Goal: Task Accomplishment & Management: Manage account settings

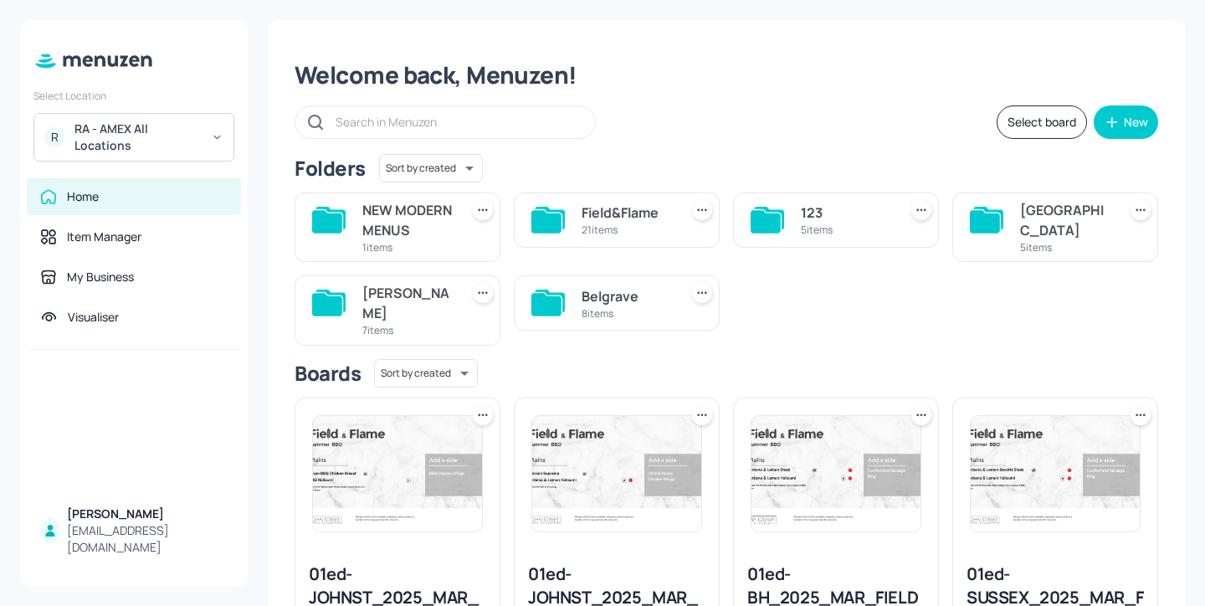
click at [367, 315] on div "[PERSON_NAME]" at bounding box center [407, 303] width 90 height 40
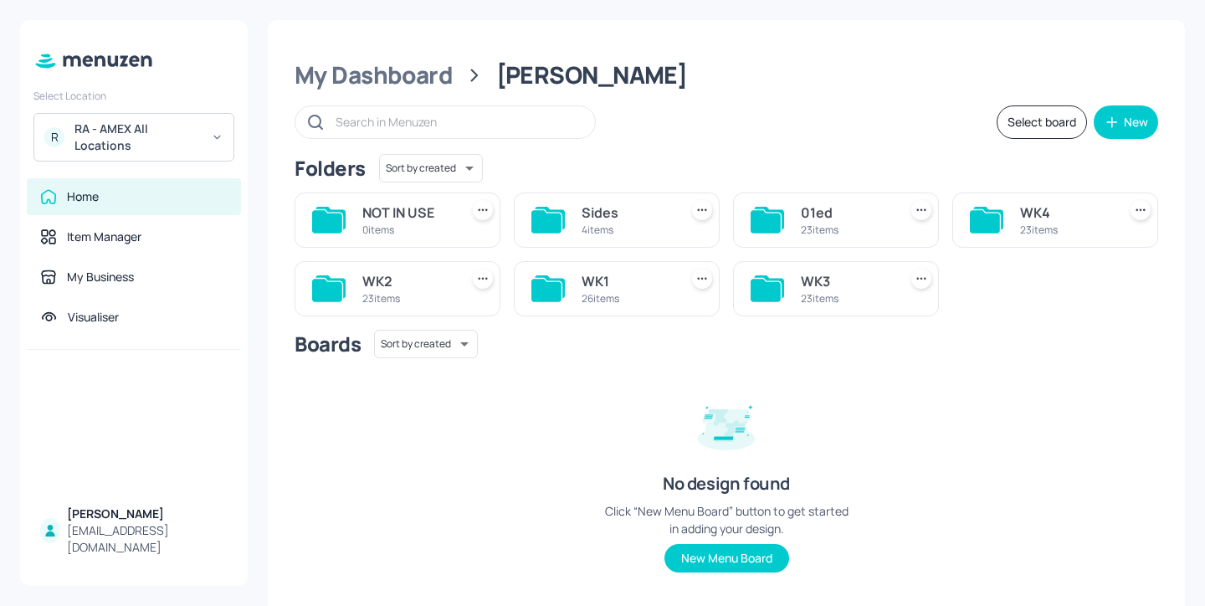
click at [397, 295] on div "23 items" at bounding box center [407, 298] width 90 height 14
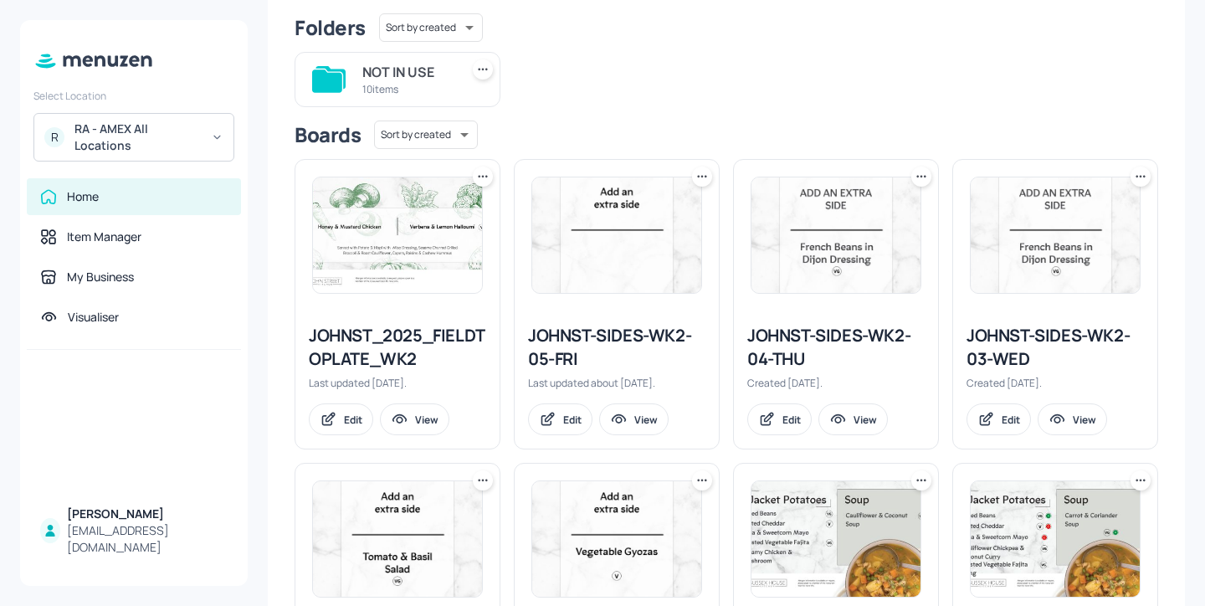
scroll to position [143, 0]
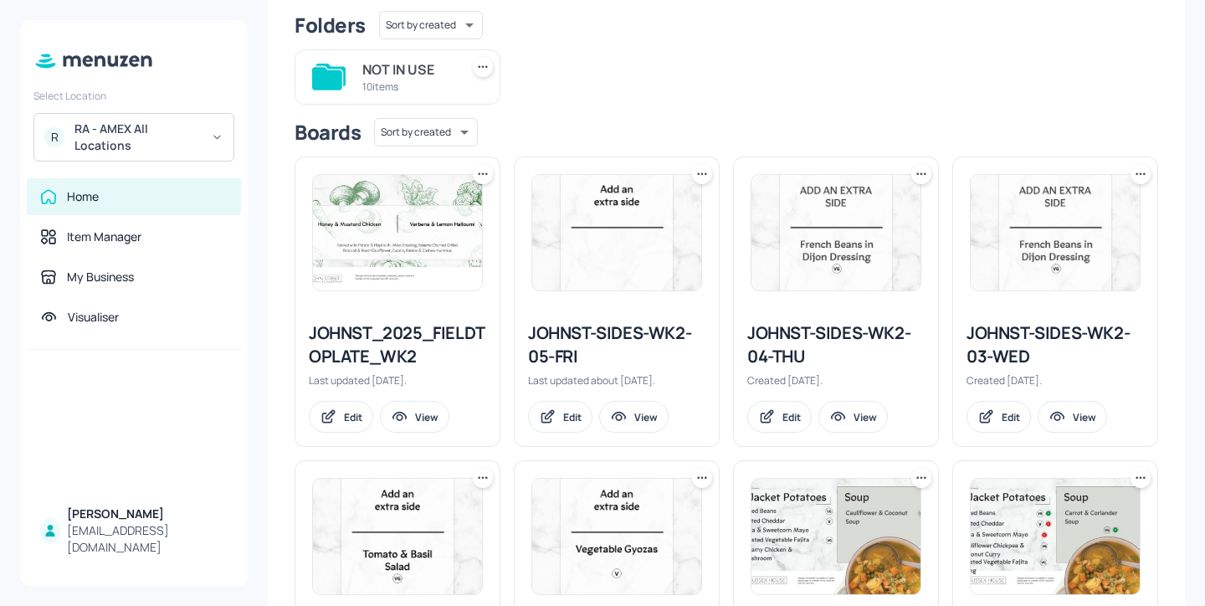
click at [485, 176] on icon at bounding box center [482, 174] width 17 height 17
click at [447, 236] on div "Duplicate" at bounding box center [418, 237] width 134 height 28
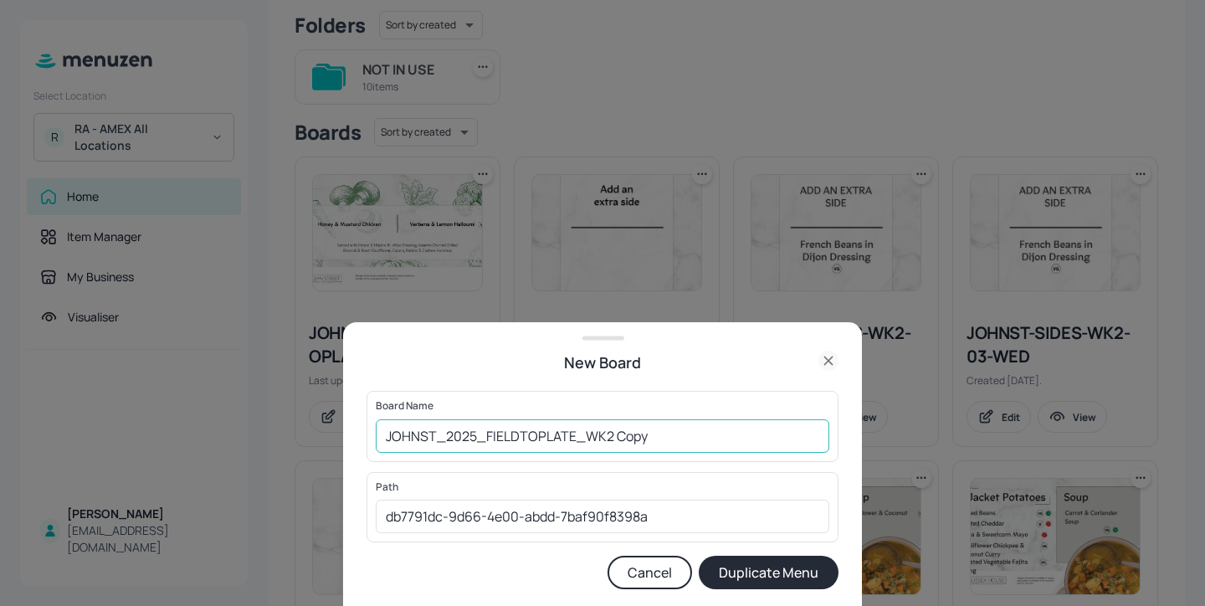
click at [380, 438] on input "JOHNST_2025_FIELDTOPLATE_WK2 Copy" at bounding box center [602, 435] width 453 height 33
drag, startPoint x: 706, startPoint y: 443, endPoint x: 648, endPoint y: 436, distance: 58.1
click at [648, 436] on input "01ed-JOHNST_2025_FIELDTOPLATE_WK2 Copy" at bounding box center [602, 435] width 453 height 33
type input "01ed-JOHNST_2025_FIELDTOPLATE_WK2-20251009"
click at [806, 571] on button "Duplicate Menu" at bounding box center [769, 571] width 140 height 33
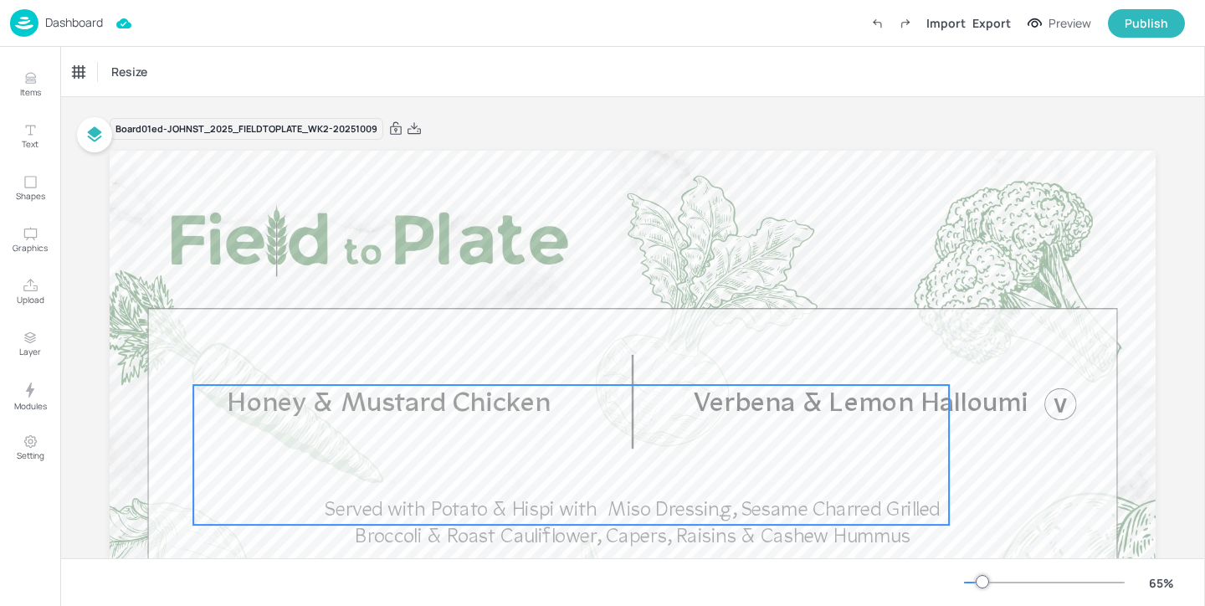
scroll to position [37, 0]
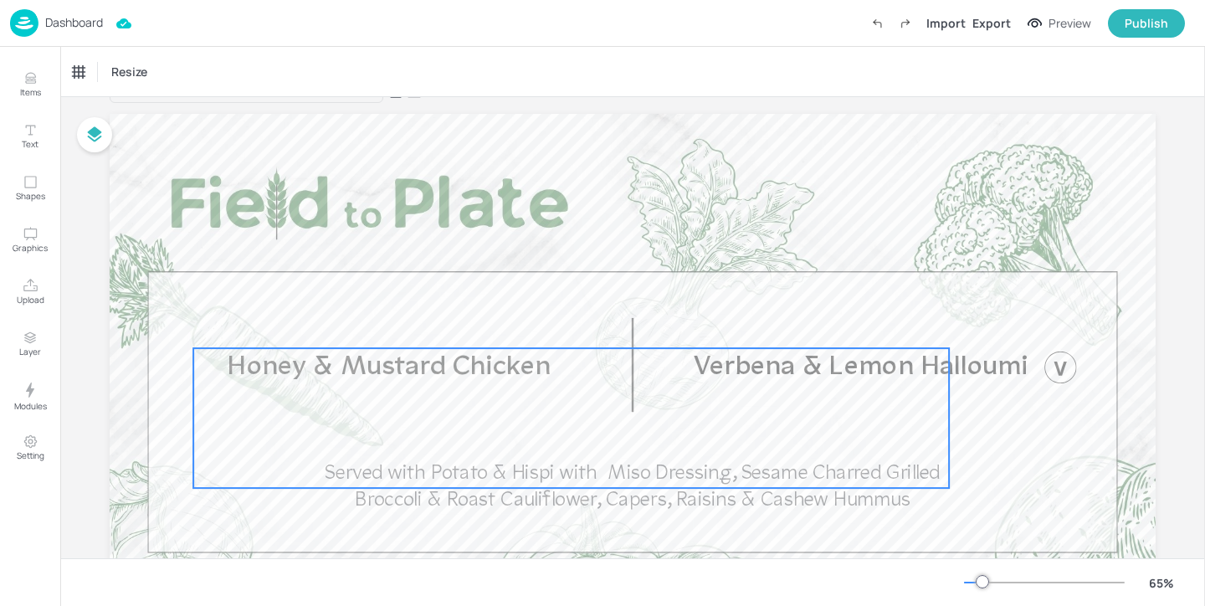
click at [457, 360] on span "Honey & Mustard Chicken" at bounding box center [390, 367] width 324 height 28
click at [181, 75] on div "Honey & Mustard Chicken" at bounding box center [133, 71] width 120 height 15
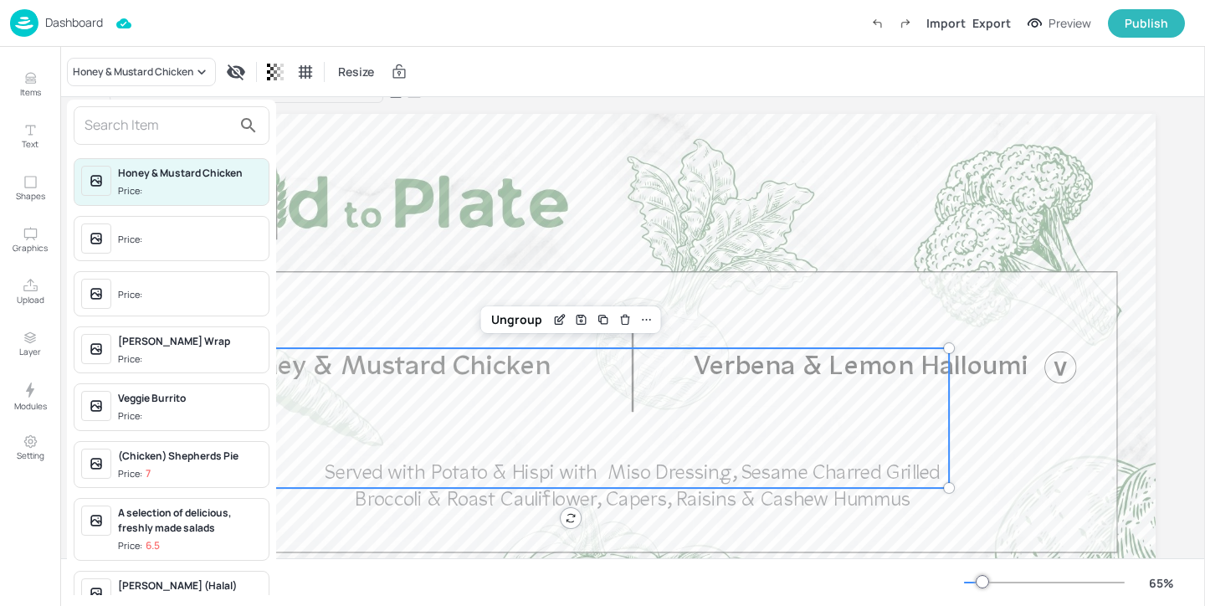
click at [183, 122] on input "text" at bounding box center [157, 125] width 147 height 27
click at [403, 290] on div at bounding box center [602, 303] width 1205 height 606
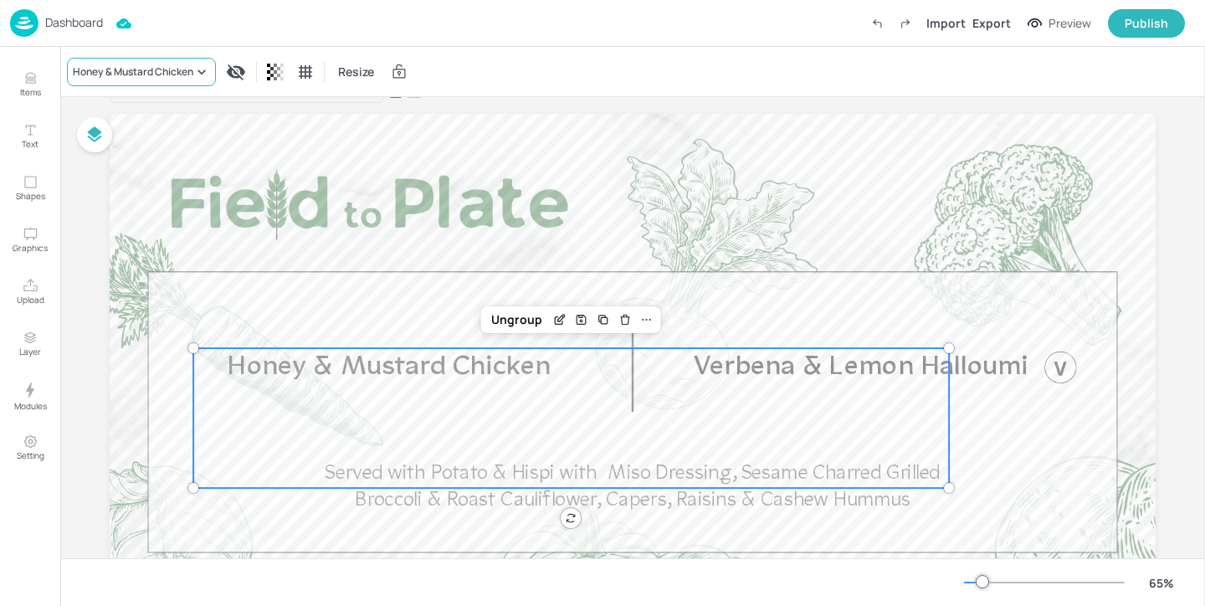
click at [141, 74] on div "Honey & Mustard Chicken" at bounding box center [133, 71] width 120 height 15
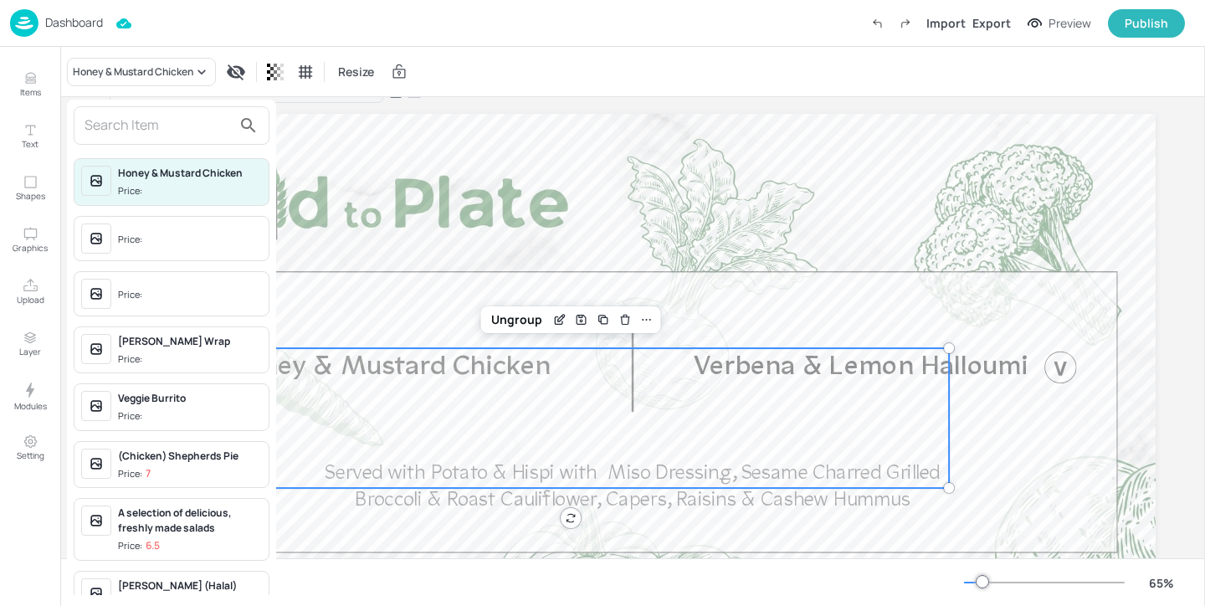
click at [187, 120] on input "text" at bounding box center [157, 125] width 147 height 27
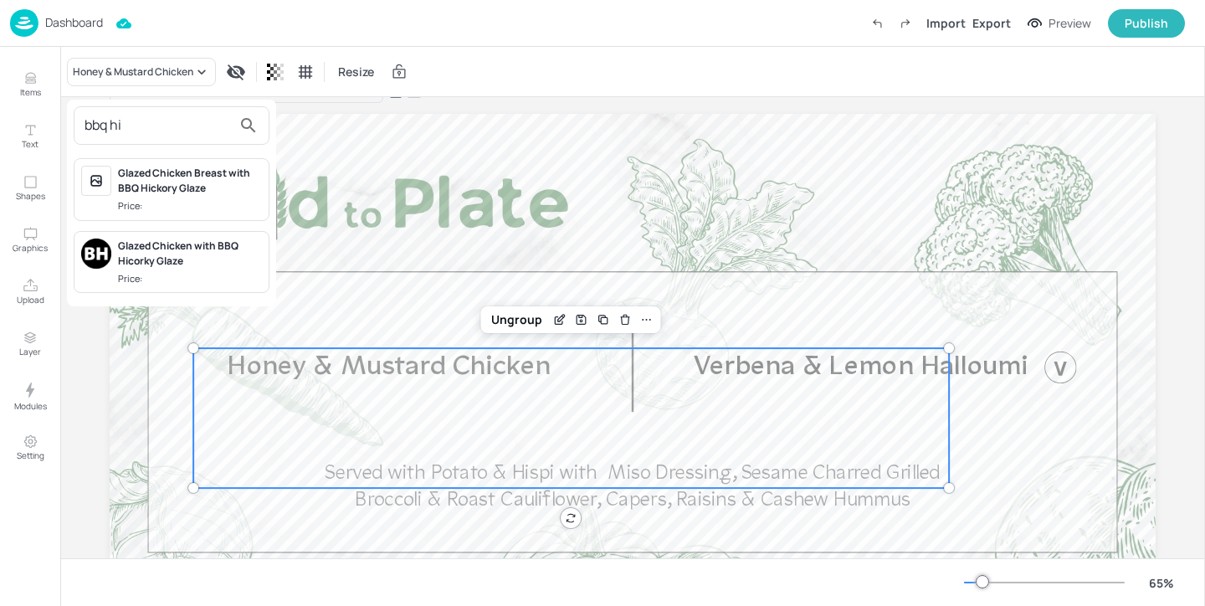
type input "bbq hi"
click at [206, 258] on div "Glazed Chicken with BBQ Hicorky Glaze" at bounding box center [190, 253] width 144 height 30
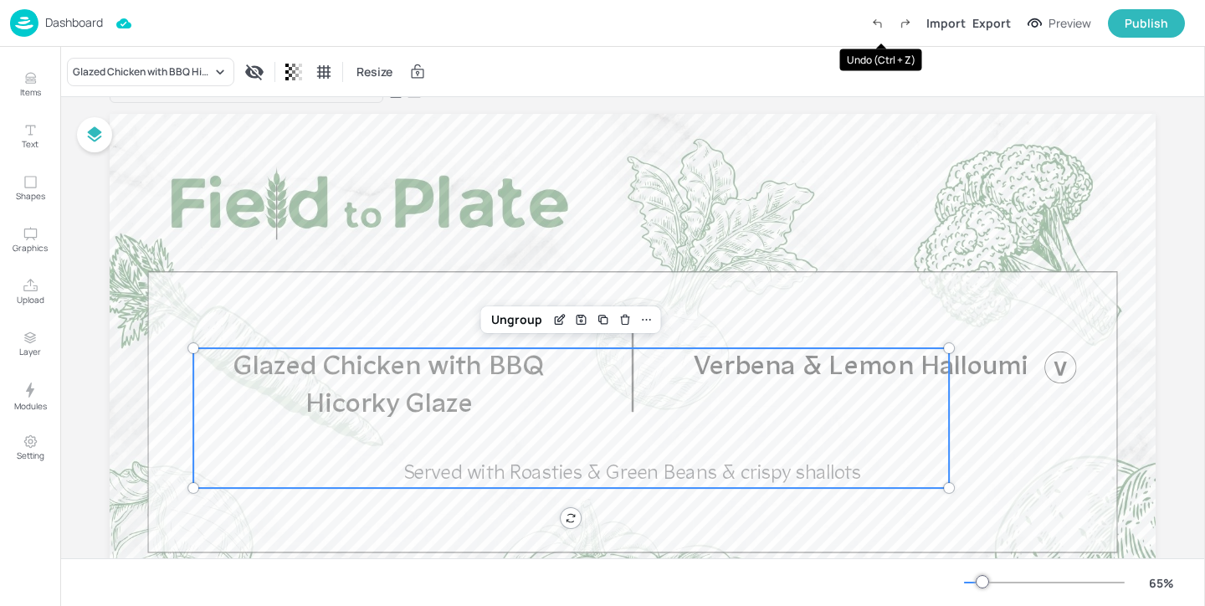
click at [878, 26] on icon "Undo (Ctrl + Z)" at bounding box center [876, 23] width 15 height 15
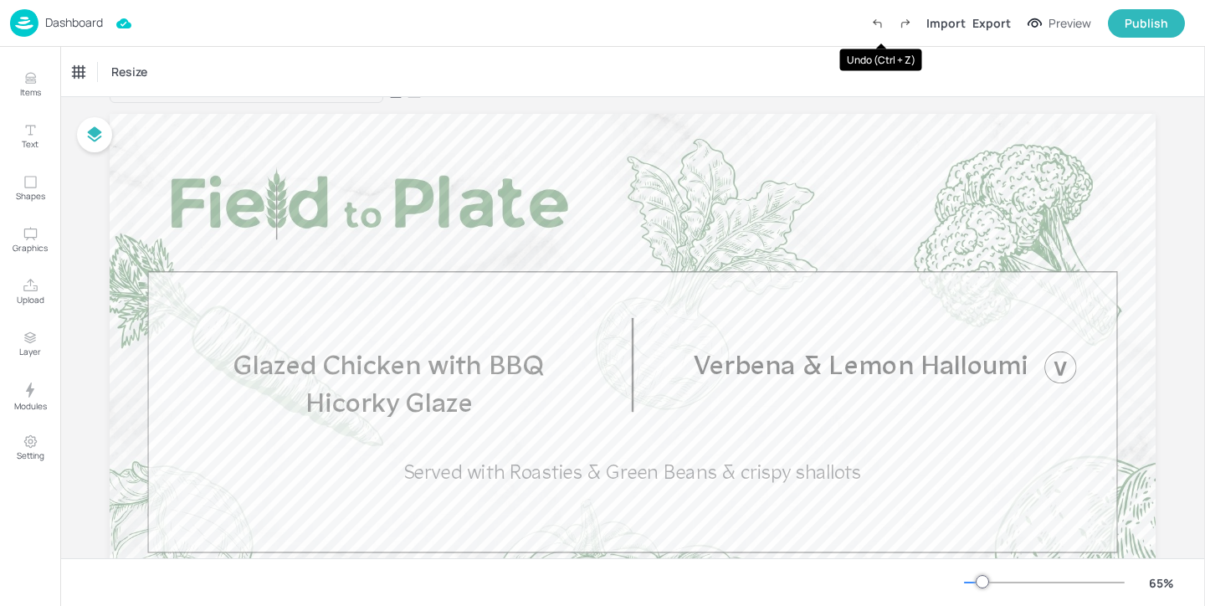
click at [878, 26] on icon "Undo (Ctrl + Z)" at bounding box center [876, 23] width 15 height 15
click at [882, 23] on icon "Undo (Ctrl + Z)" at bounding box center [876, 23] width 15 height 15
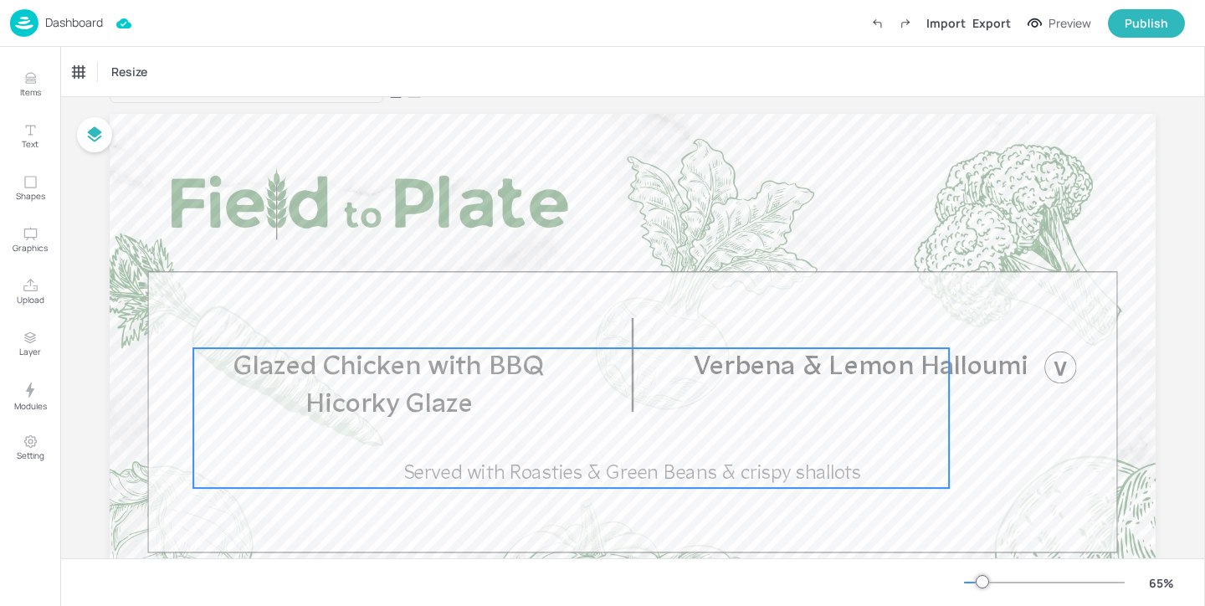
click at [477, 395] on p "Glazed Chicken with BBQ Hicorky Glaze" at bounding box center [389, 386] width 392 height 76
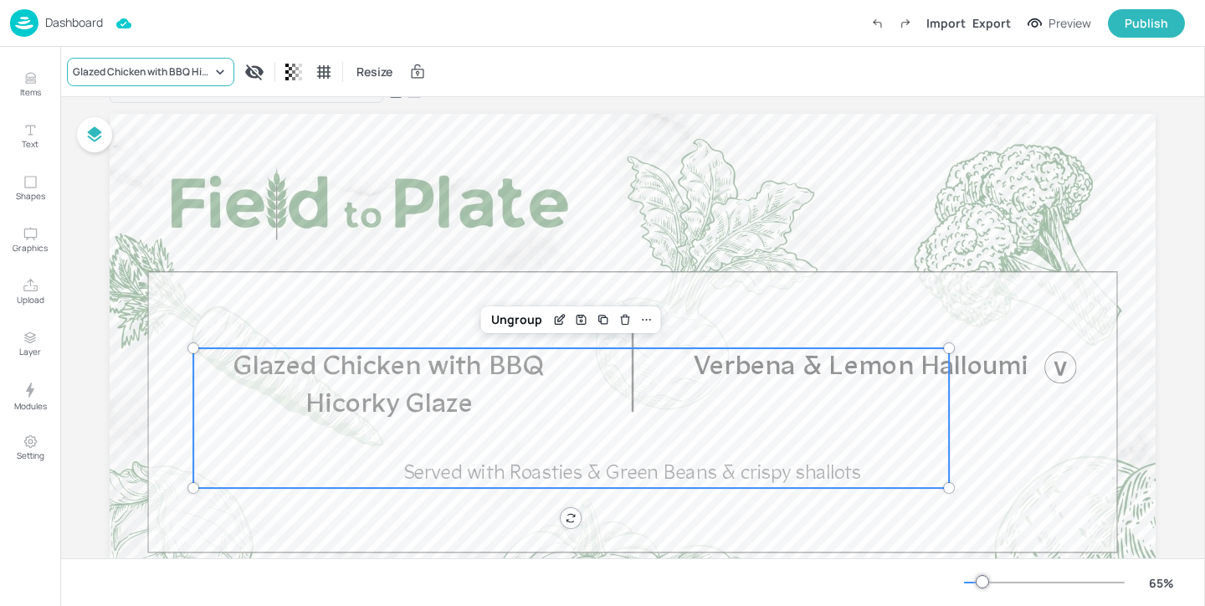
click at [141, 60] on div "Glazed Chicken with BBQ Hicorky Glaze" at bounding box center [150, 72] width 167 height 28
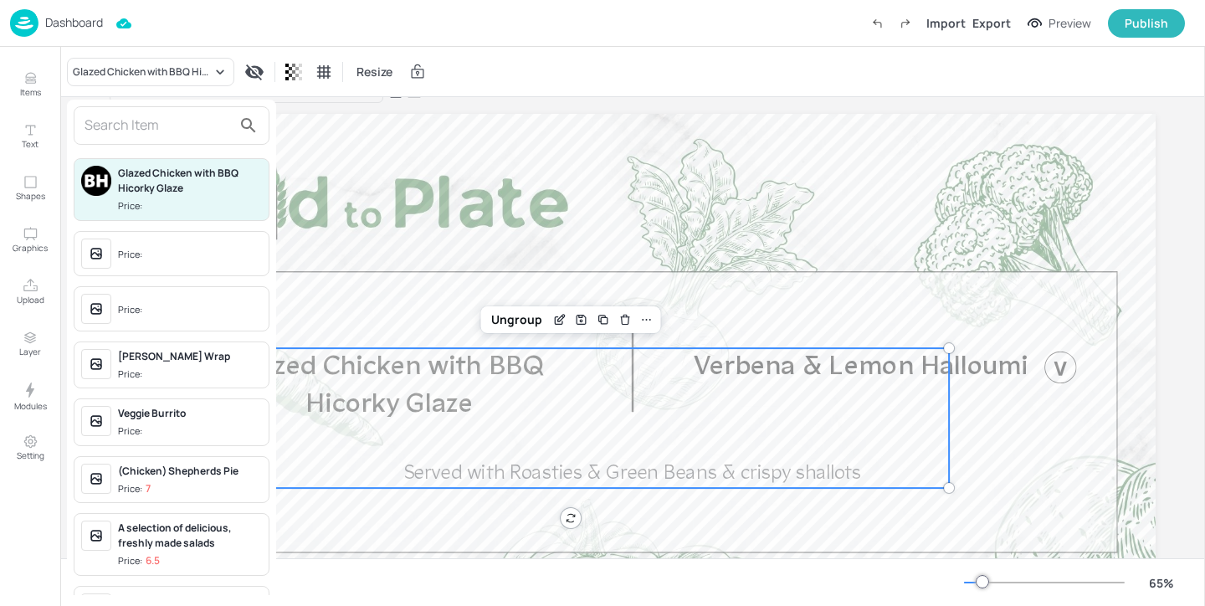
click at [153, 111] on div at bounding box center [172, 125] width 196 height 38
click at [153, 121] on input "text" at bounding box center [157, 125] width 147 height 27
click at [297, 120] on div at bounding box center [602, 303] width 1205 height 606
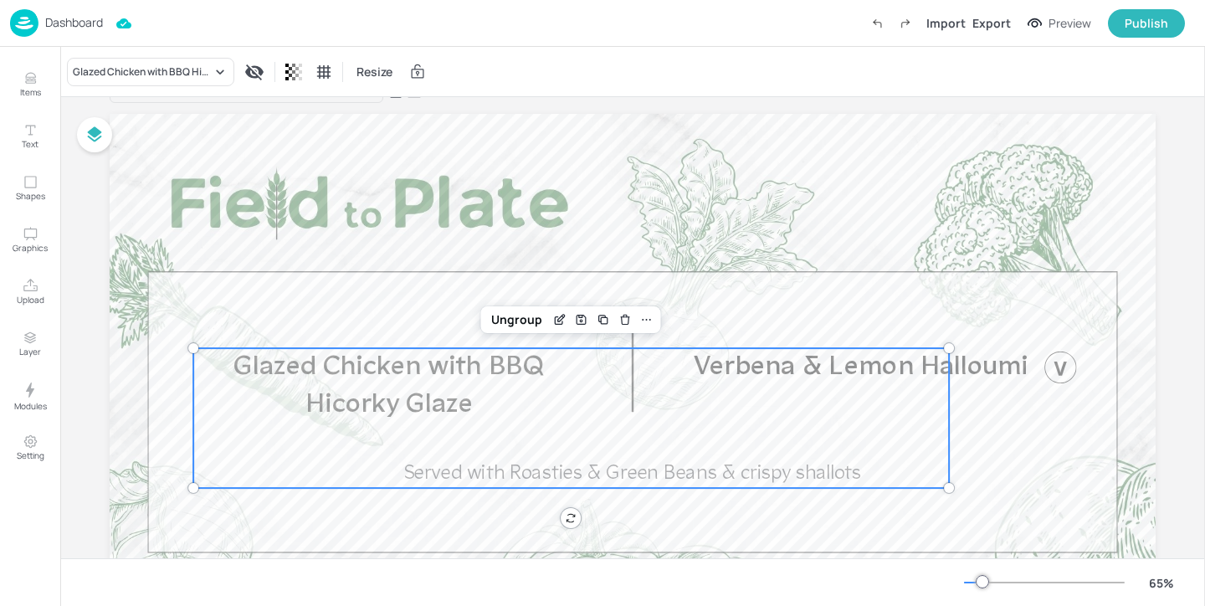
click at [91, 27] on p "Dashboard" at bounding box center [74, 23] width 58 height 12
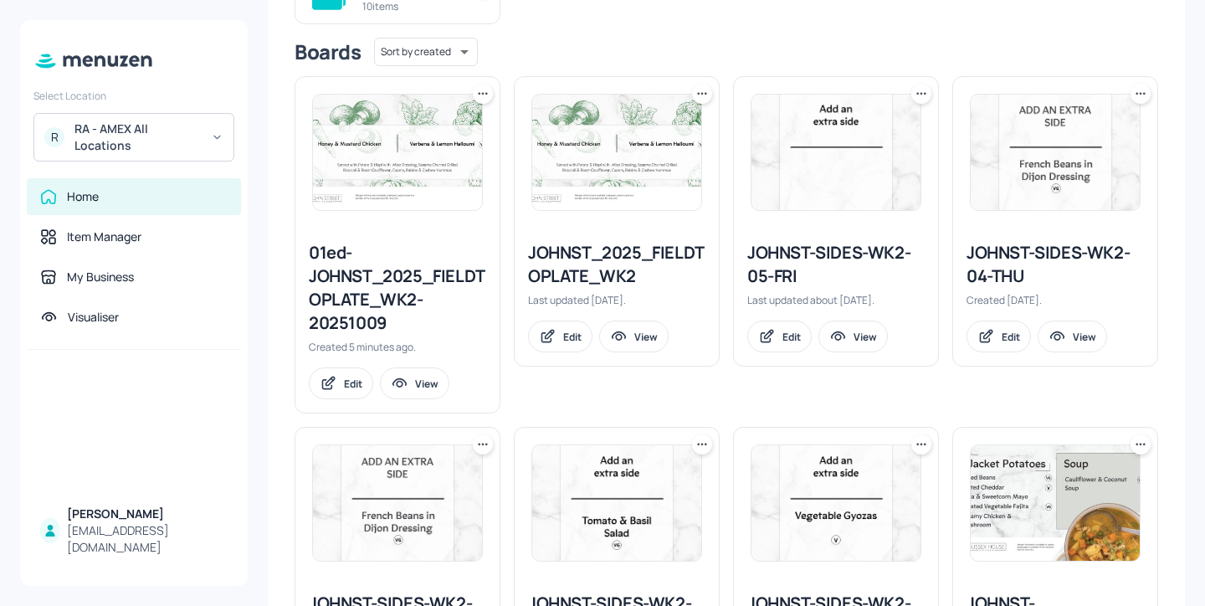
scroll to position [224, 0]
click at [566, 248] on div "JOHNST_2025_FIELDTOPLATE_WK2" at bounding box center [616, 263] width 177 height 47
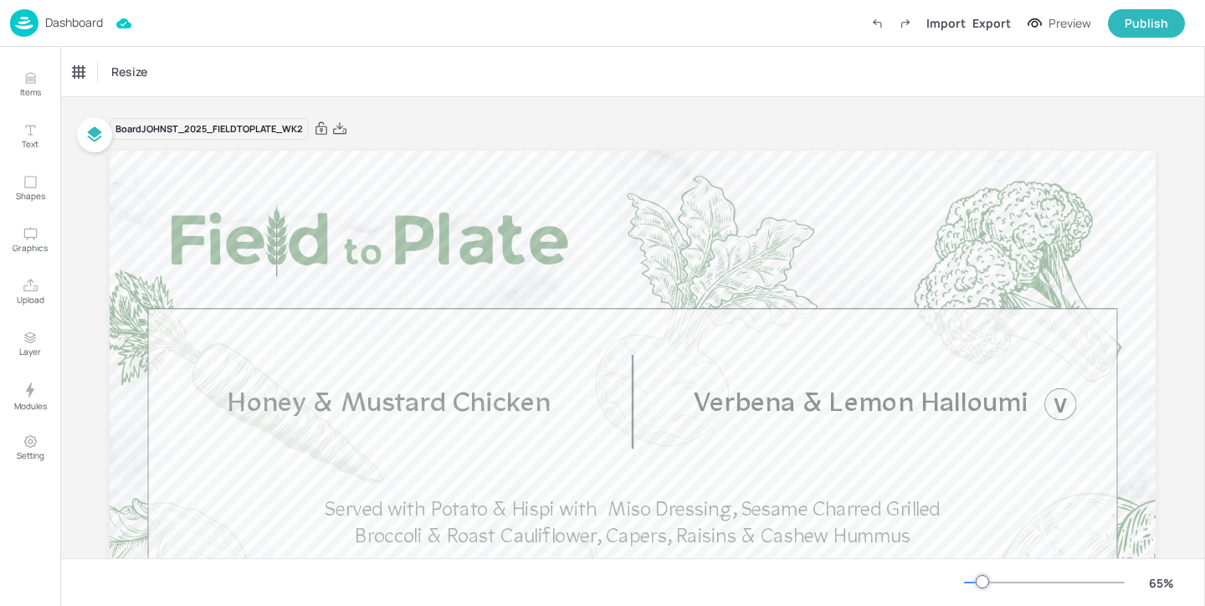
click at [79, 20] on p "Dashboard" at bounding box center [74, 23] width 58 height 12
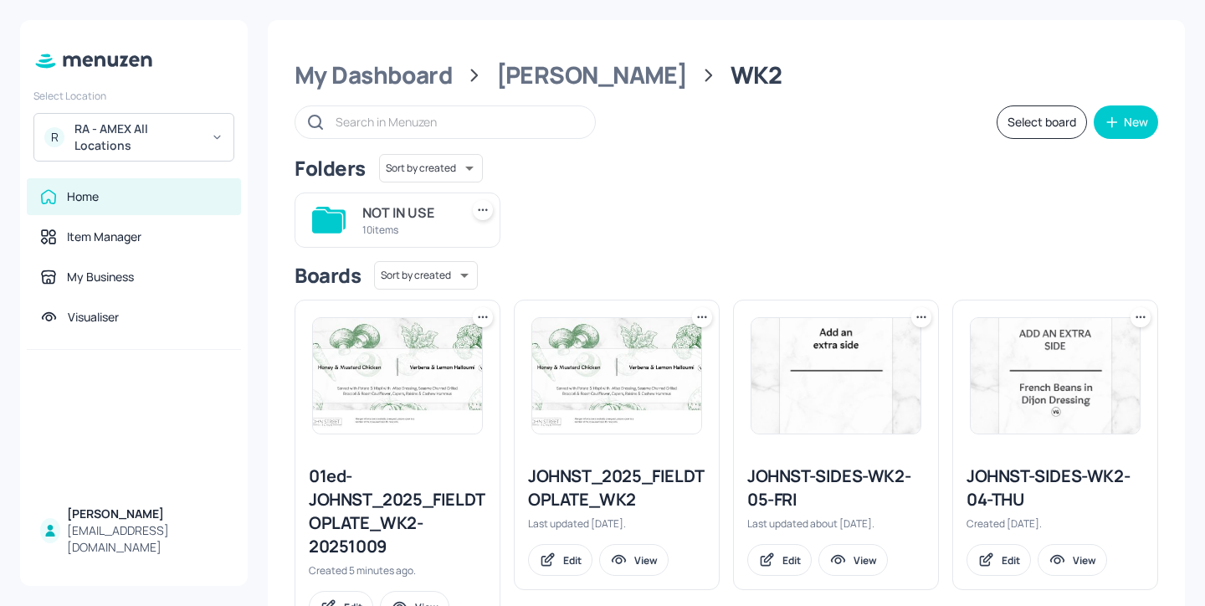
click at [356, 489] on div "01ed-JOHNST_2025_FIELDTOPLATE_WK2-20251009" at bounding box center [397, 511] width 177 height 94
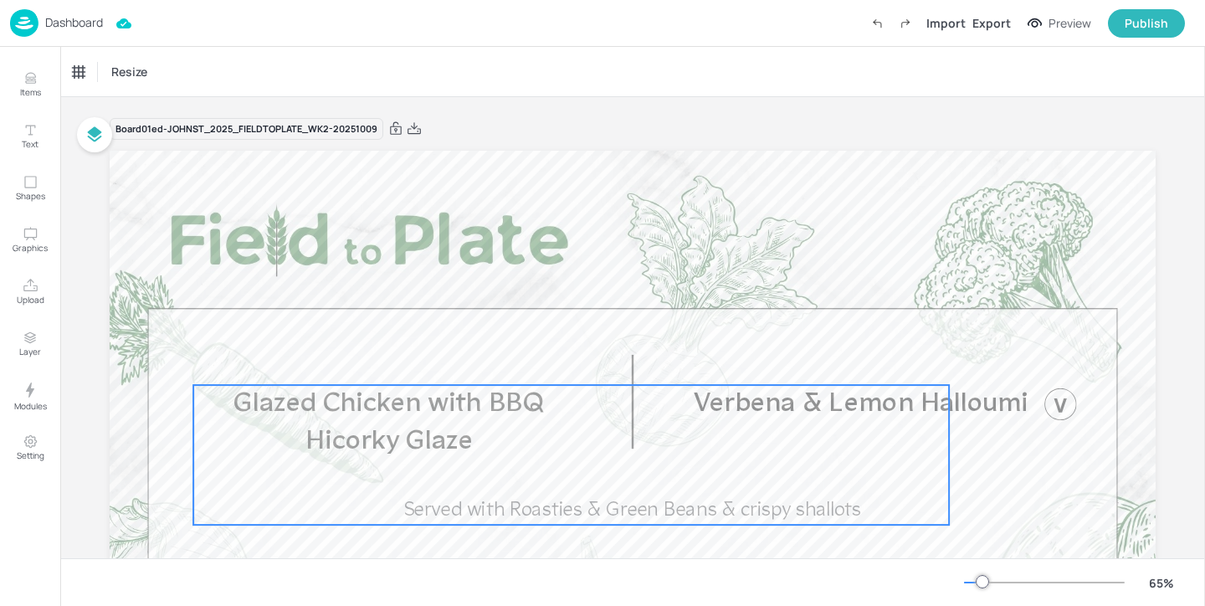
click at [310, 427] on p "Glazed Chicken with BBQ Hicorky Glaze" at bounding box center [389, 423] width 392 height 76
click at [153, 56] on div "Glazed Chicken with BBQ Hicorky Glaze Resize" at bounding box center [632, 71] width 1144 height 49
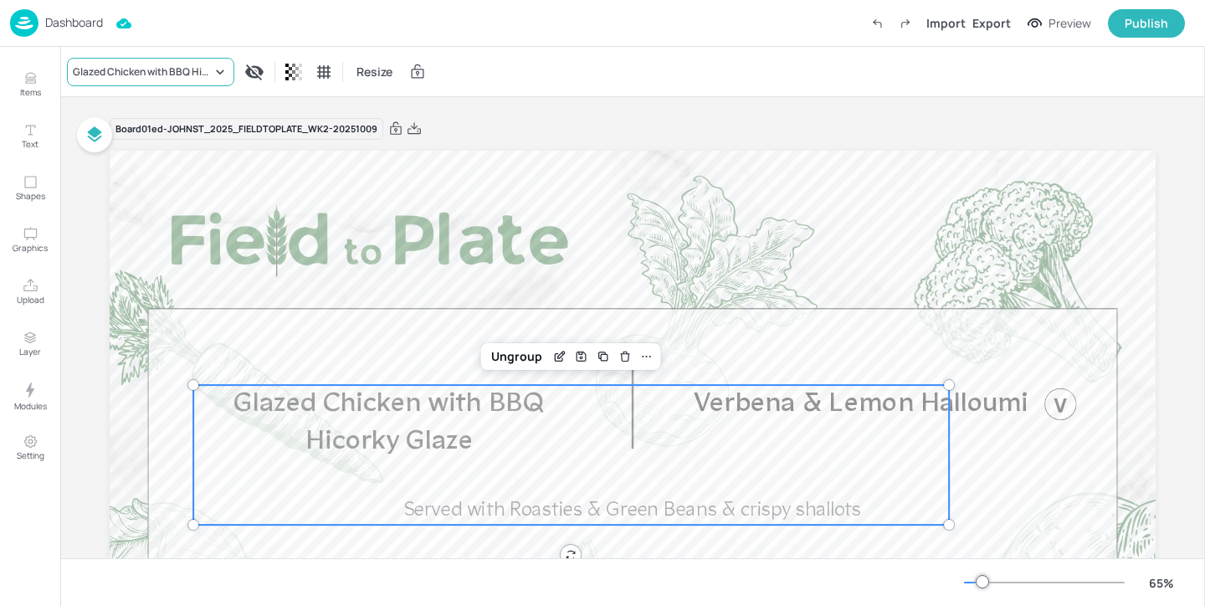
click at [153, 65] on div "Glazed Chicken with BBQ Hicorky Glaze" at bounding box center [142, 71] width 139 height 15
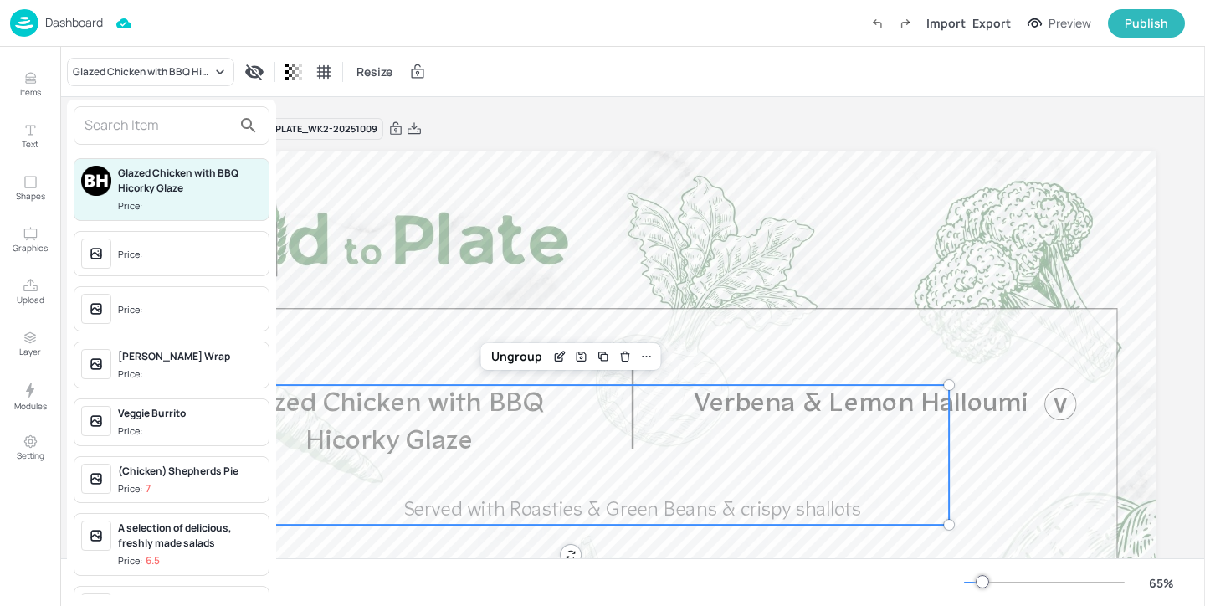
click at [152, 135] on input "text" at bounding box center [157, 125] width 147 height 27
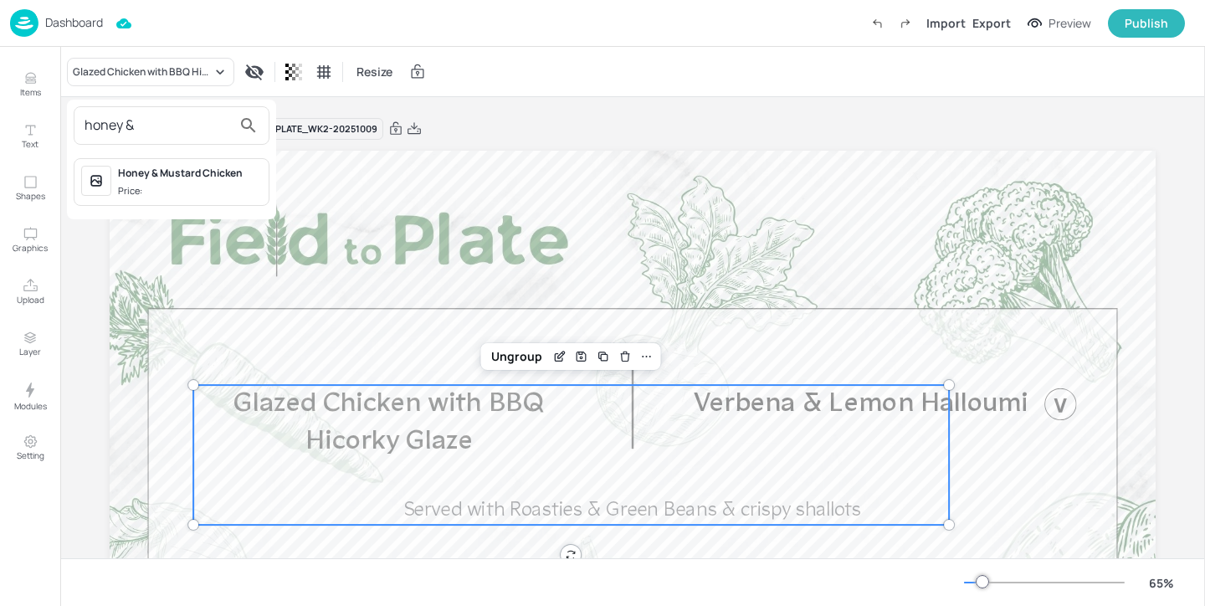
type input "honey &"
click at [181, 188] on span "Price:" at bounding box center [190, 191] width 144 height 14
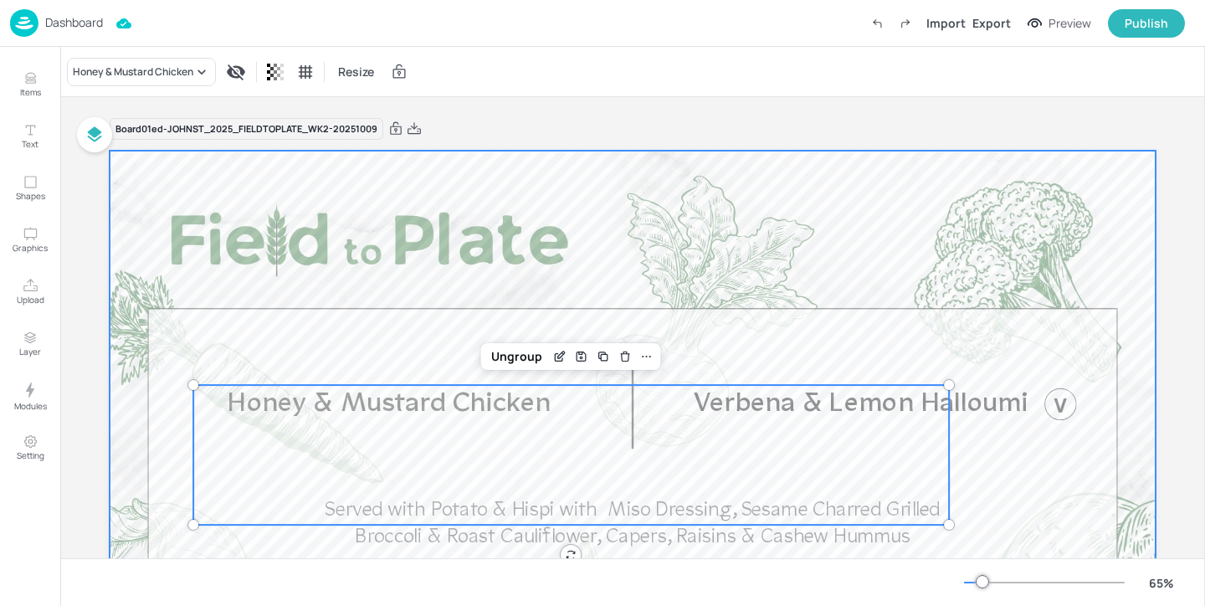
click at [396, 369] on div at bounding box center [633, 445] width 1046 height 588
click at [505, 421] on p "Honey & Mustard Chicken" at bounding box center [389, 404] width 392 height 38
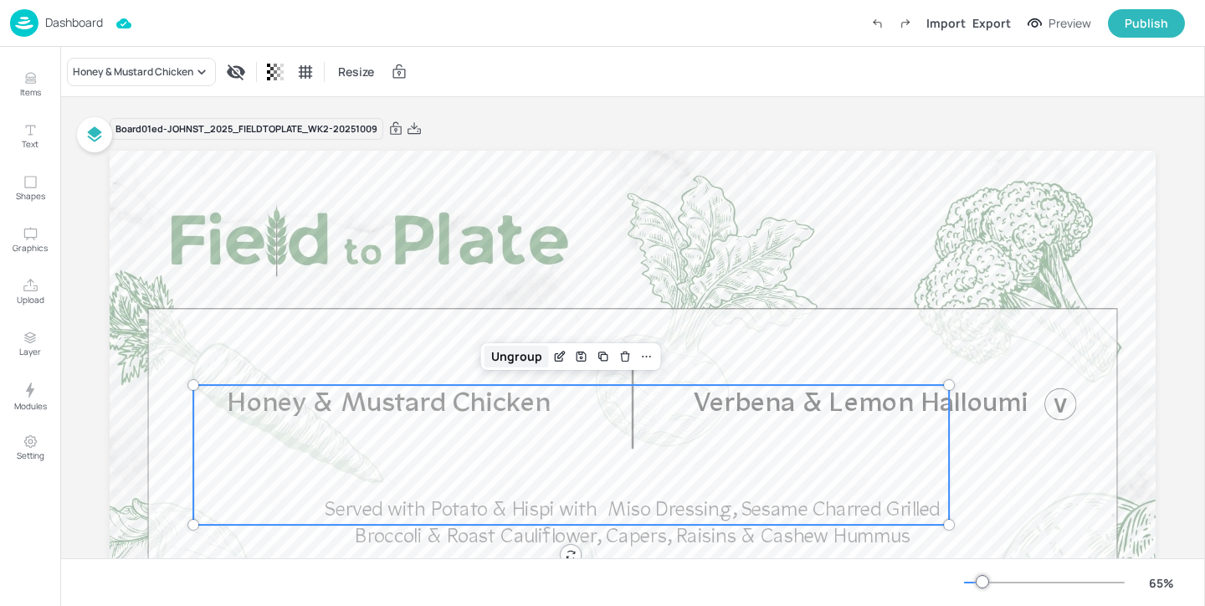
click at [520, 365] on div "Ungroup" at bounding box center [516, 357] width 64 height 22
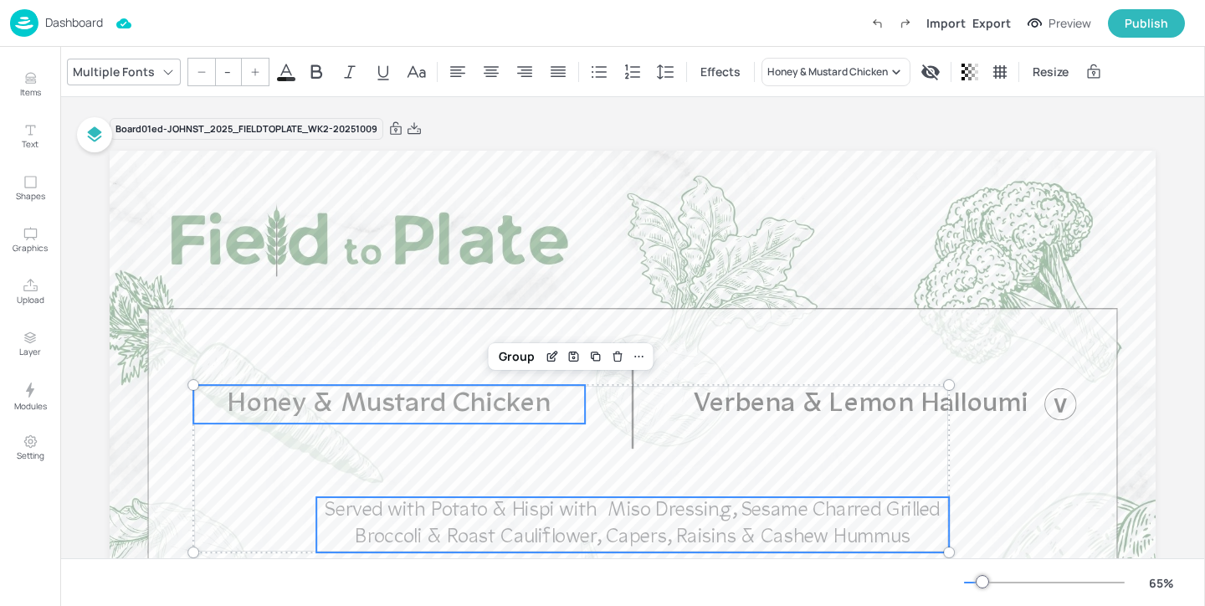
click at [451, 413] on span "Honey & Mustard Chicken" at bounding box center [390, 404] width 324 height 28
type input "50"
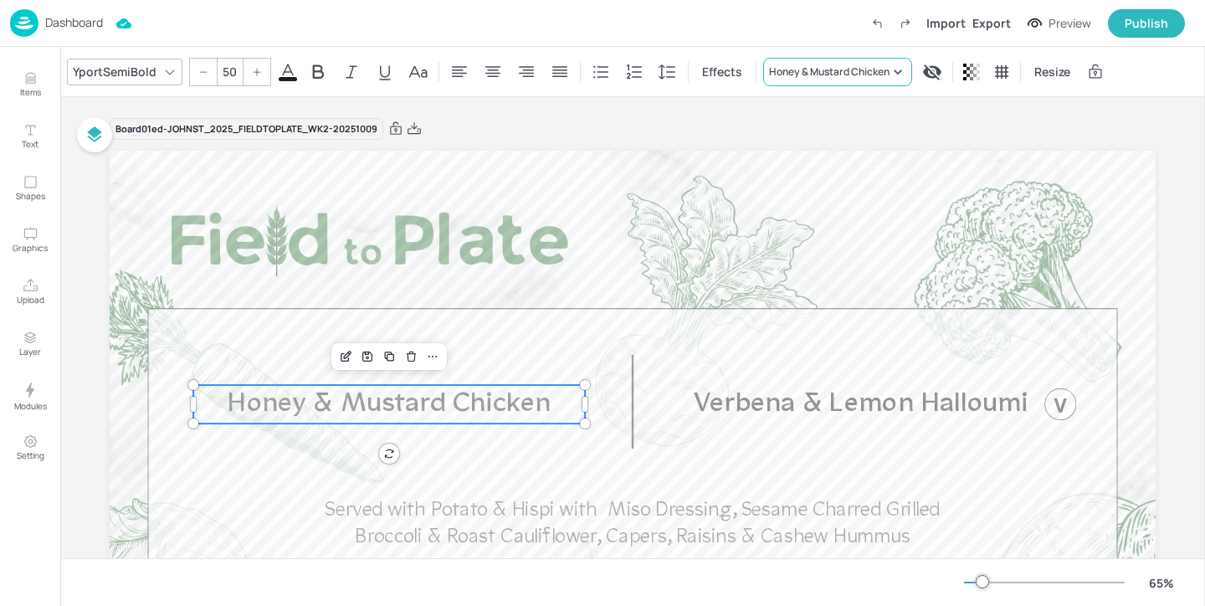
click at [800, 73] on div "Honey & Mustard Chicken" at bounding box center [829, 71] width 120 height 15
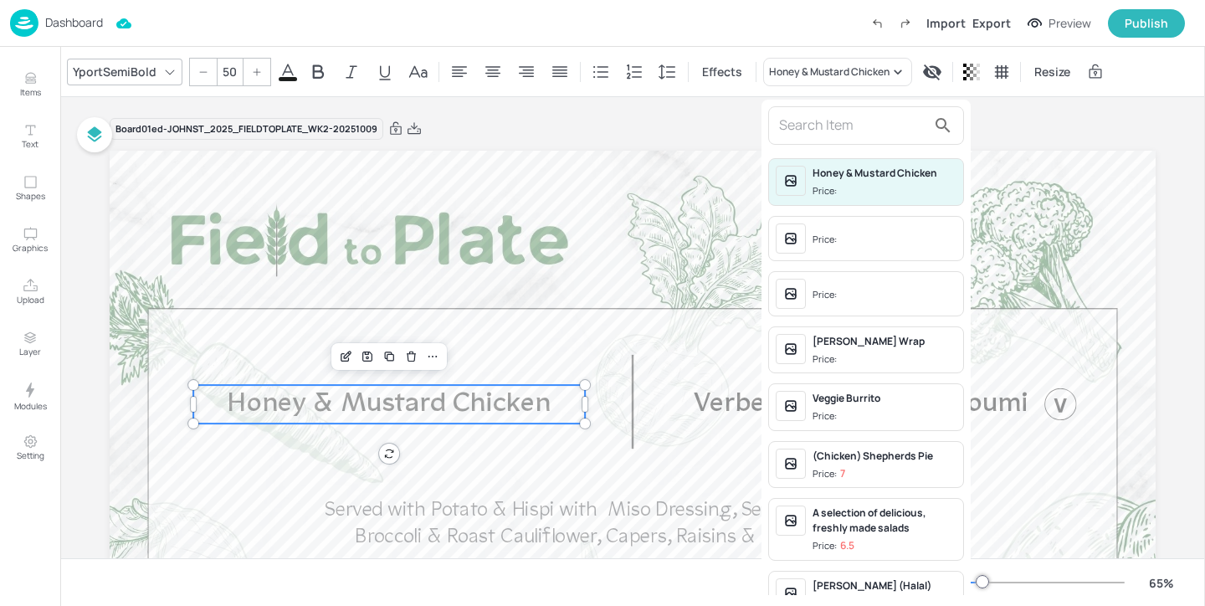
click at [806, 121] on input "text" at bounding box center [852, 125] width 147 height 27
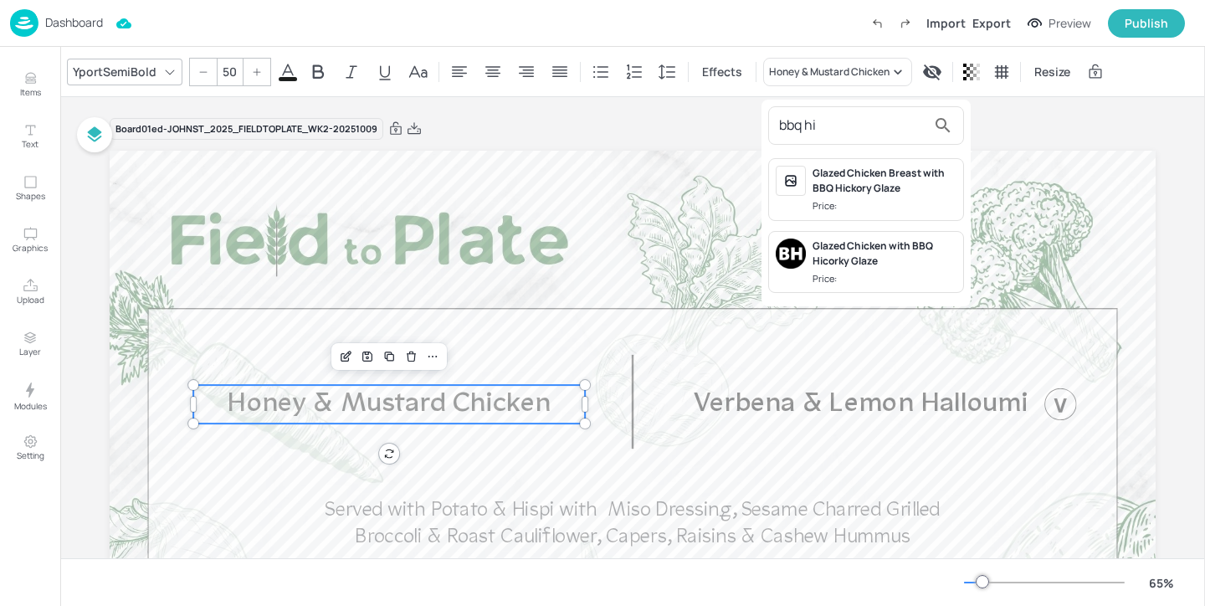
type input "bbq hi"
click at [910, 258] on div "Glazed Chicken with BBQ Hicorky Glaze" at bounding box center [884, 253] width 144 height 30
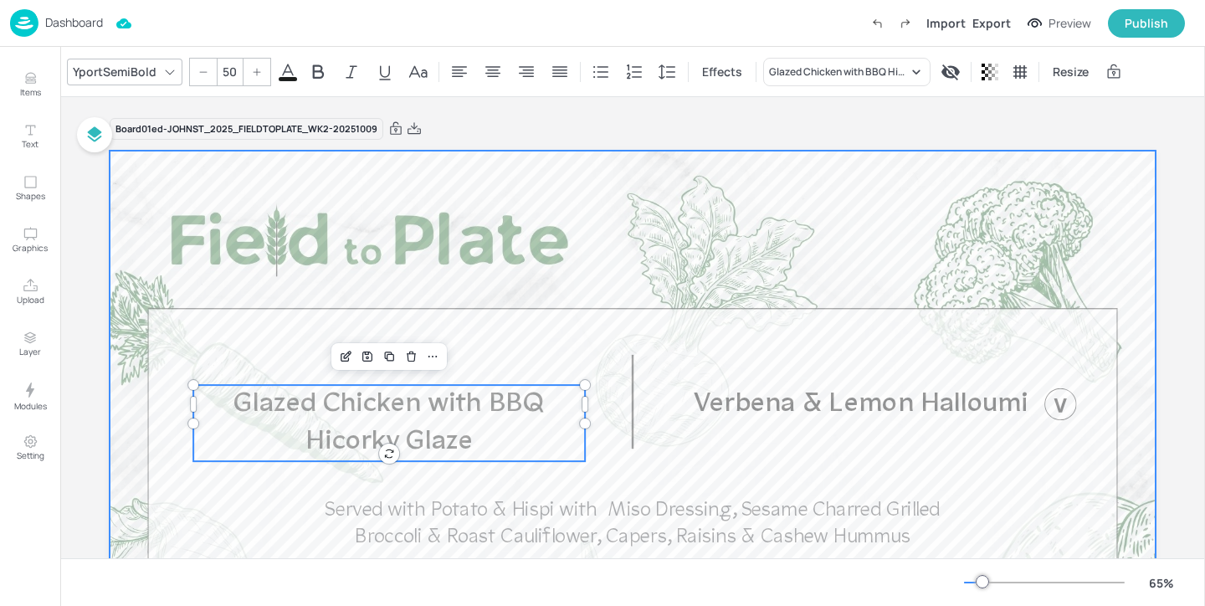
click at [611, 316] on div at bounding box center [633, 445] width 1046 height 588
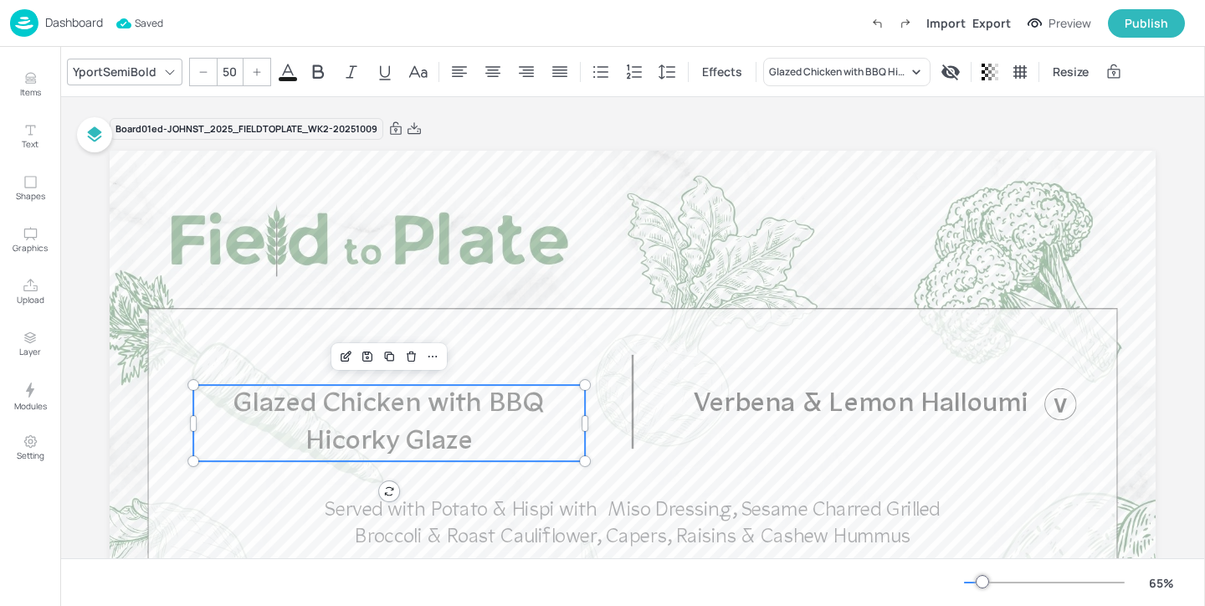
click at [470, 402] on span "Glazed Chicken with BBQ Hicorky Glaze" at bounding box center [388, 423] width 311 height 66
click at [346, 354] on icon "Edit Item" at bounding box center [346, 356] width 14 height 13
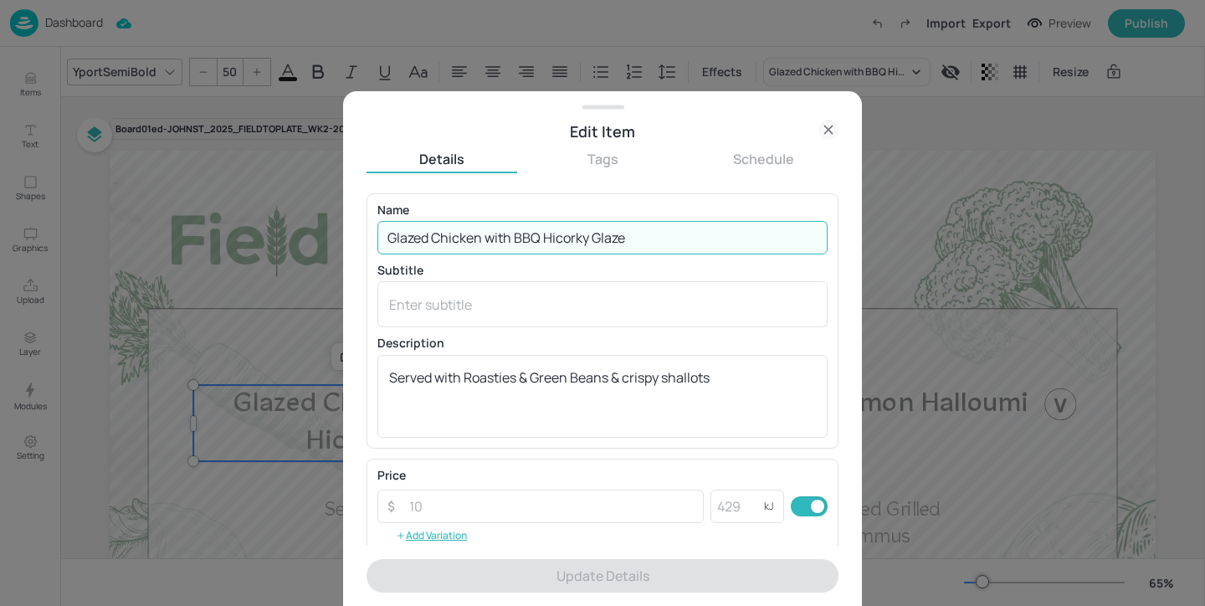
drag, startPoint x: 590, startPoint y: 242, endPoint x: 546, endPoint y: 235, distance: 44.0
click at [546, 235] on input "Glazed Chicken with BBQ Hicorky Glaze" at bounding box center [602, 237] width 450 height 33
click at [590, 244] on input "Glazed Chicken with BBQ Hicorky Glaze" at bounding box center [602, 237] width 450 height 33
drag, startPoint x: 588, startPoint y: 229, endPoint x: 545, endPoint y: 229, distance: 42.7
click at [545, 229] on input "Glazed Chicken with BBQ Hicorky Glaze" at bounding box center [602, 237] width 450 height 33
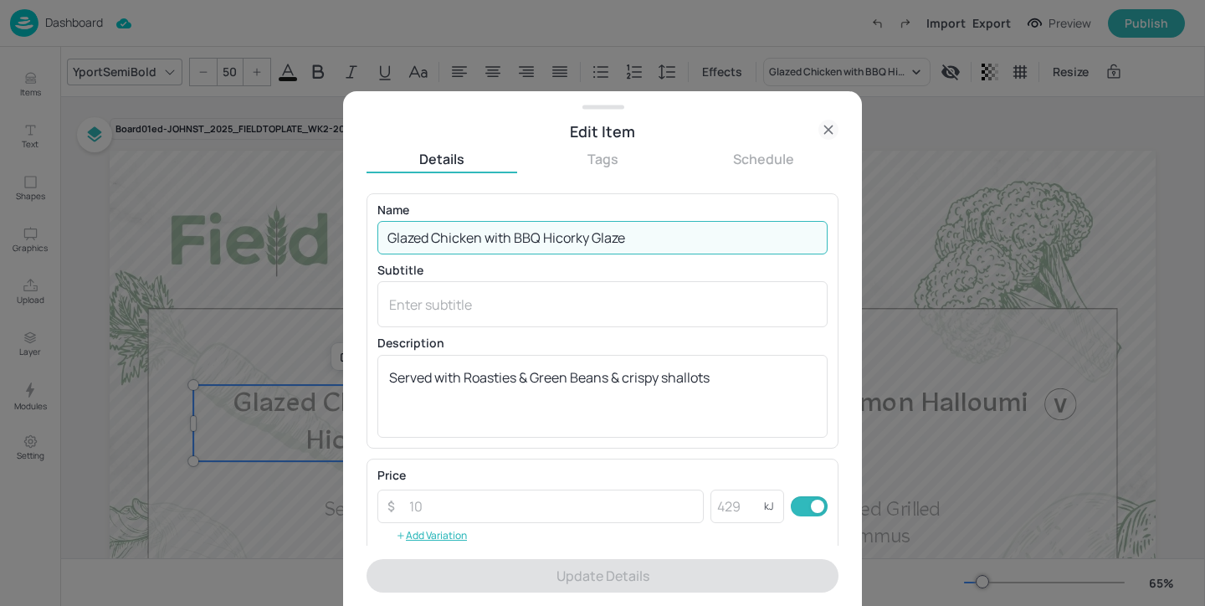
paste input "kor"
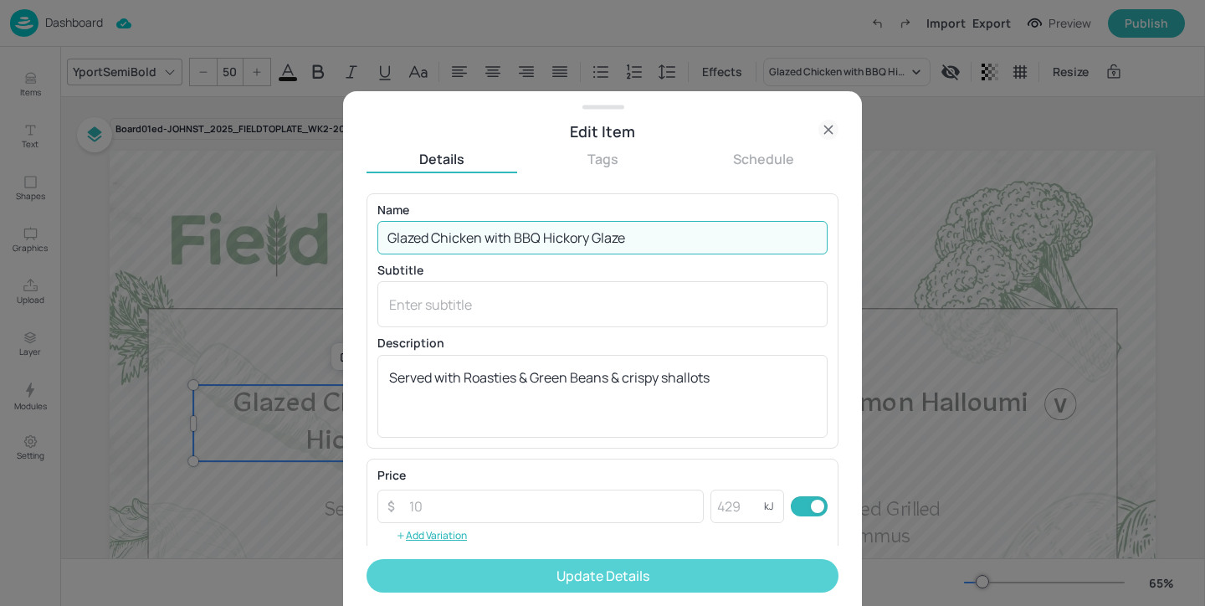
type input "Glazed Chicken with BBQ Hickory Glaze"
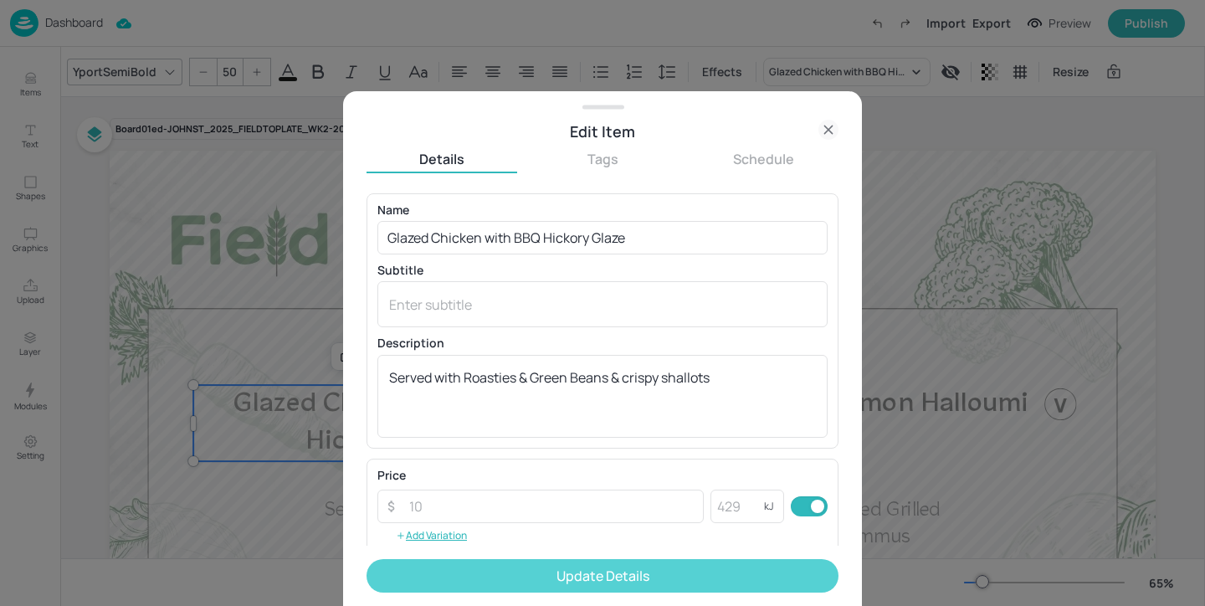
click at [620, 578] on button "Update Details" at bounding box center [602, 575] width 472 height 33
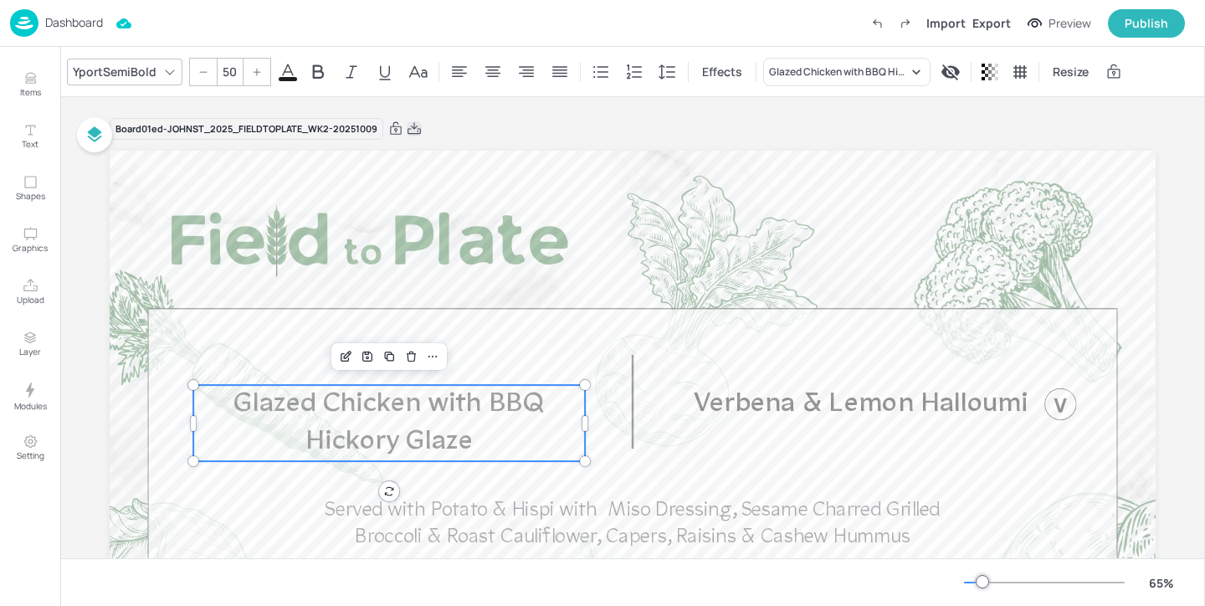
click at [412, 130] on icon at bounding box center [414, 128] width 15 height 17
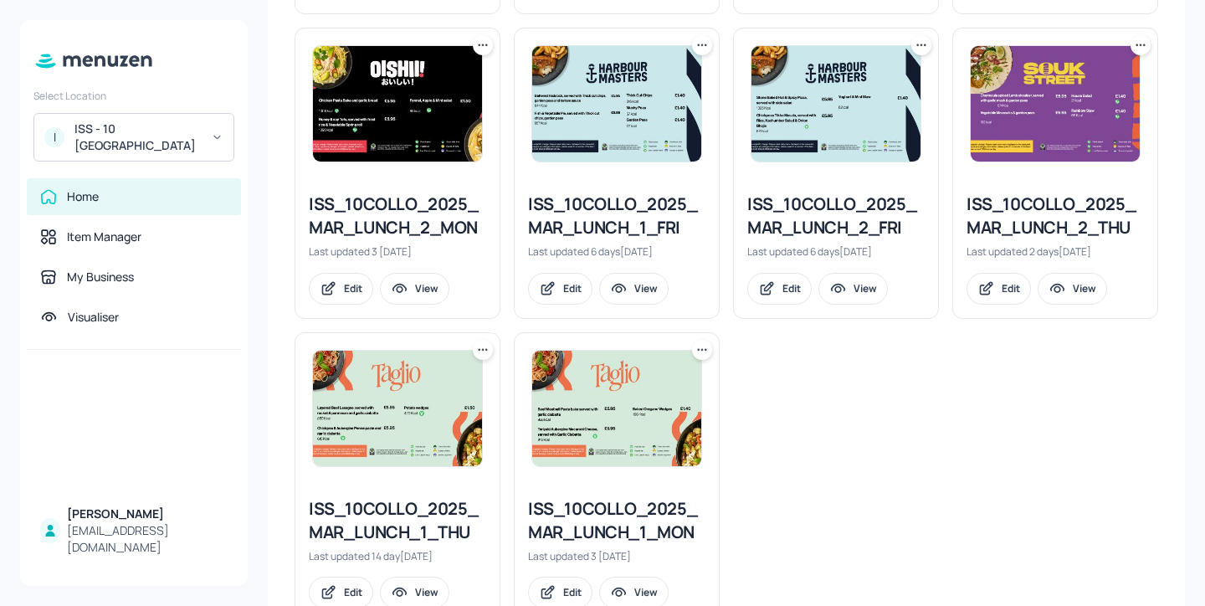
scroll to position [808, 0]
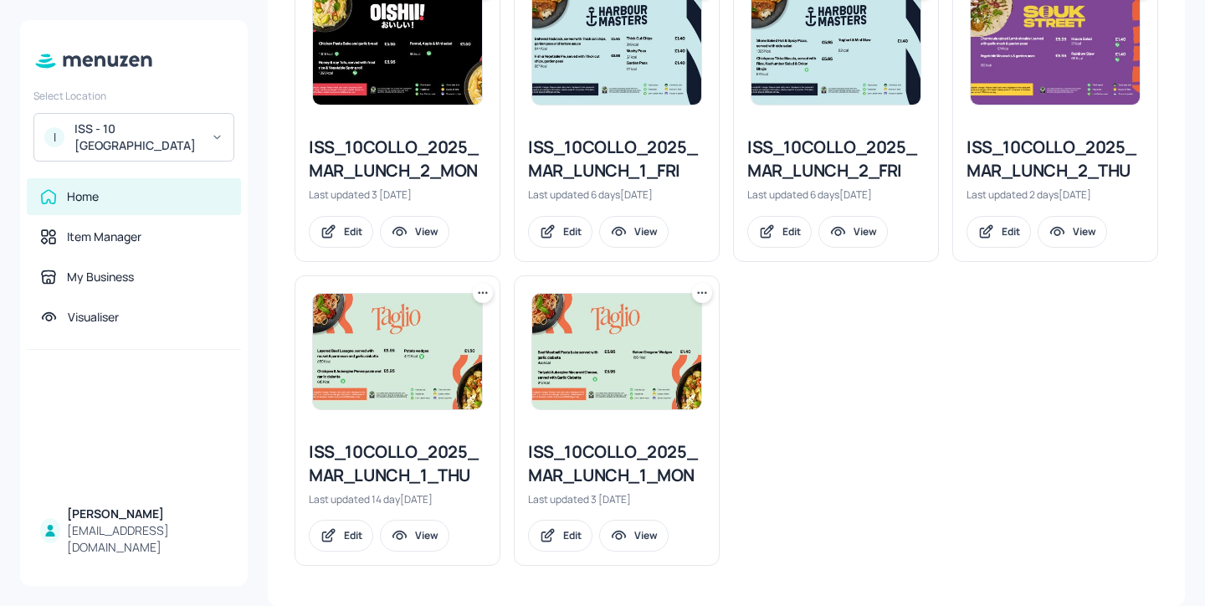
click at [435, 461] on div "ISS_10COLLO_2025_MAR_LUNCH_1_THU" at bounding box center [397, 463] width 177 height 47
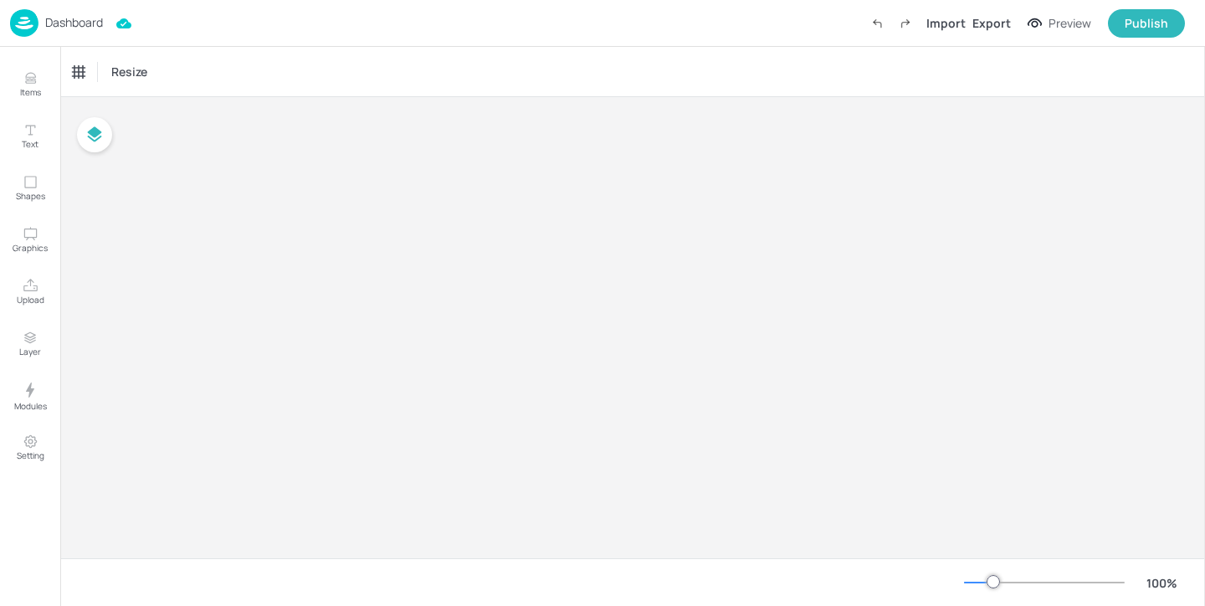
type input "£GBP - [GEOGRAPHIC_DATA]"
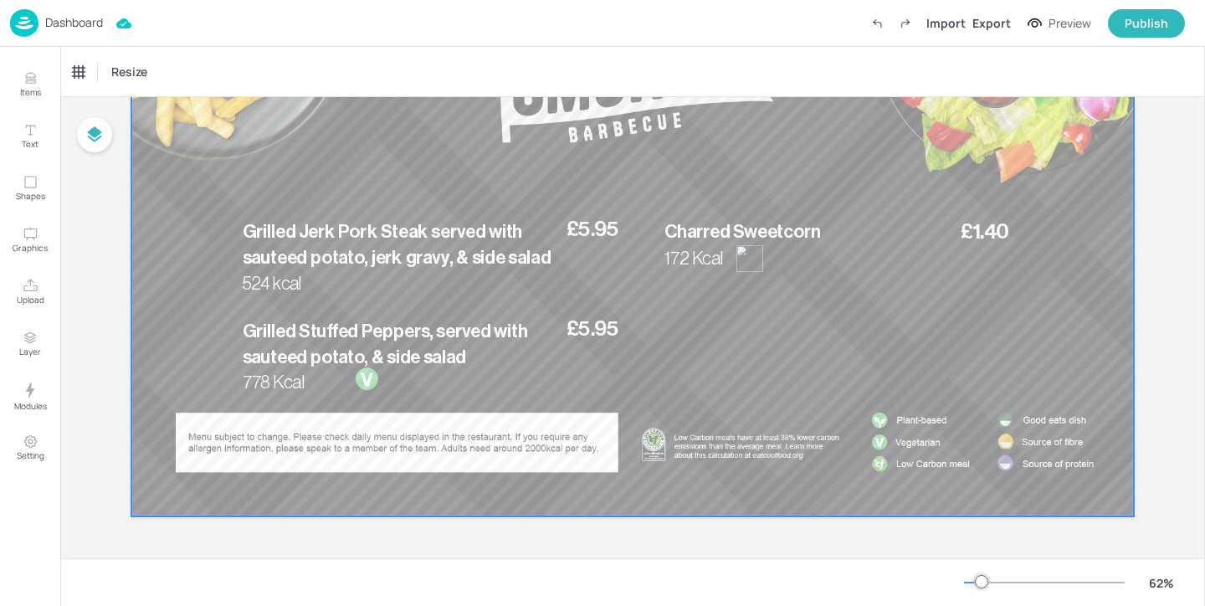
scroll to position [185, 0]
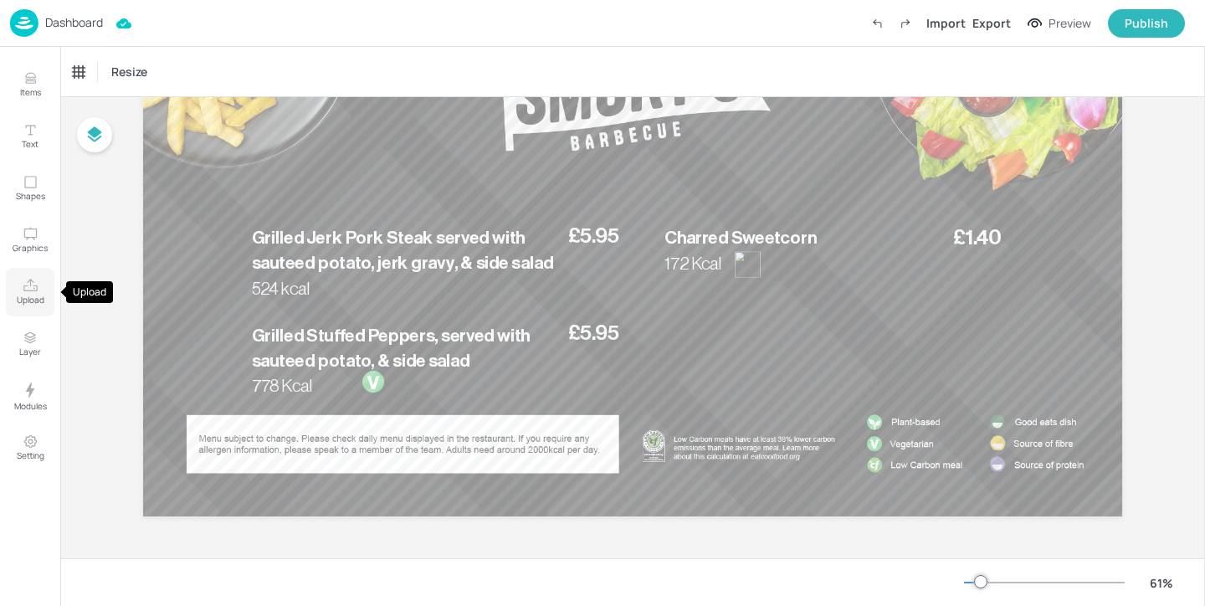
click at [28, 282] on icon "Upload" at bounding box center [31, 286] width 16 height 16
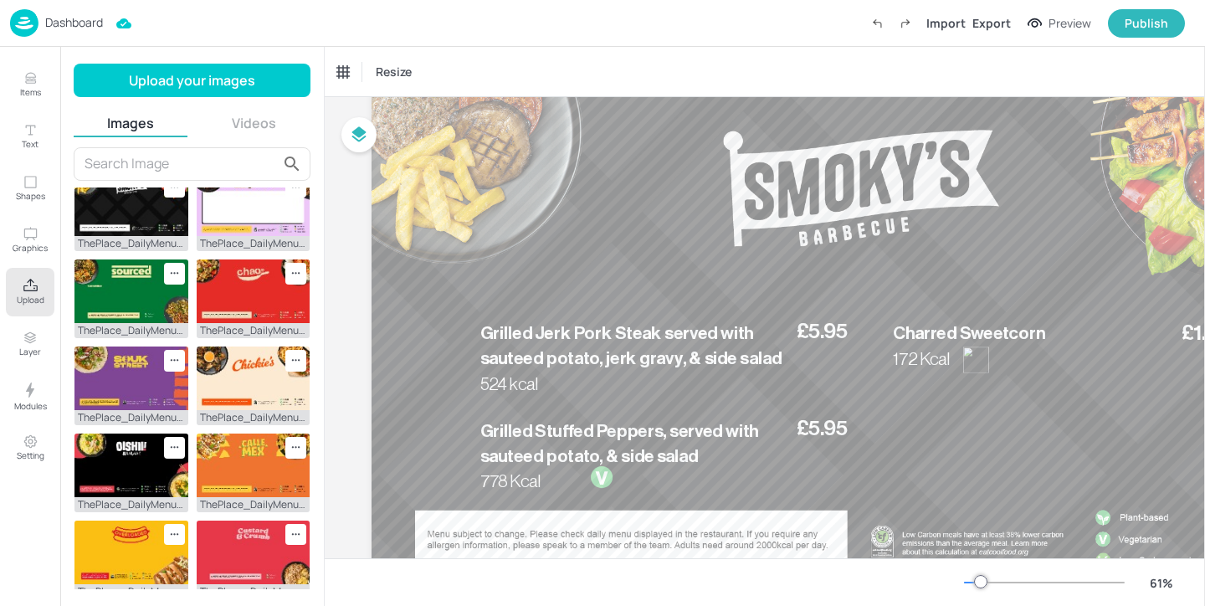
scroll to position [495, 0]
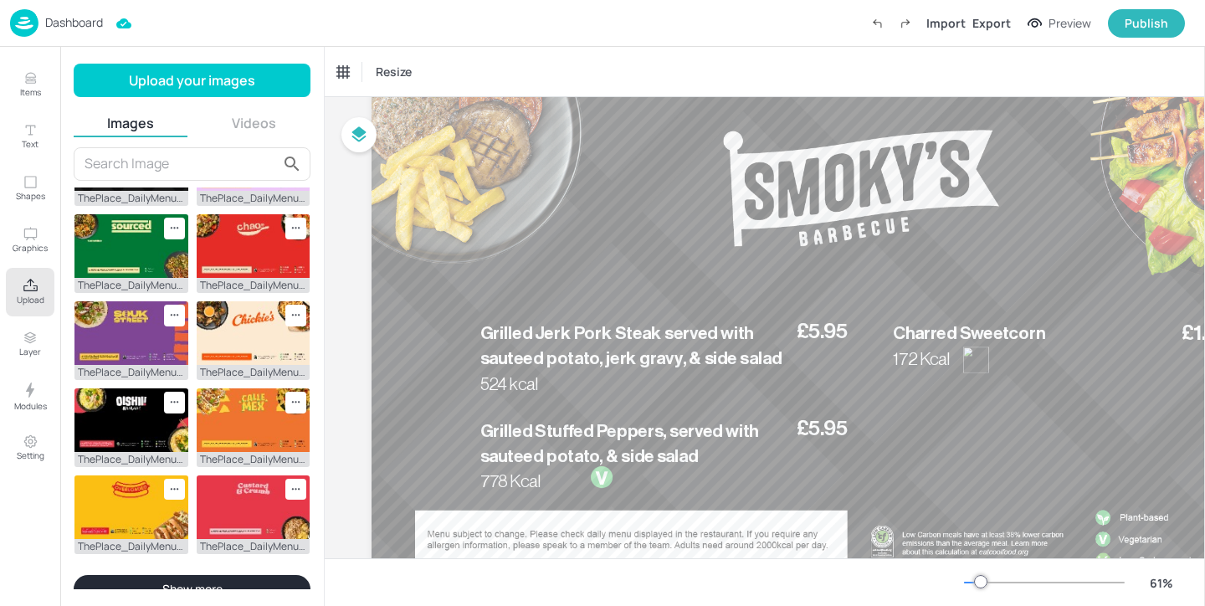
click at [202, 578] on button "Show more" at bounding box center [192, 589] width 237 height 28
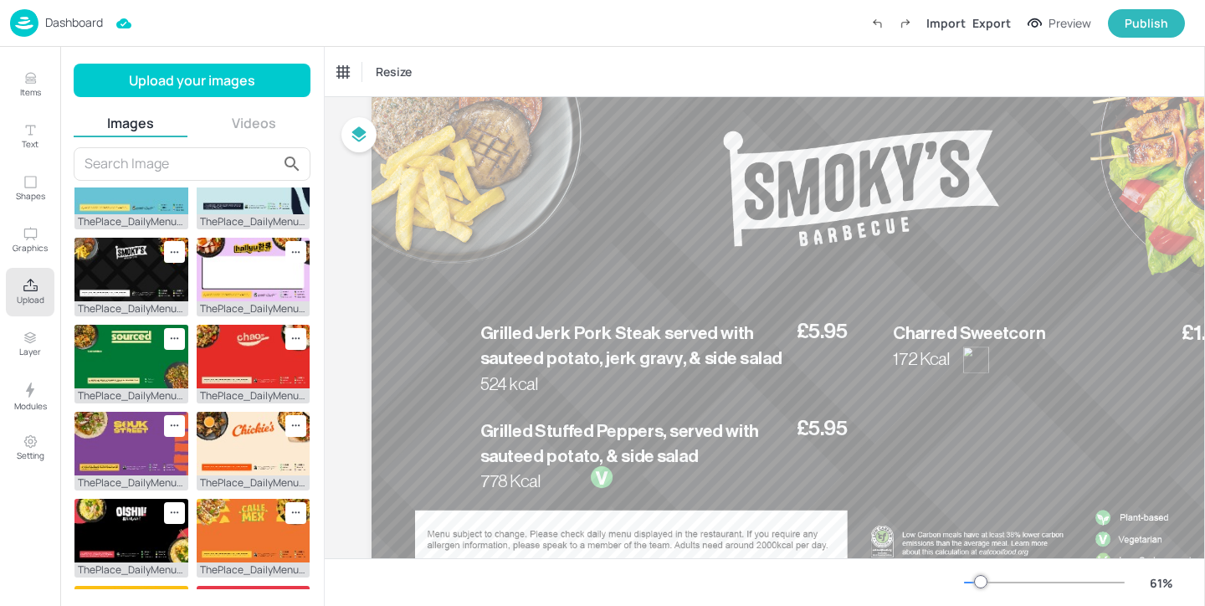
scroll to position [380, 0]
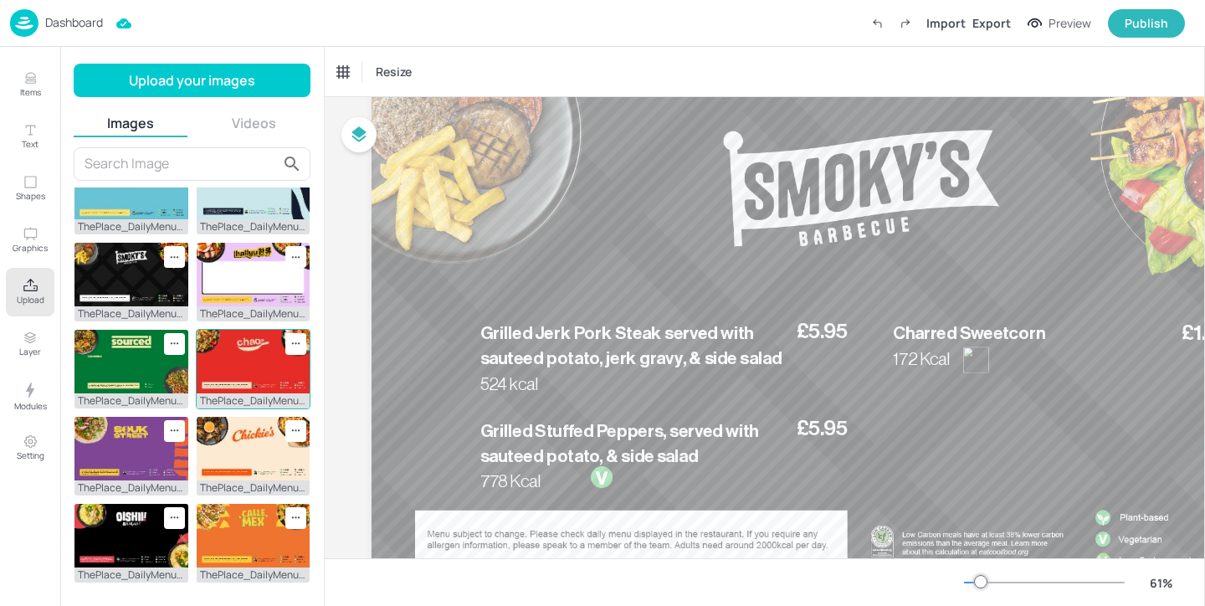
click at [231, 330] on img at bounding box center [254, 362] width 114 height 64
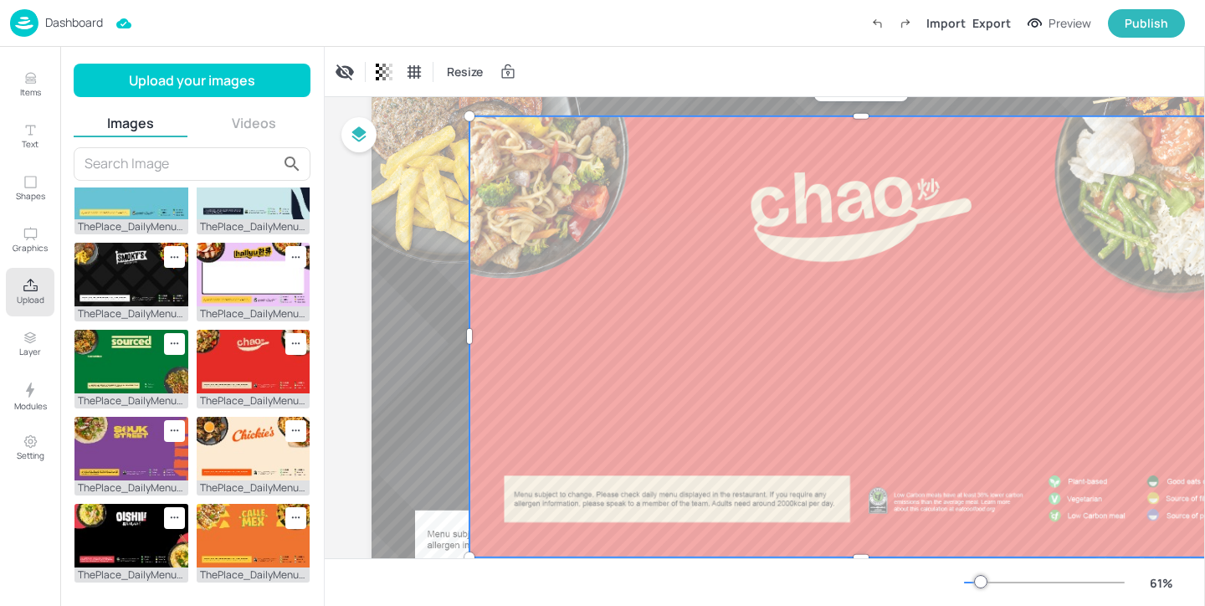
click at [617, 201] on div at bounding box center [860, 336] width 783 height 441
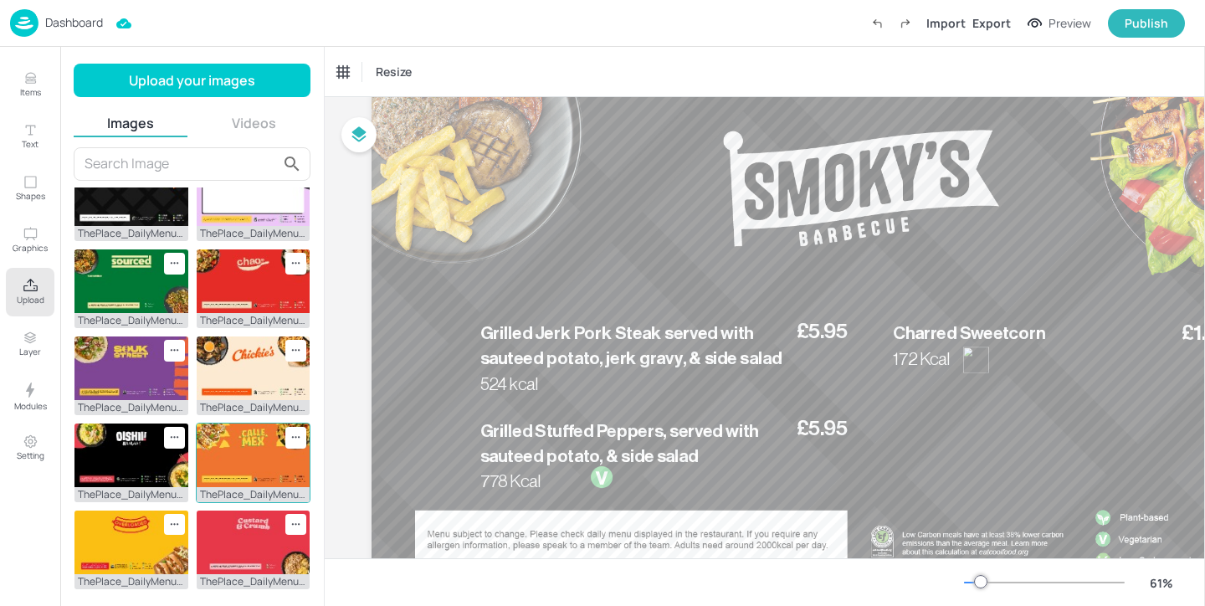
scroll to position [486, 0]
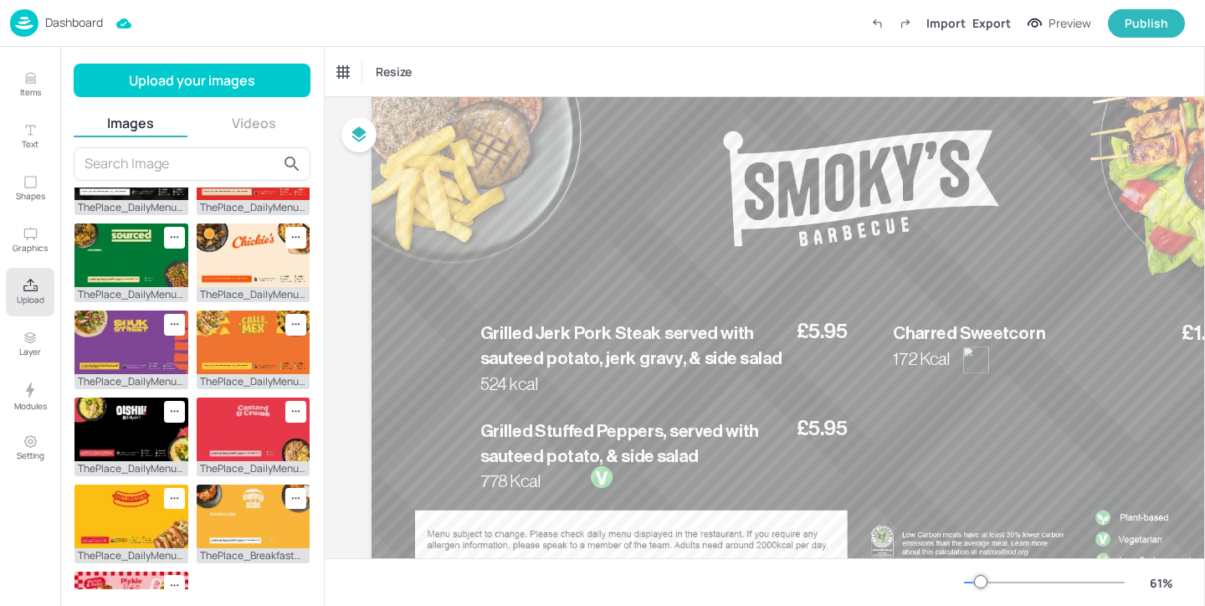
click at [85, 19] on p "Dashboard" at bounding box center [74, 23] width 58 height 12
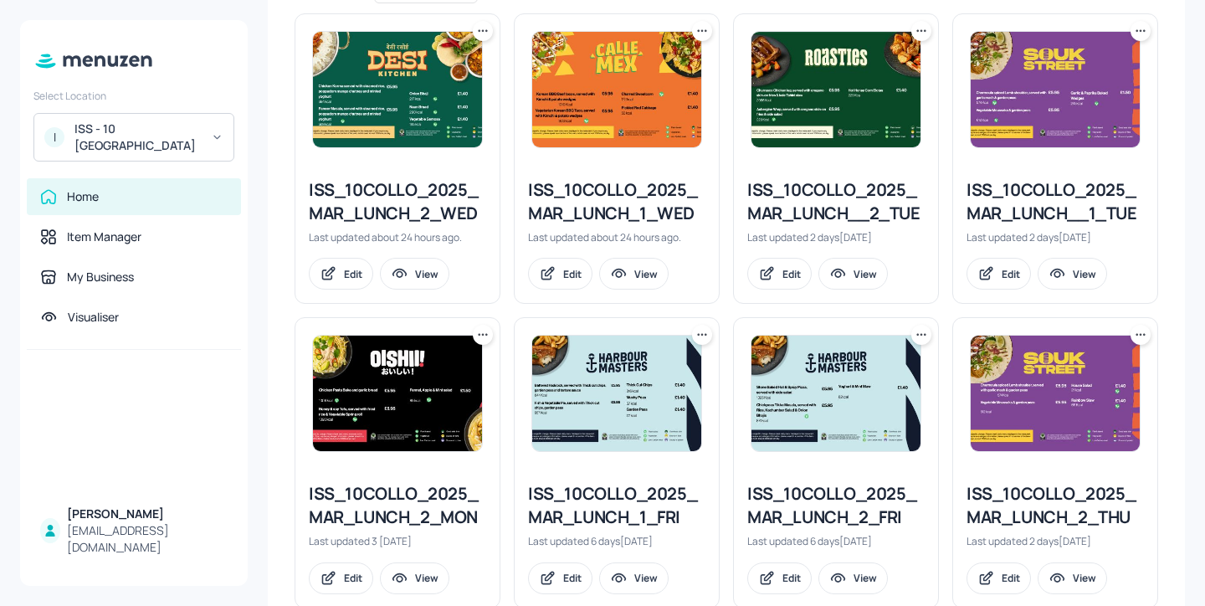
scroll to position [482, 0]
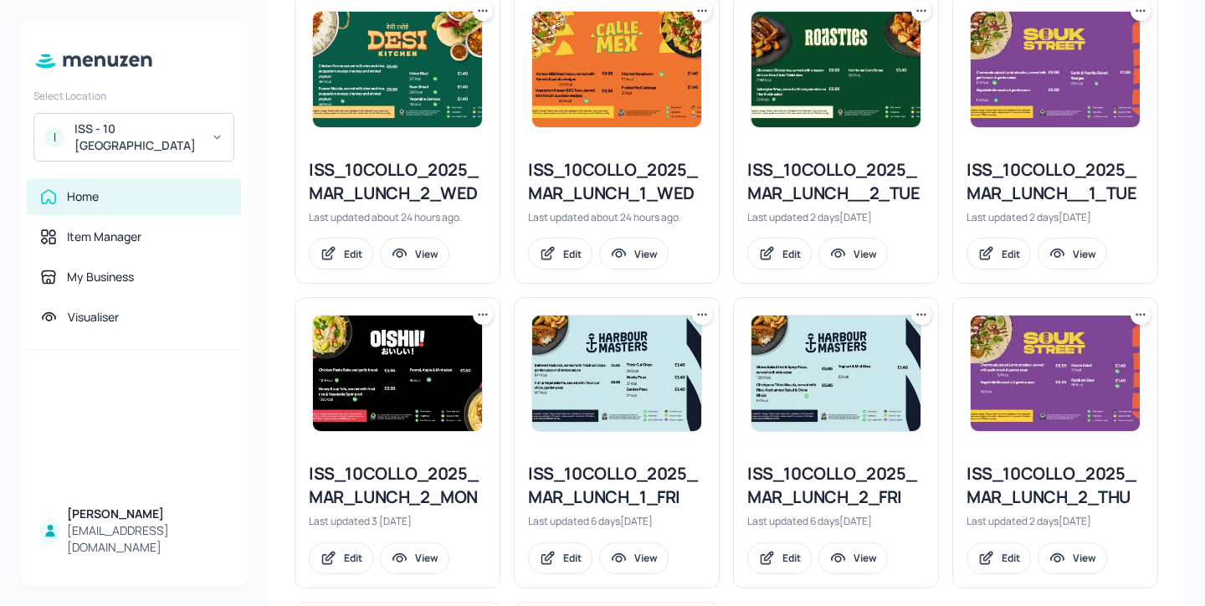
click at [1008, 493] on div "ISS_10COLLO_2025_MAR_LUNCH_2_THU" at bounding box center [1054, 485] width 177 height 47
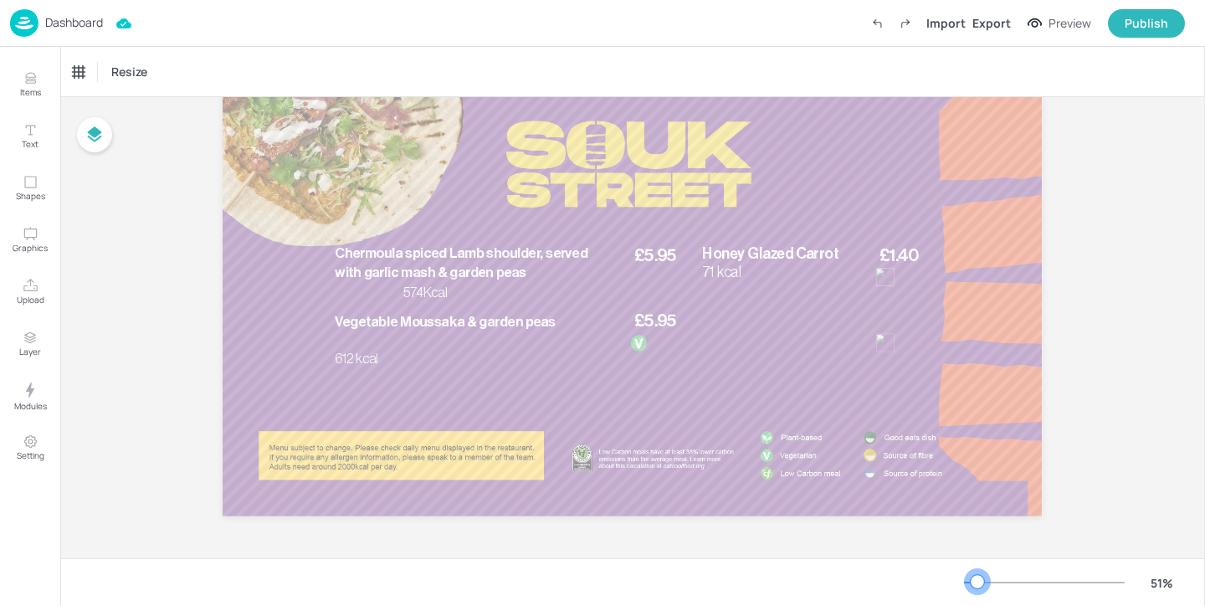
scroll to position [95, 0]
click at [977, 583] on div at bounding box center [976, 581] width 13 height 13
click at [7, 286] on button "Upload" at bounding box center [30, 292] width 49 height 49
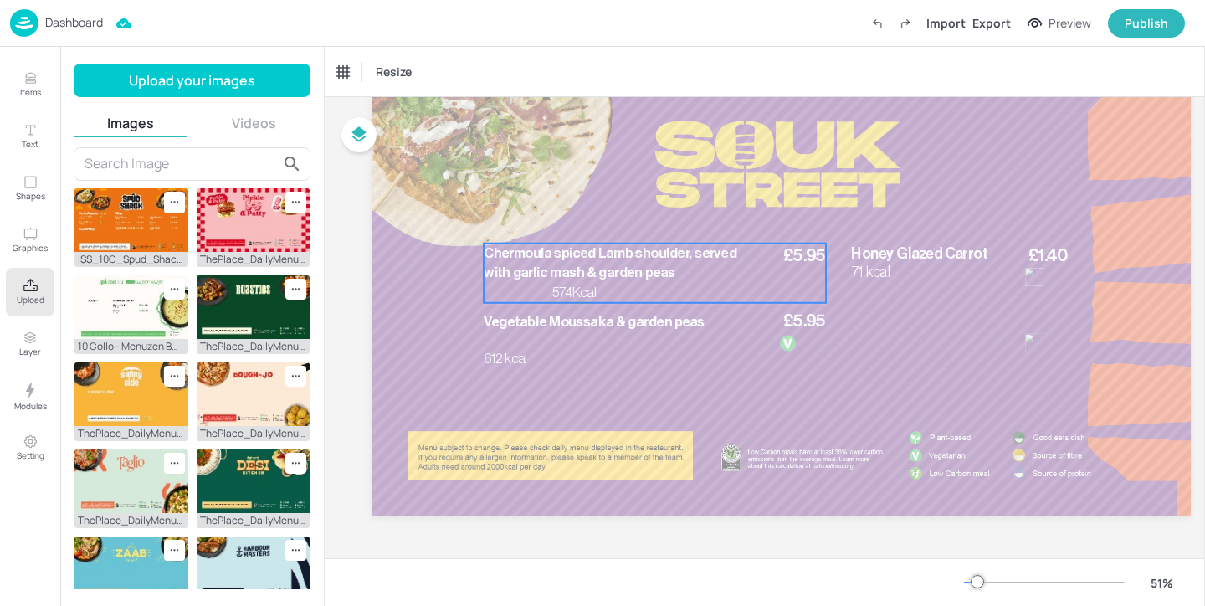
click at [490, 269] on span "Chermoula spiced Lamb shoulder, served with garlic mash & garden peas" at bounding box center [610, 262] width 253 height 33
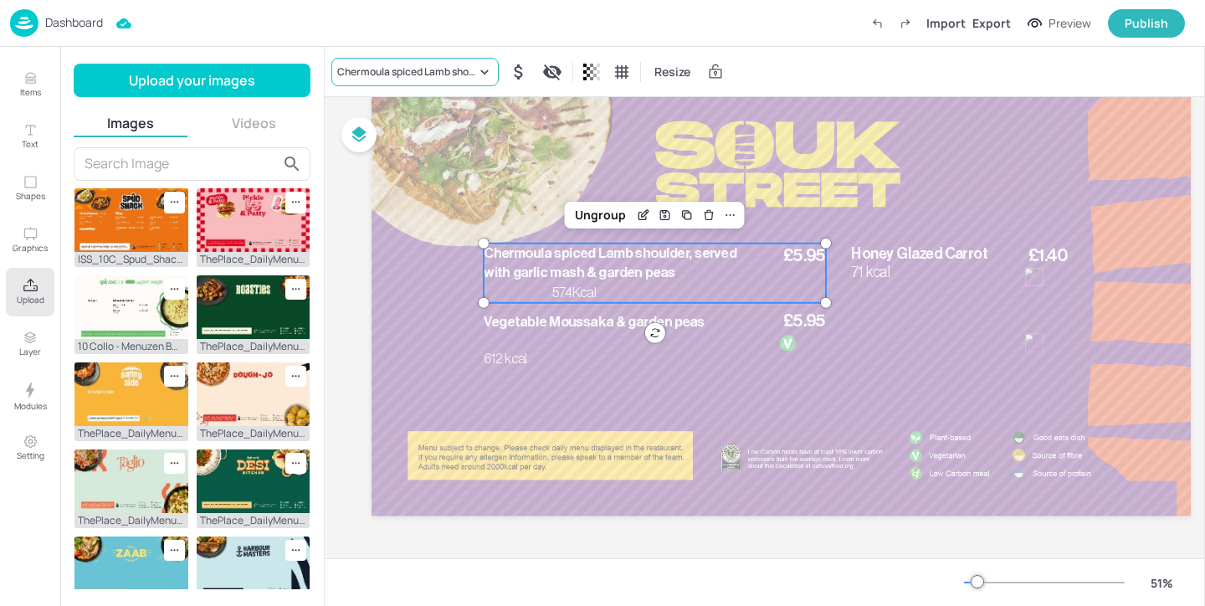
click at [377, 72] on div "Chermoula spiced Lamb shoulder, served with garlic mash & garden peas" at bounding box center [406, 71] width 139 height 15
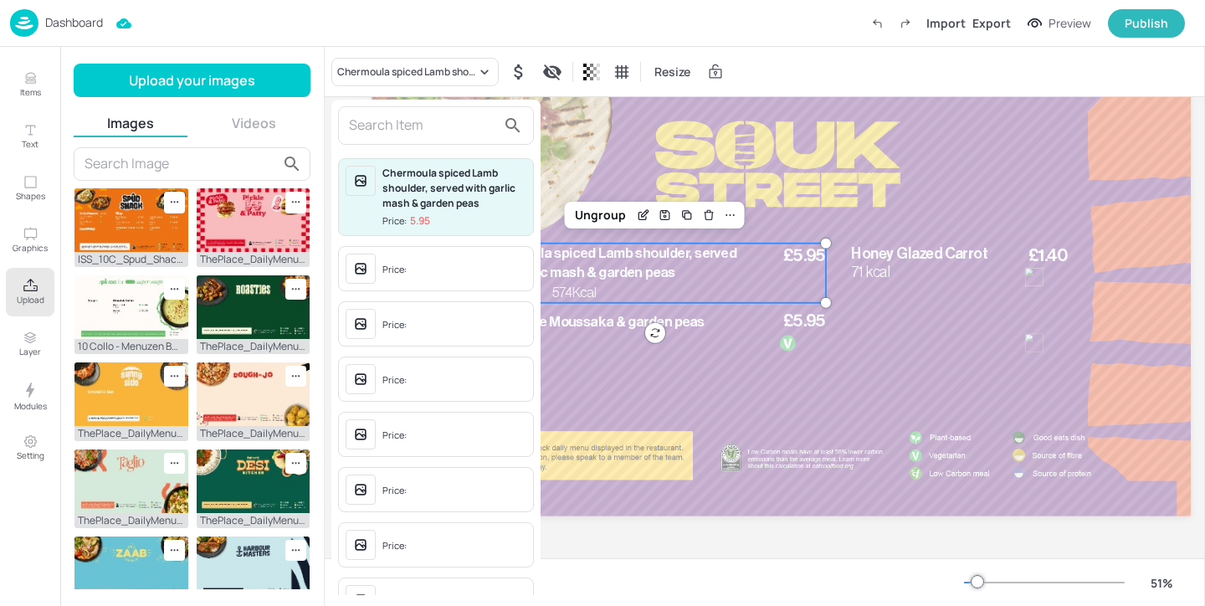
click at [402, 149] on div "Chermoula spiced Lamb shoulder, served with garlic mash & garden peas Price: 5.…" at bounding box center [435, 351] width 209 height 502
click at [402, 140] on div at bounding box center [436, 125] width 196 height 38
click at [402, 123] on input "text" at bounding box center [422, 125] width 147 height 27
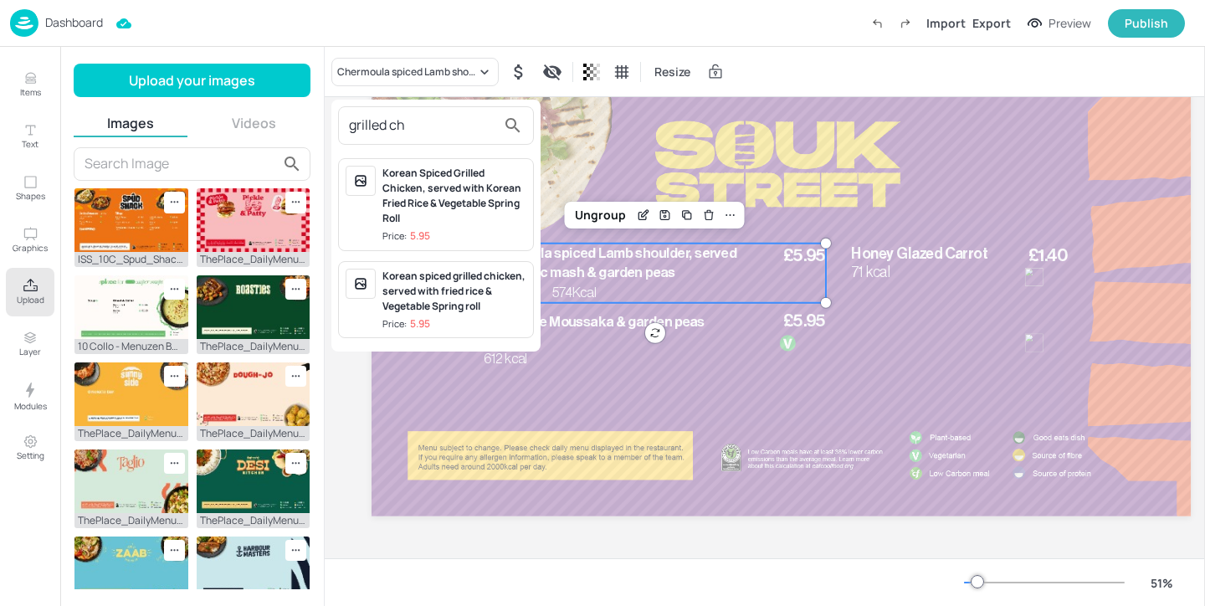
type input "grilled ch"
click at [32, 81] on div at bounding box center [602, 303] width 1205 height 606
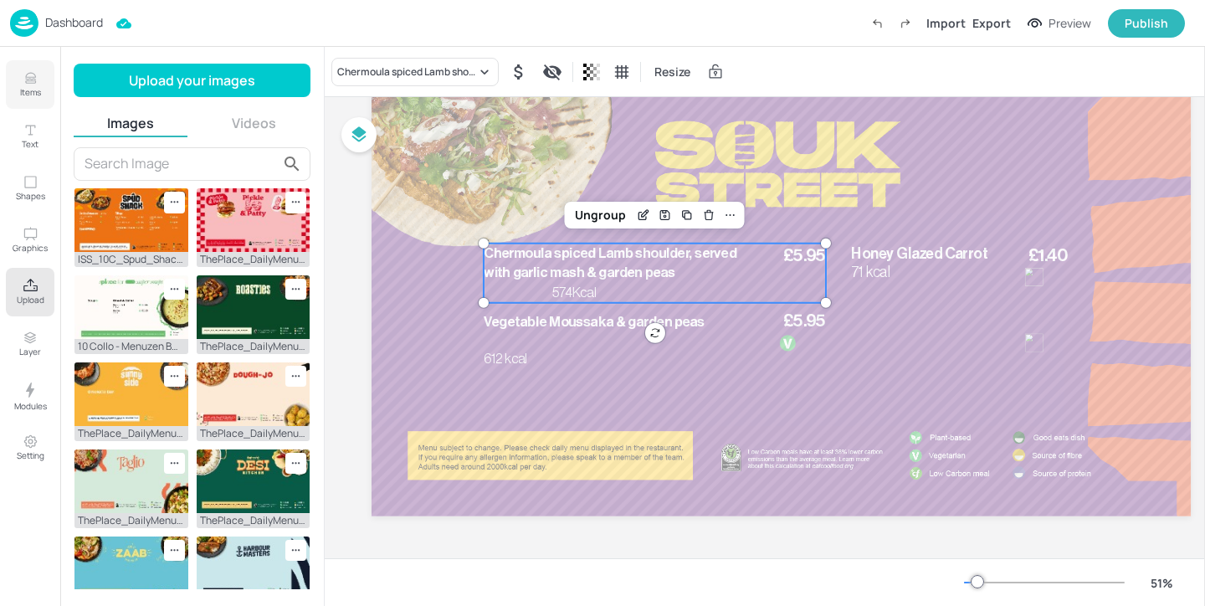
click at [41, 81] on button "Items" at bounding box center [30, 84] width 49 height 49
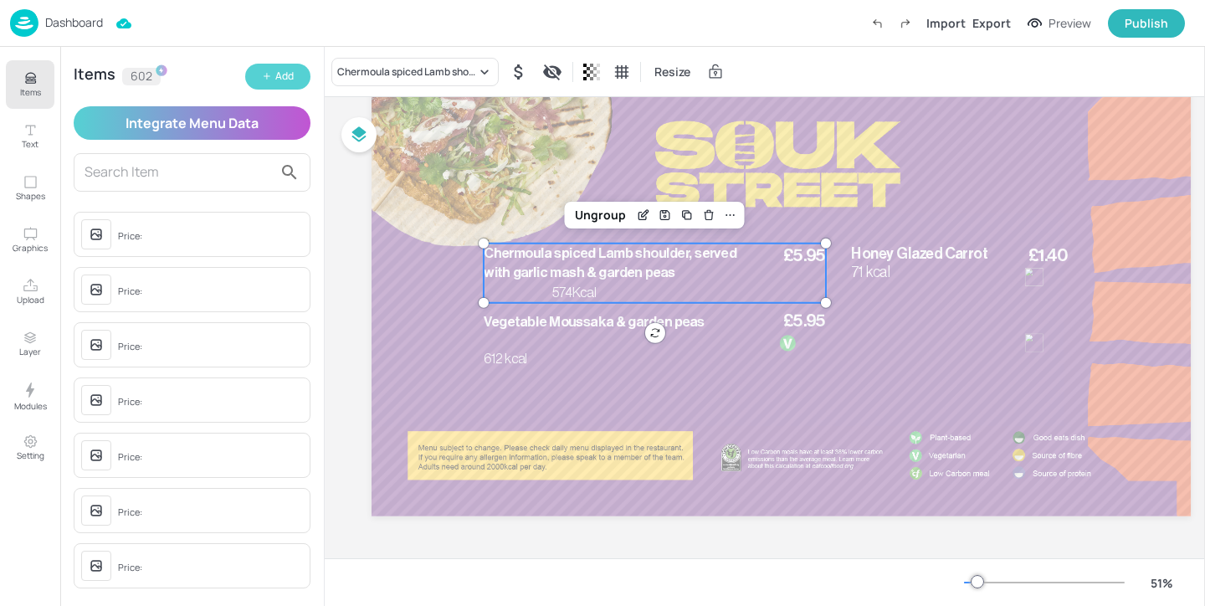
click at [275, 73] on div "Add" at bounding box center [284, 77] width 18 height 16
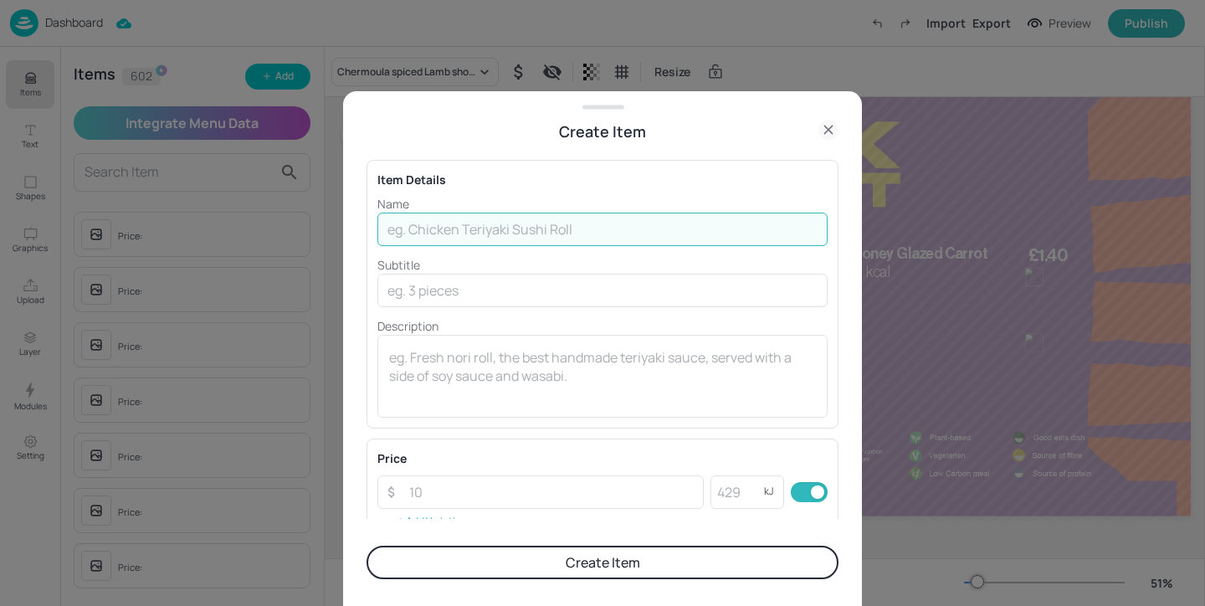
click at [478, 218] on input "text" at bounding box center [602, 228] width 450 height 33
paste input "Chicken Souvlaki, served with Pickled cabbage, Tzatziki tomato bulgar wheat"
type input "Chicken Souvlaki, served with Pickled cabbage, Tzatziki tomato bulgar wheat"
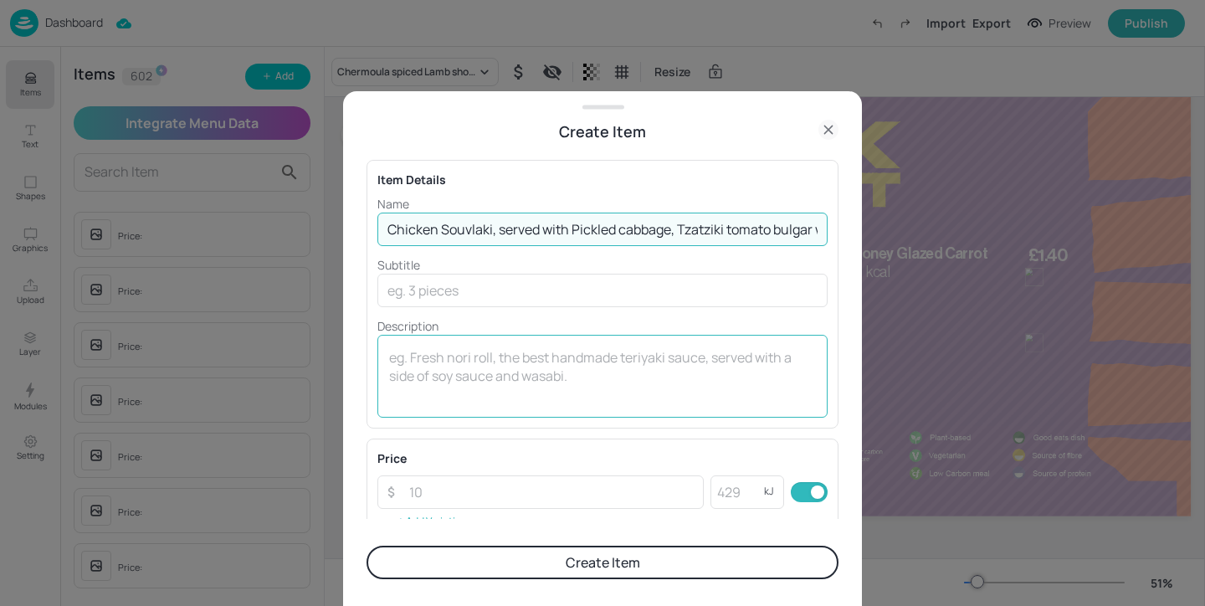
click at [509, 350] on textarea at bounding box center [602, 375] width 427 height 55
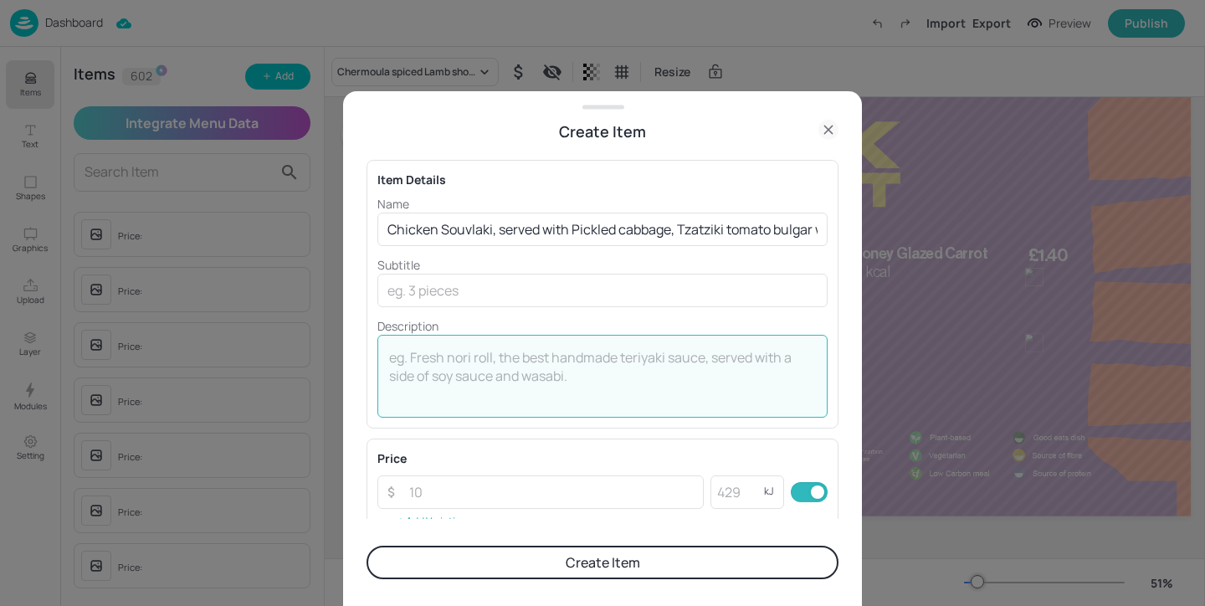
paste textarea "706 Kcal"
type textarea "706 Kcal"
click at [508, 480] on input "number" at bounding box center [551, 491] width 305 height 33
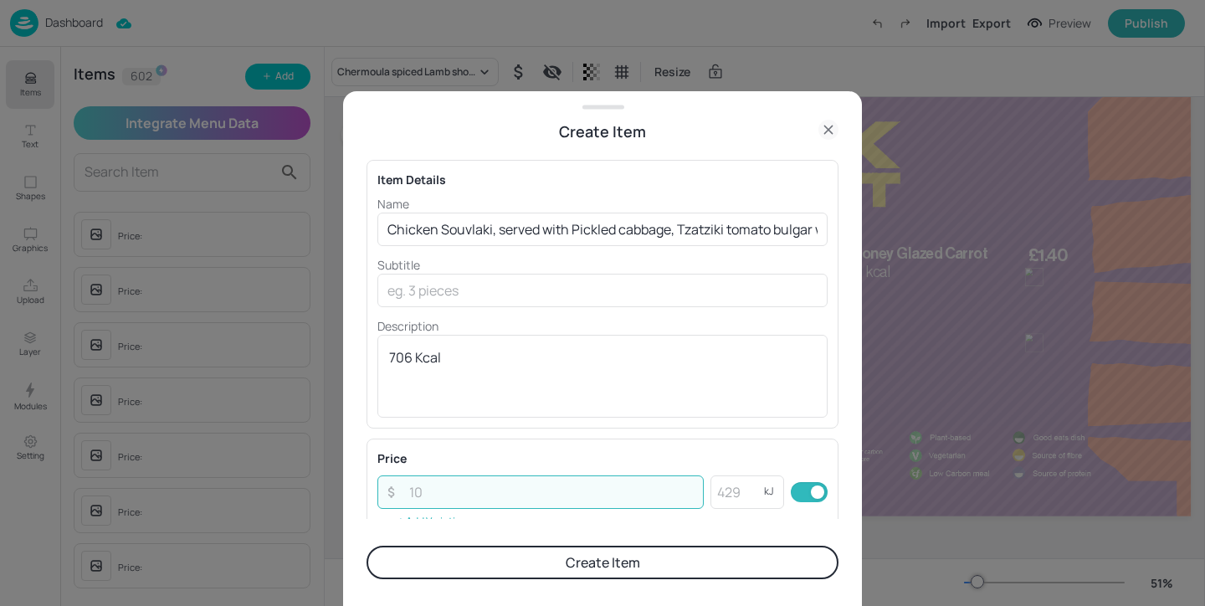
paste input "5.95"
type input "5.95"
click at [529, 467] on div "Price ​ 5.95 ​ kJ ​ Add Variation" at bounding box center [602, 491] width 450 height 84
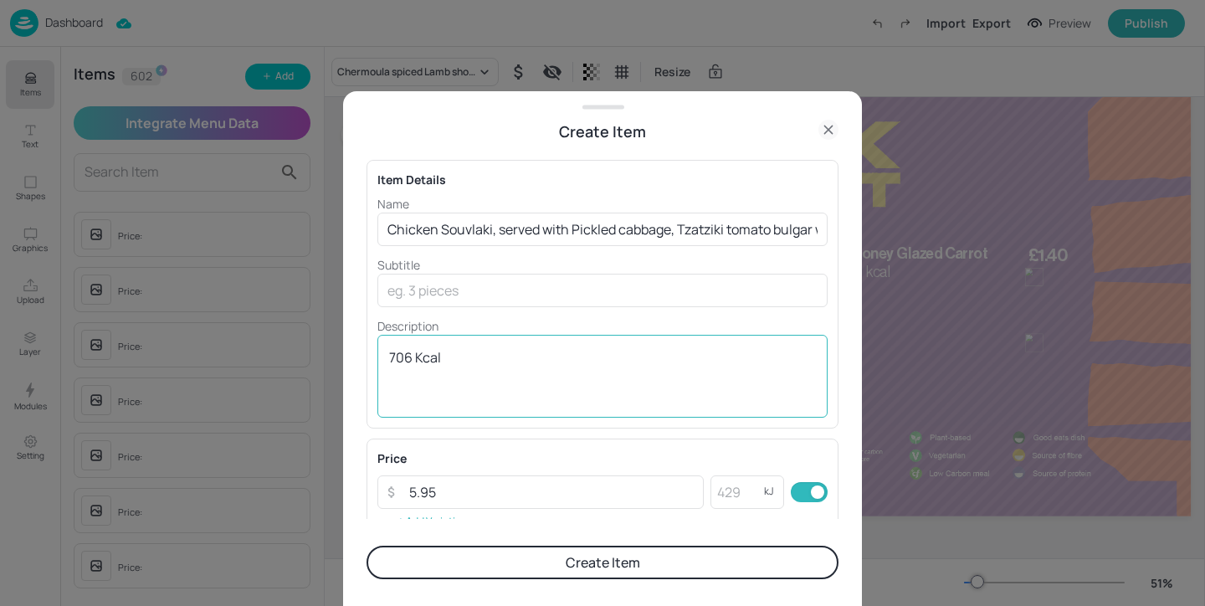
click at [416, 350] on textarea "706 Kcal" at bounding box center [602, 375] width 427 height 55
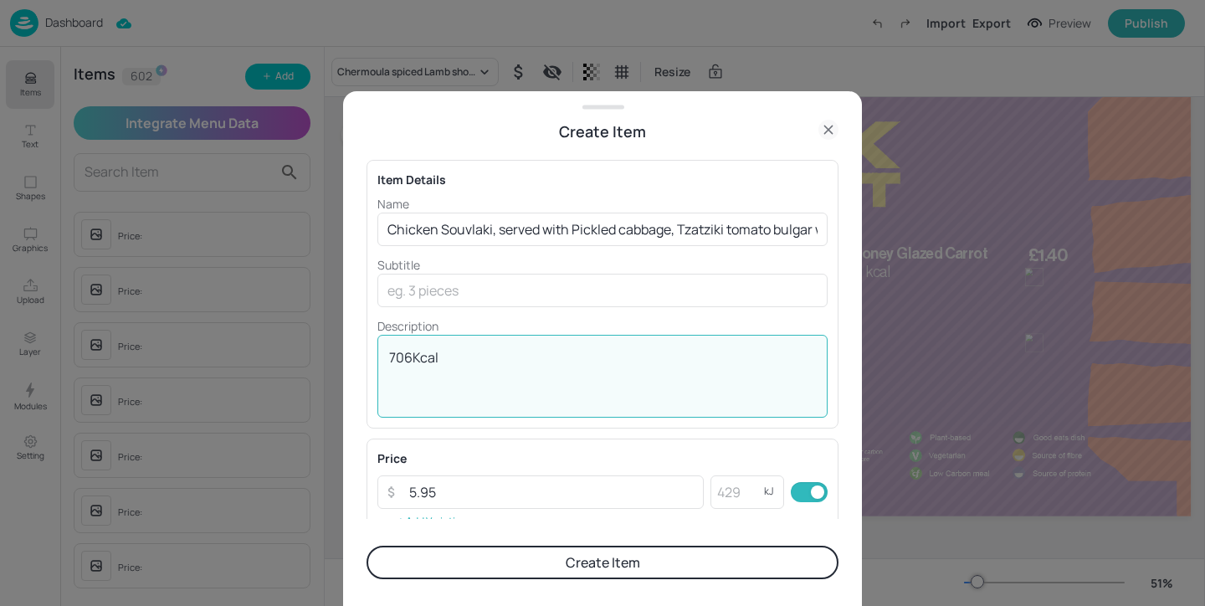
type textarea "706 Kcal"
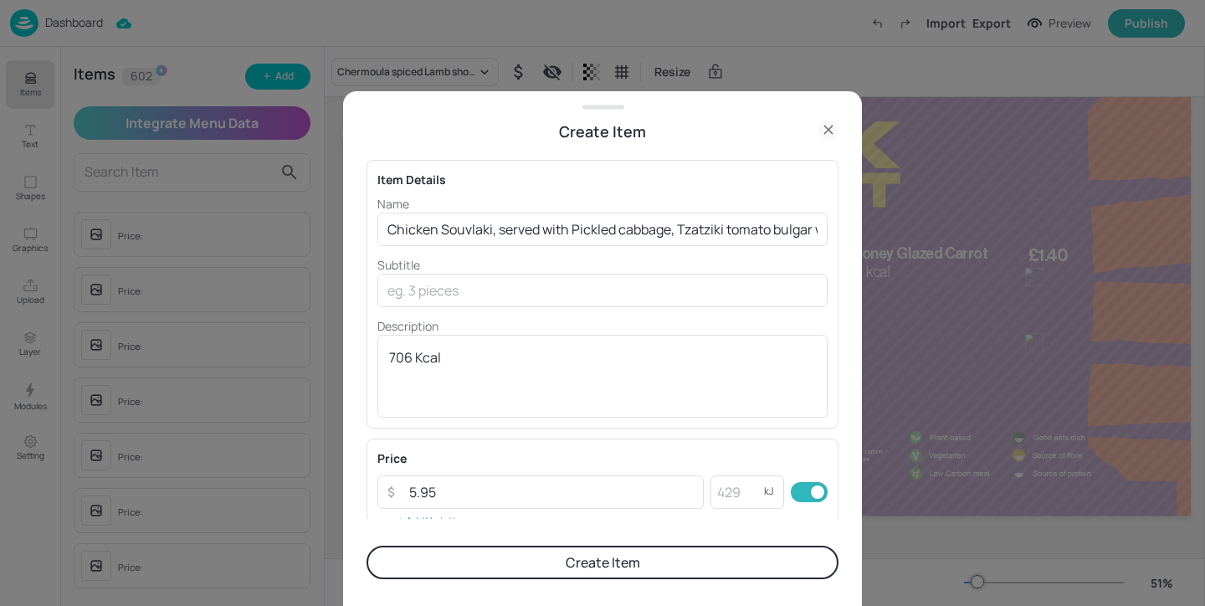
click at [643, 562] on button "Create Item" at bounding box center [602, 561] width 472 height 33
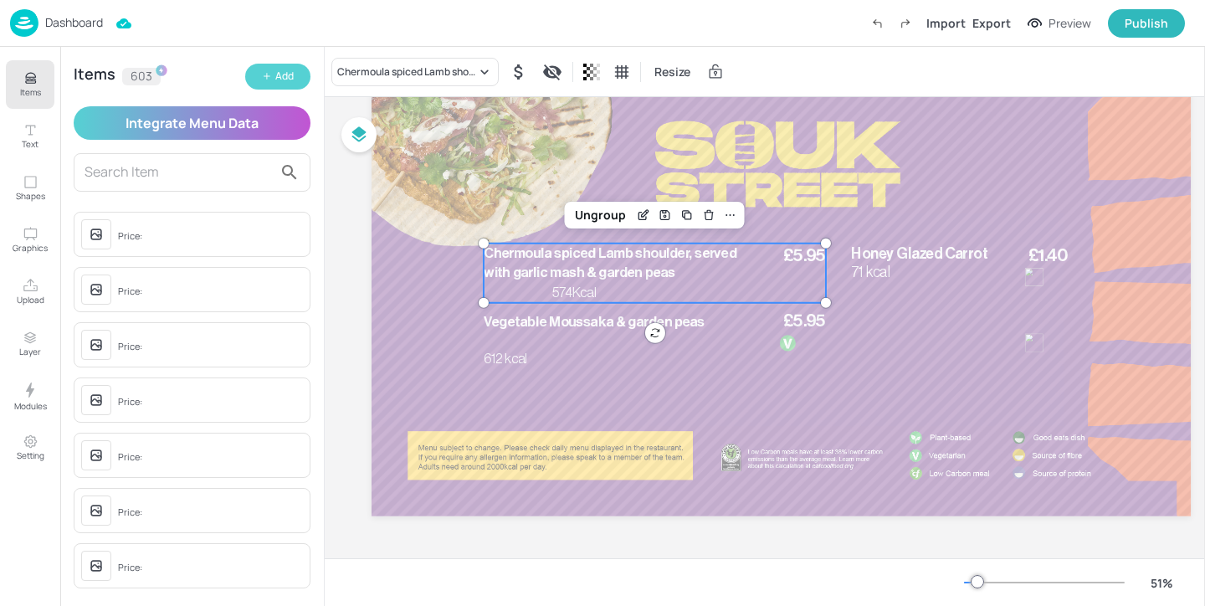
click at [259, 76] on button "Add" at bounding box center [277, 77] width 65 height 26
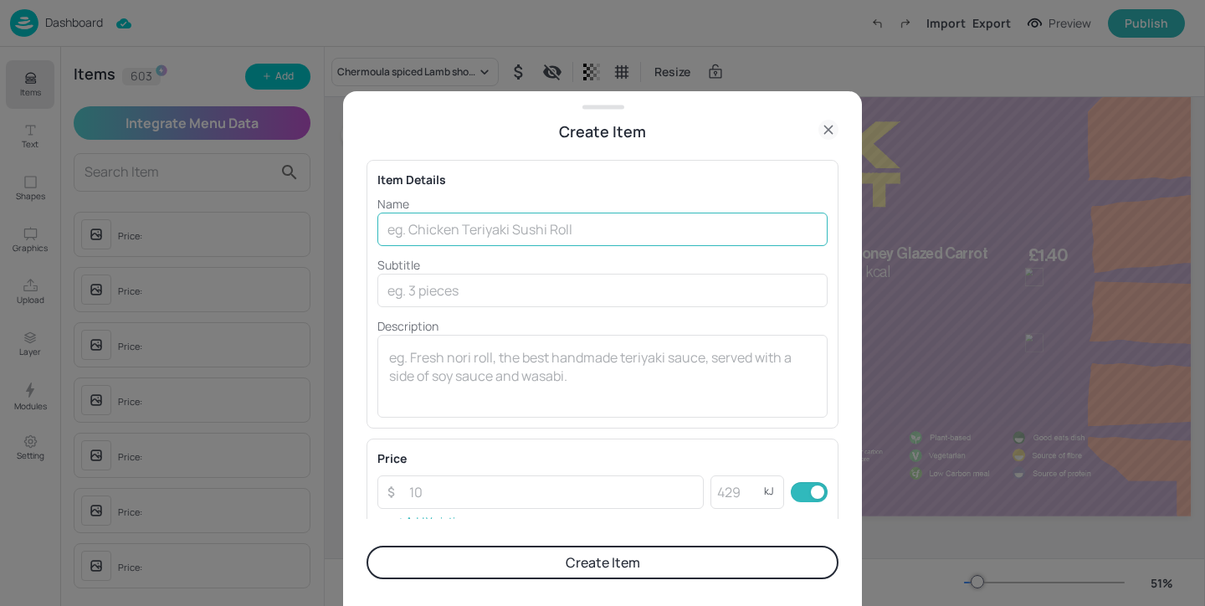
click at [433, 229] on input "text" at bounding box center [602, 228] width 450 height 33
paste input "Grilled Halloumi Souvlaki, served with Pickled cabbage, Tzatziki tomato bulgar …"
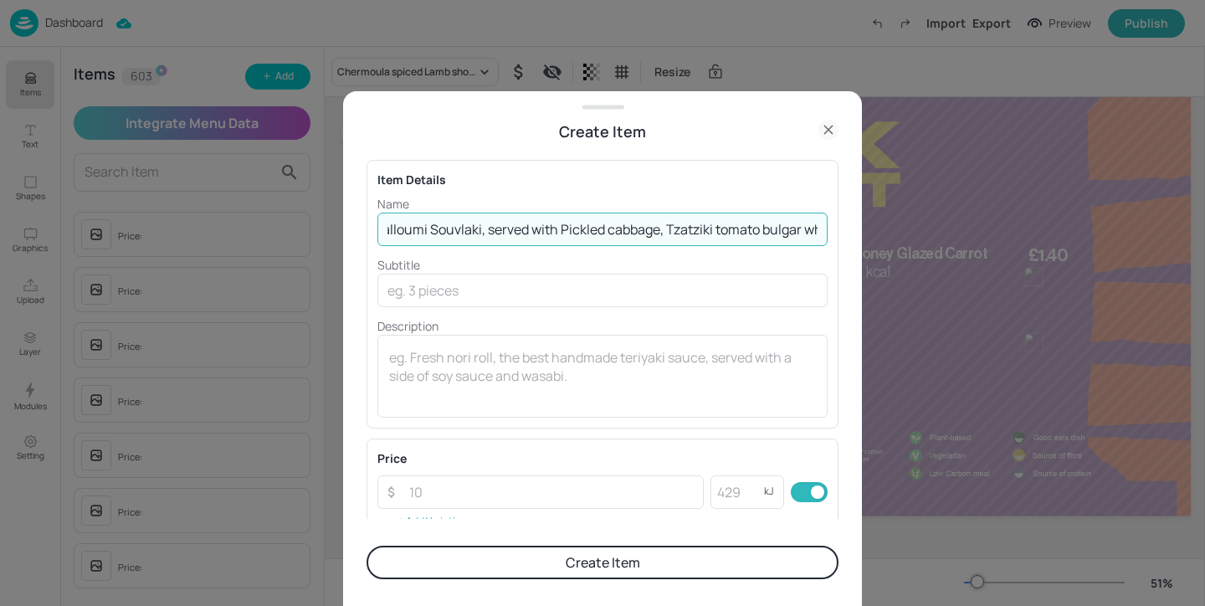
scroll to position [0, 141]
drag, startPoint x: 760, startPoint y: 224, endPoint x: 998, endPoint y: 240, distance: 238.1
click at [998, 240] on div "Create Item Item Details Name Grilled Halloumi Souvlaki, served with Pickled ca…" at bounding box center [602, 303] width 1205 height 606
type input "Grilled Halloumi Souvlaki, served with Pickled cabbage, Tzatziki tomato bulgar …"
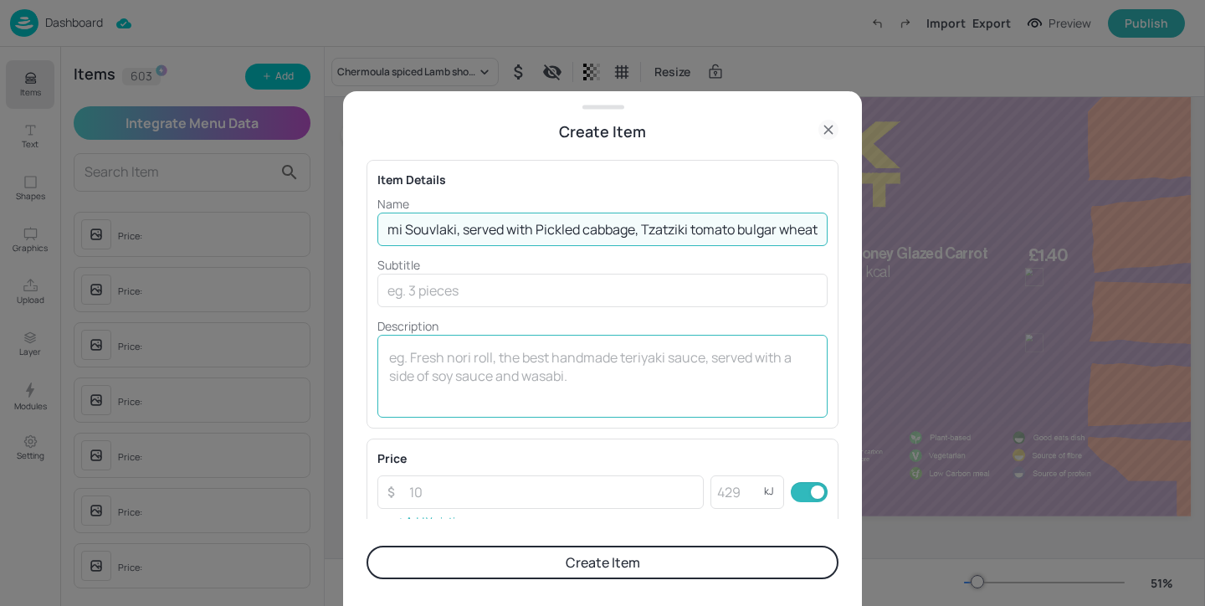
click at [445, 380] on textarea at bounding box center [602, 375] width 427 height 55
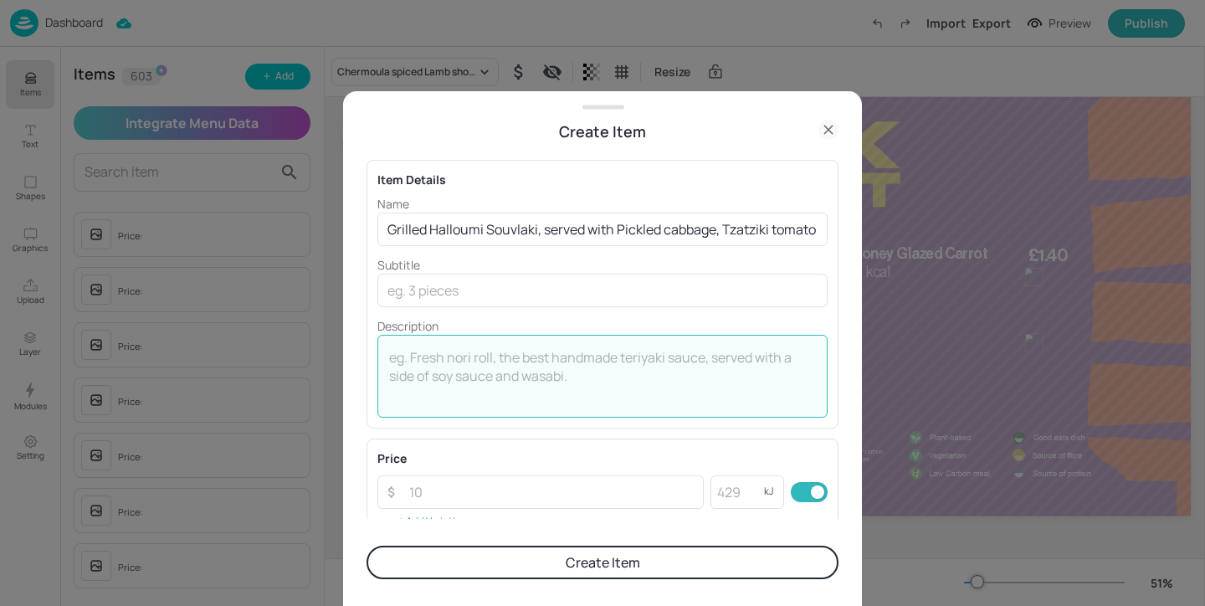
paste textarea "701 Kcal"
type textarea "701 Kcal"
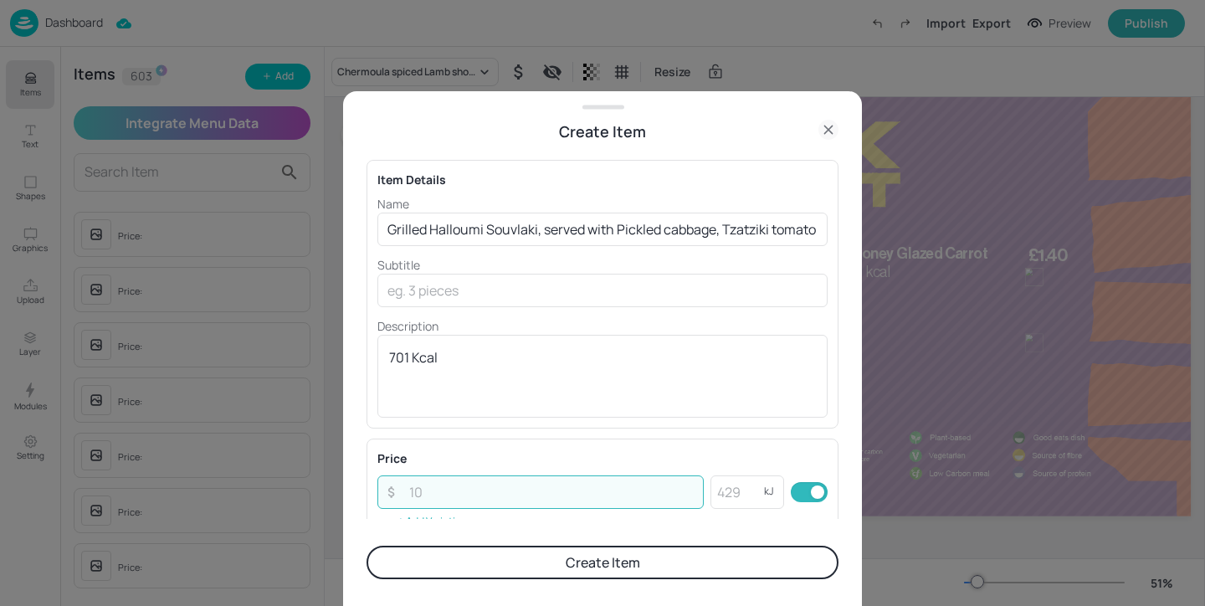
click at [455, 492] on input "number" at bounding box center [551, 491] width 305 height 33
paste input "5.95"
type input "5.95"
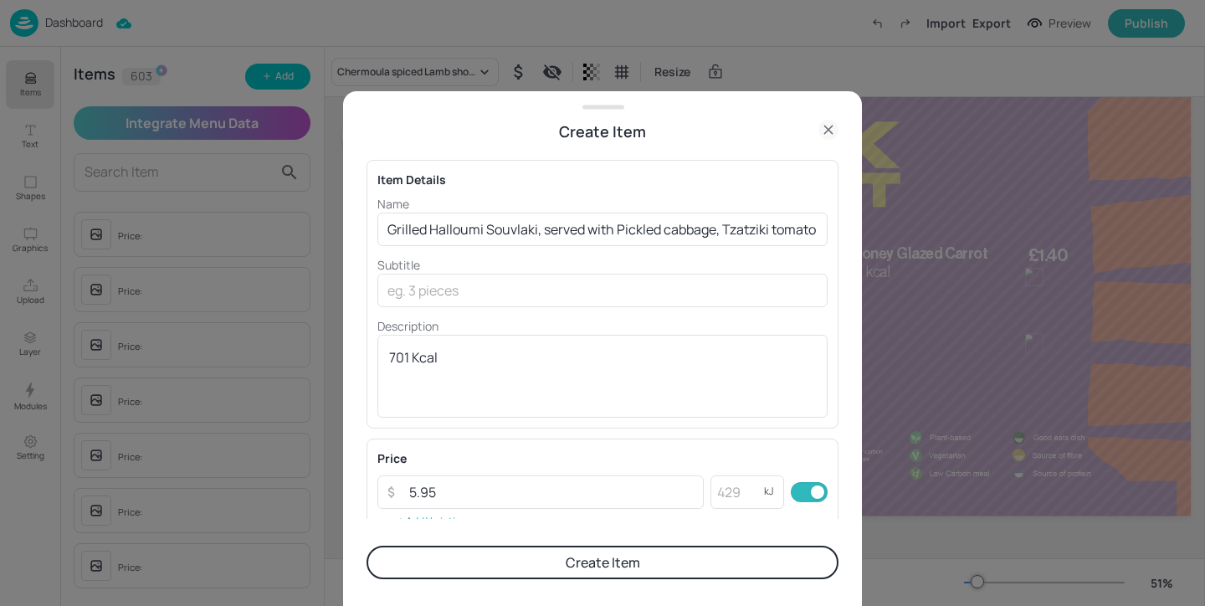
click at [474, 564] on button "Create Item" at bounding box center [602, 561] width 472 height 33
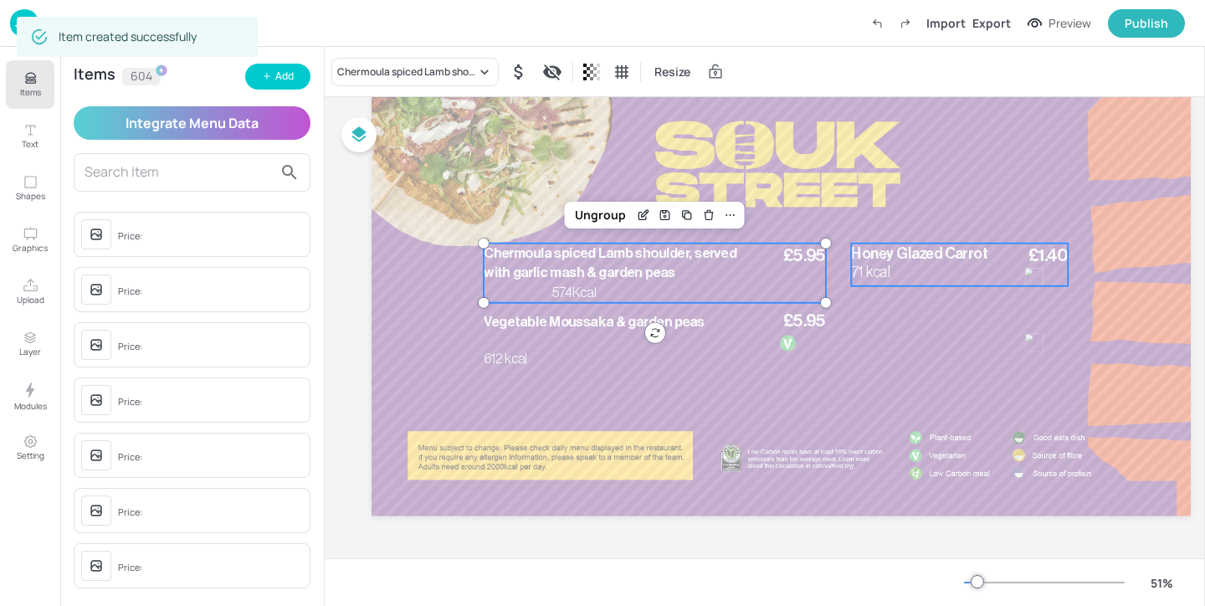
click at [875, 268] on span "71 kcal" at bounding box center [870, 271] width 38 height 15
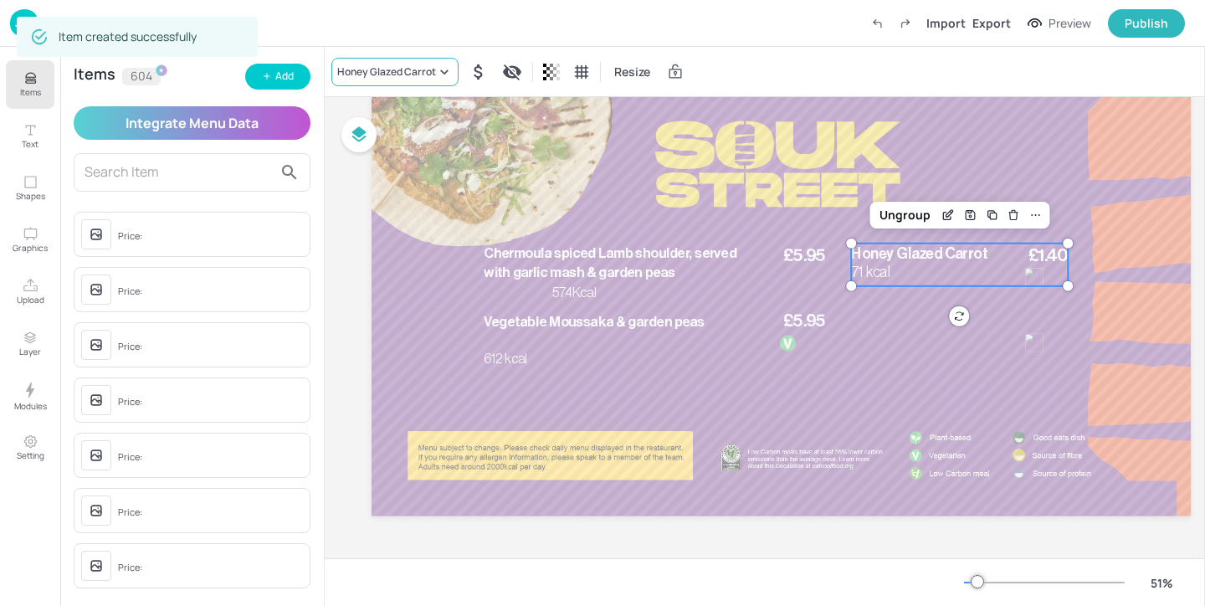
click at [399, 78] on div "Honey Glazed Carrot" at bounding box center [386, 71] width 99 height 15
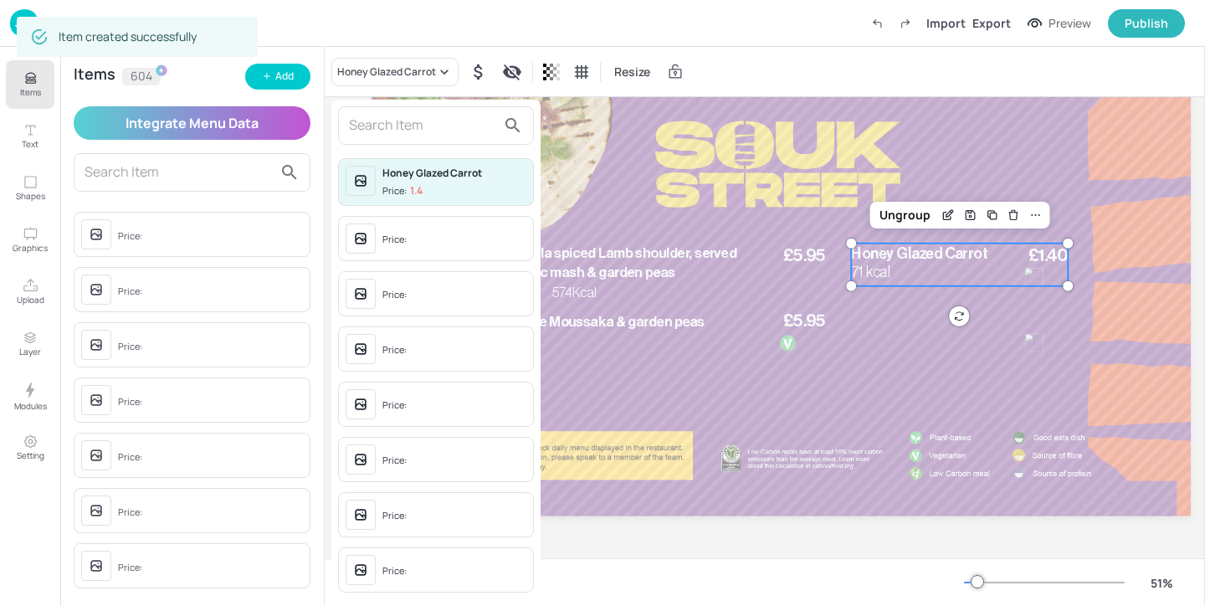
click at [411, 123] on input "text" at bounding box center [422, 125] width 147 height 27
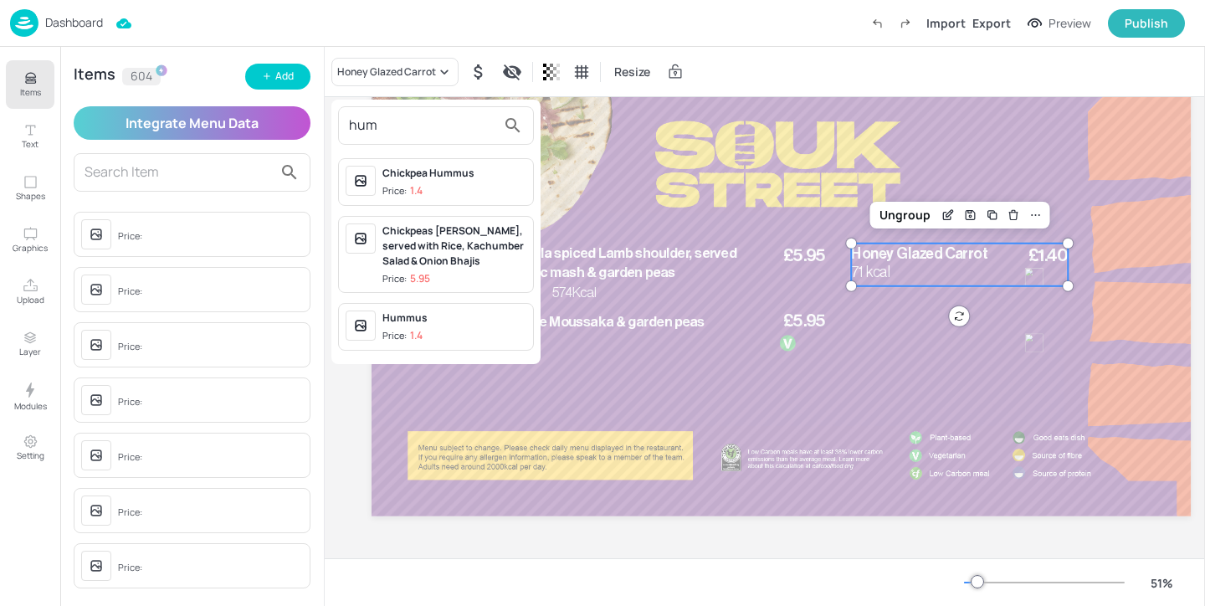
type input "hum"
click at [466, 336] on span "Price: 1.4" at bounding box center [454, 336] width 144 height 14
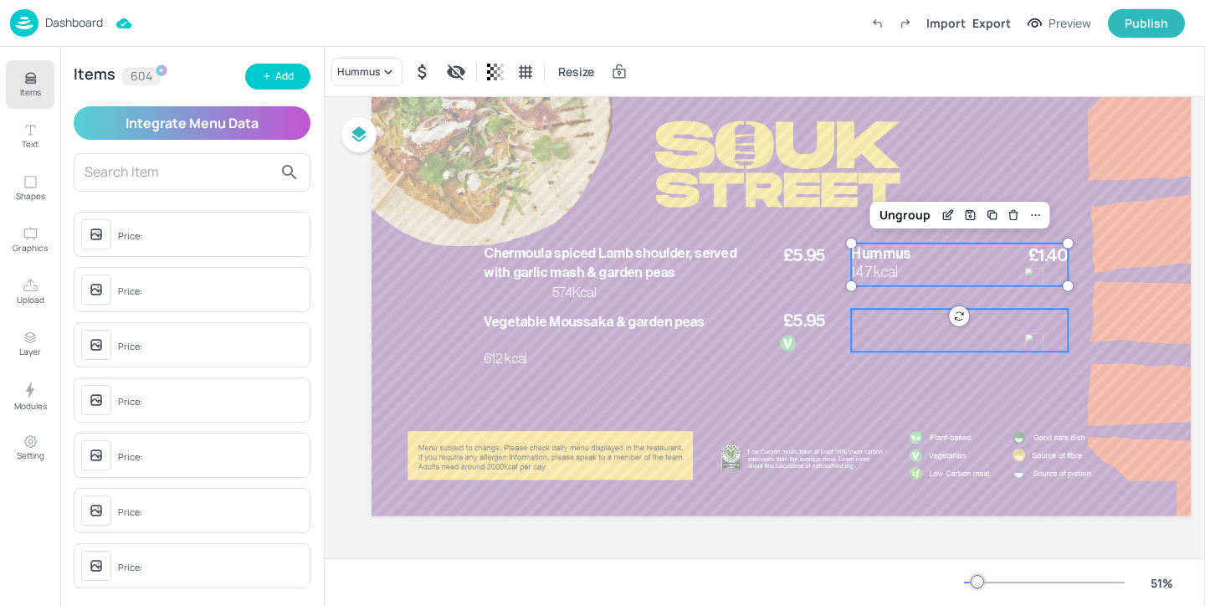
click at [929, 330] on div at bounding box center [959, 330] width 217 height 43
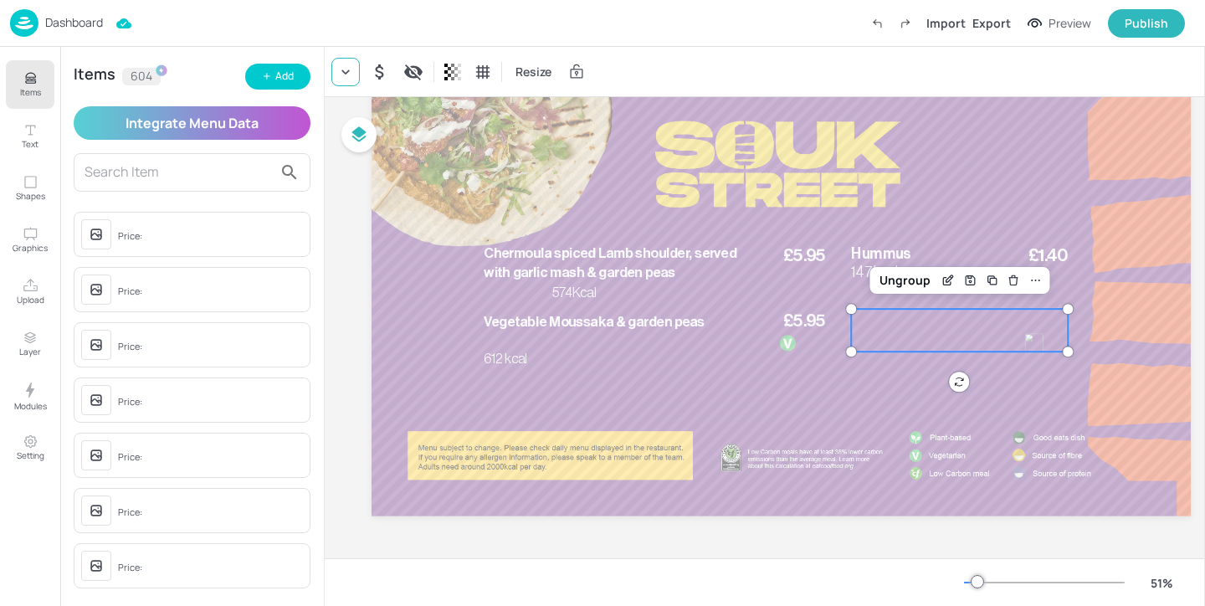
click at [351, 64] on icon at bounding box center [345, 72] width 17 height 17
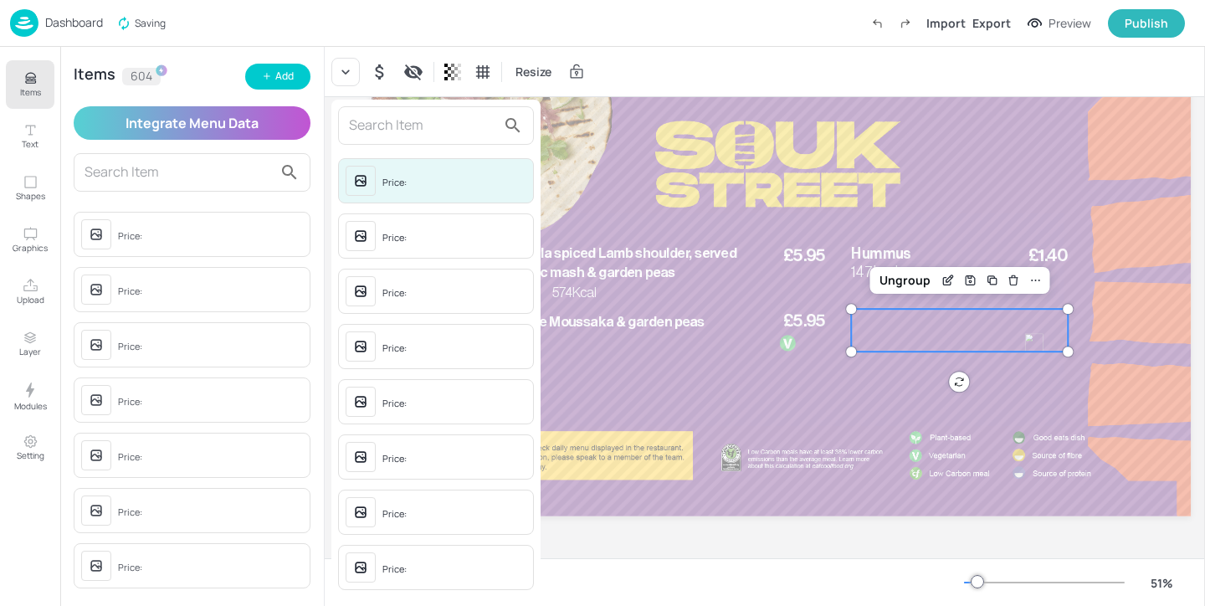
click at [361, 133] on input "text" at bounding box center [422, 125] width 147 height 27
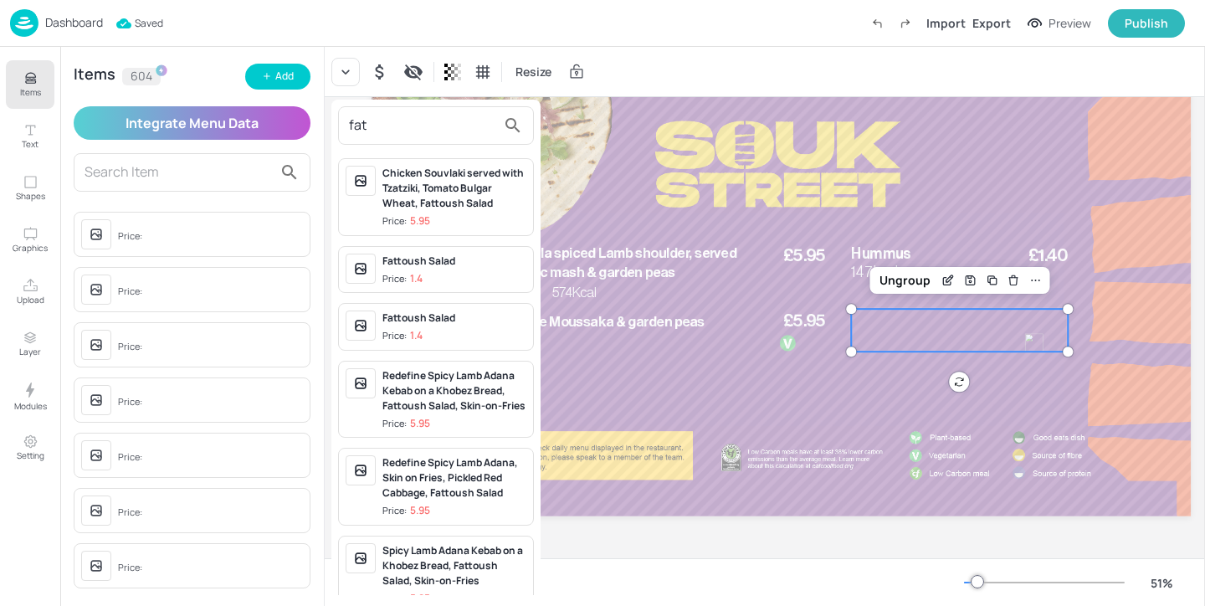
type input "fat"
click at [443, 274] on span "Price: 1.4" at bounding box center [454, 279] width 144 height 14
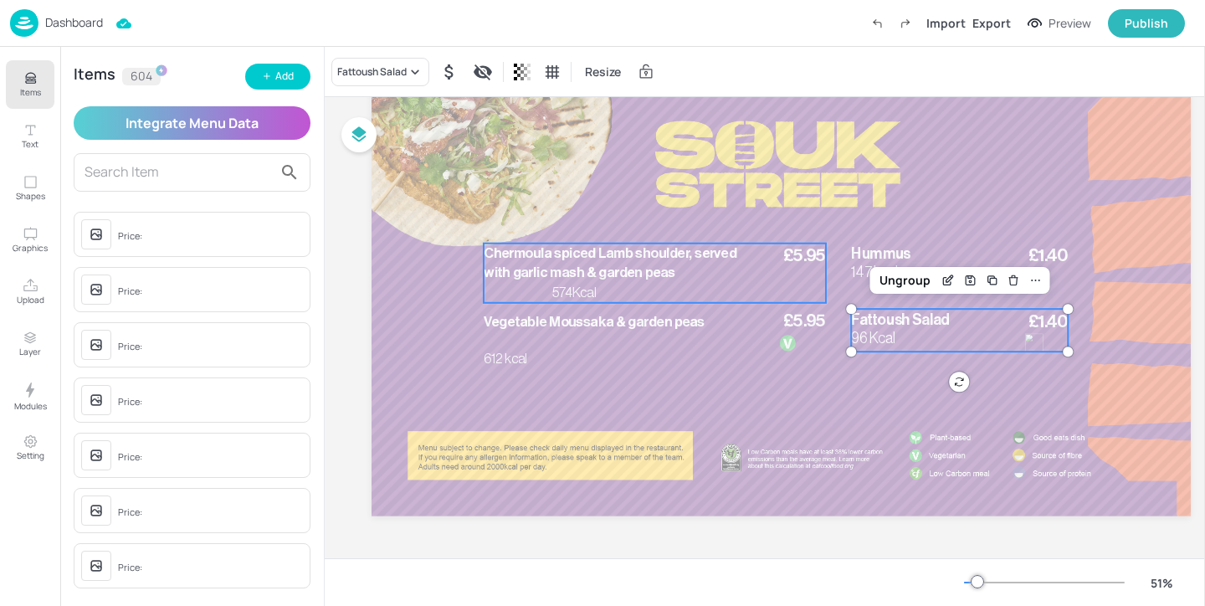
click at [597, 284] on p "574Kcal" at bounding box center [582, 293] width 61 height 19
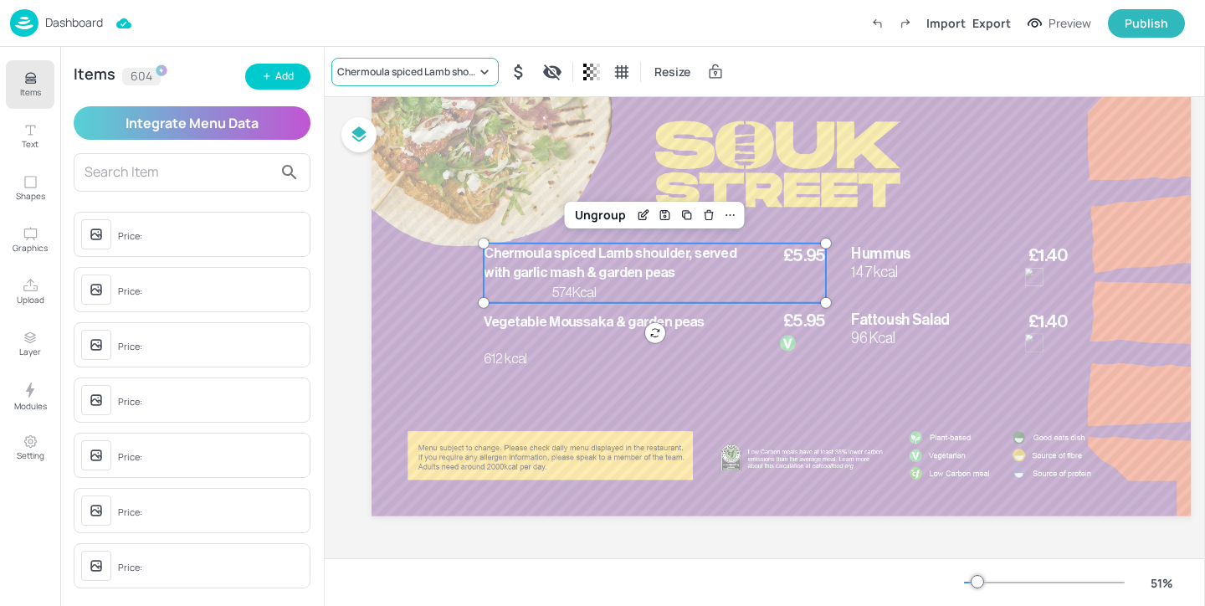
click at [419, 79] on div "Chermoula spiced Lamb shoulder, served with garlic mash & garden peas" at bounding box center [414, 72] width 167 height 28
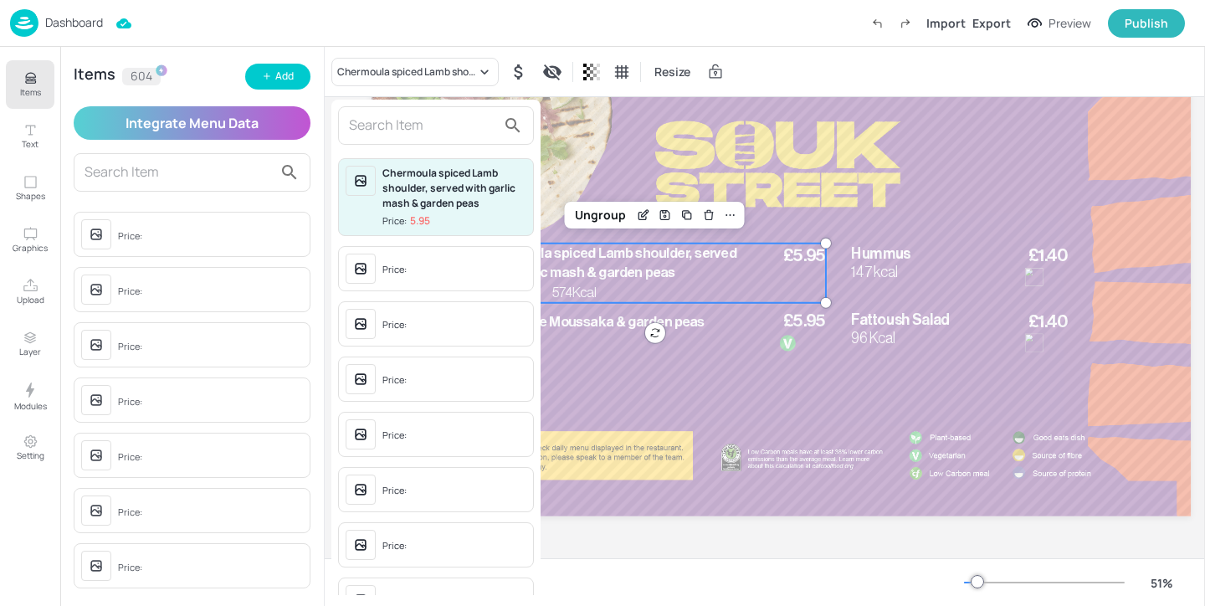
click at [411, 122] on input "text" at bounding box center [422, 125] width 147 height 27
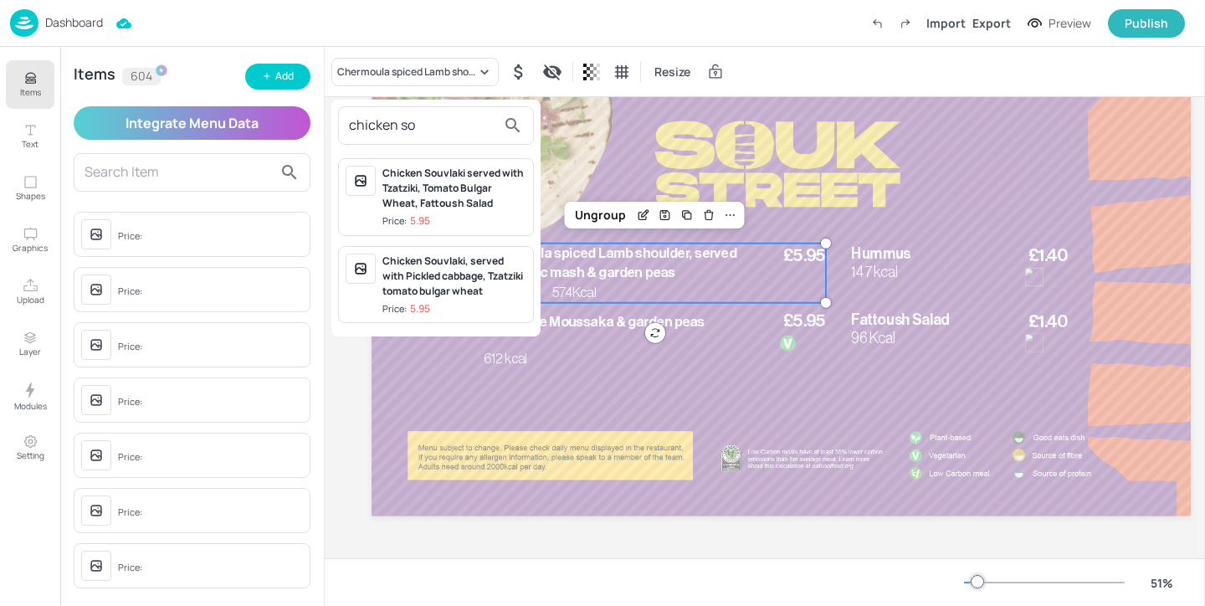
type input "chicken so"
click at [501, 279] on div "Chicken Souvlaki, served with Pickled cabbage, Tzatziki tomato bulgar wheat" at bounding box center [454, 275] width 144 height 45
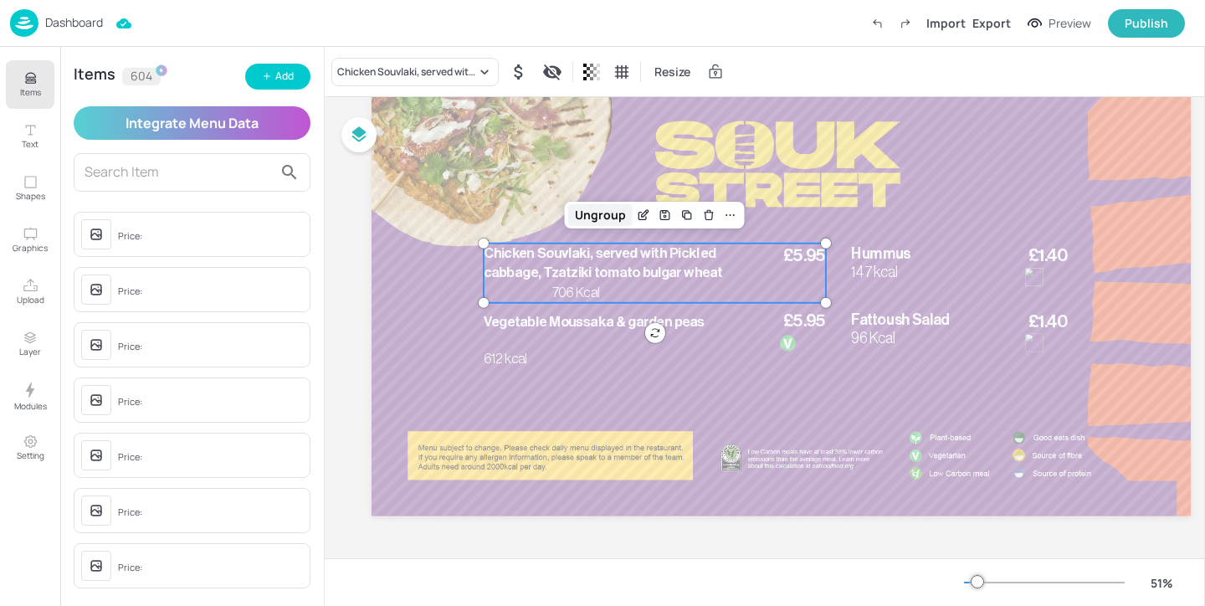
click at [600, 212] on div "Ungroup" at bounding box center [600, 215] width 64 height 22
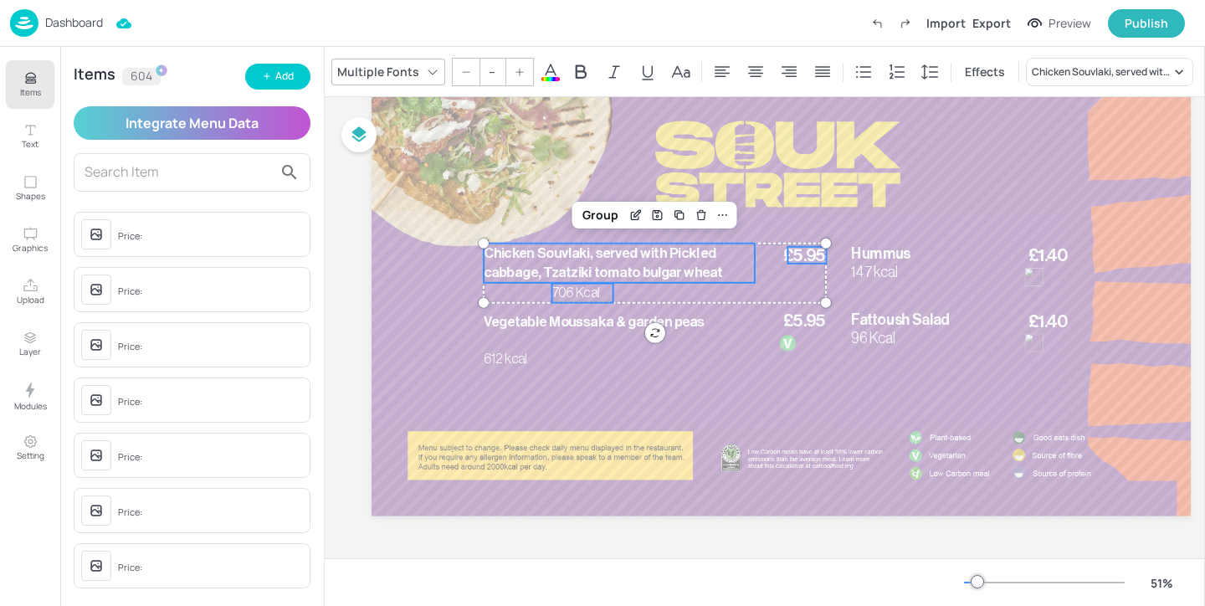
click at [571, 289] on span "706 Kcal" at bounding box center [576, 292] width 49 height 13
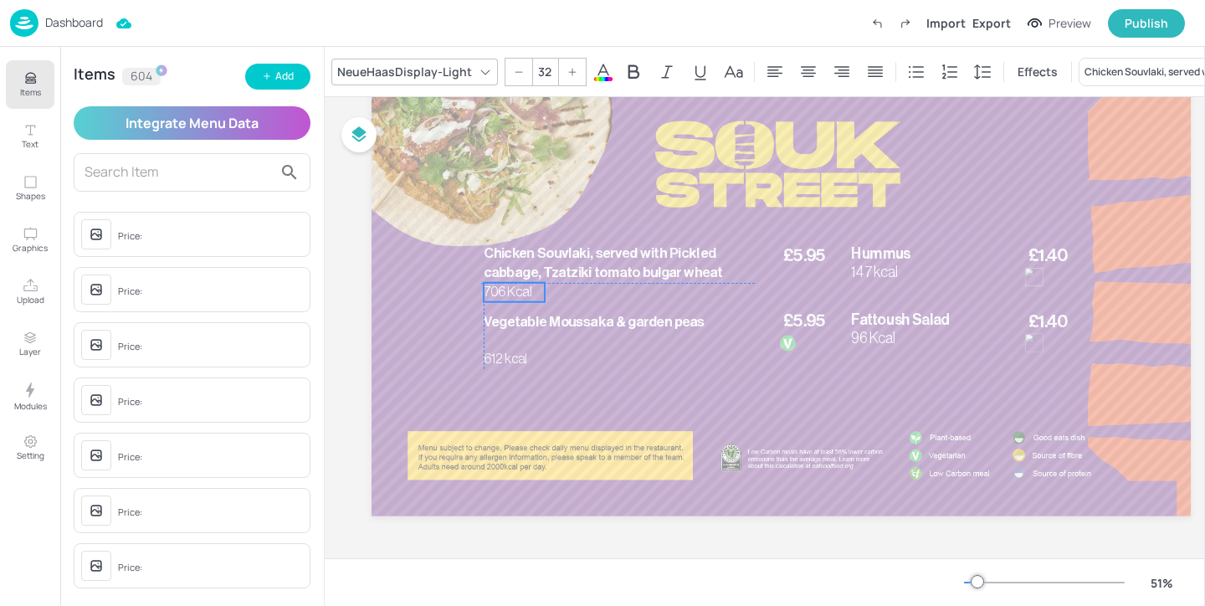
drag, startPoint x: 571, startPoint y: 289, endPoint x: 500, endPoint y: 289, distance: 71.1
click at [500, 289] on span "706 Kcal" at bounding box center [508, 291] width 49 height 13
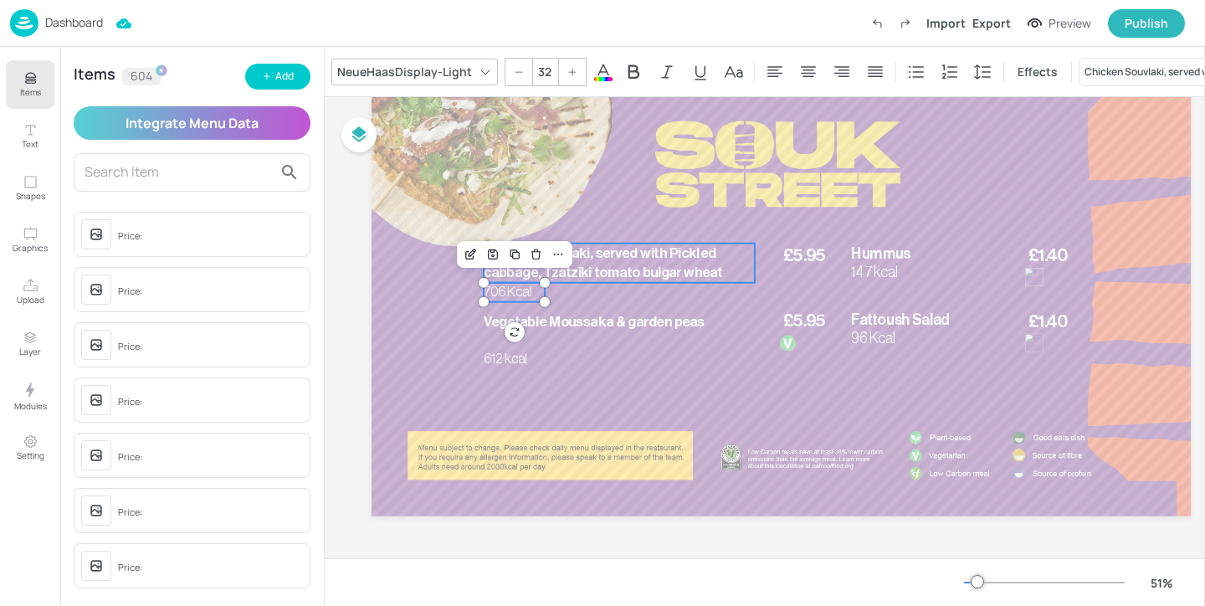
click at [617, 251] on span "Chicken Souvlaki, served with Pickled cabbage, Tzatziki tomato bulgar wheat" at bounding box center [603, 262] width 239 height 33
type input "--"
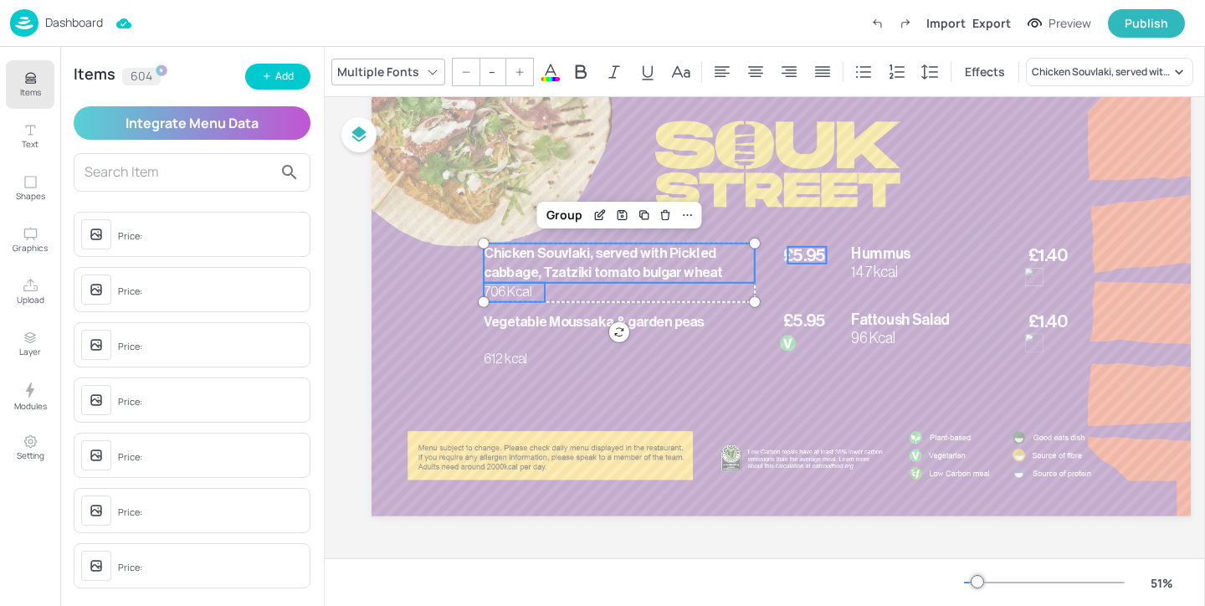
click at [797, 258] on span "£5.95" at bounding box center [804, 255] width 43 height 17
click at [607, 212] on div "Group" at bounding box center [600, 215] width 49 height 22
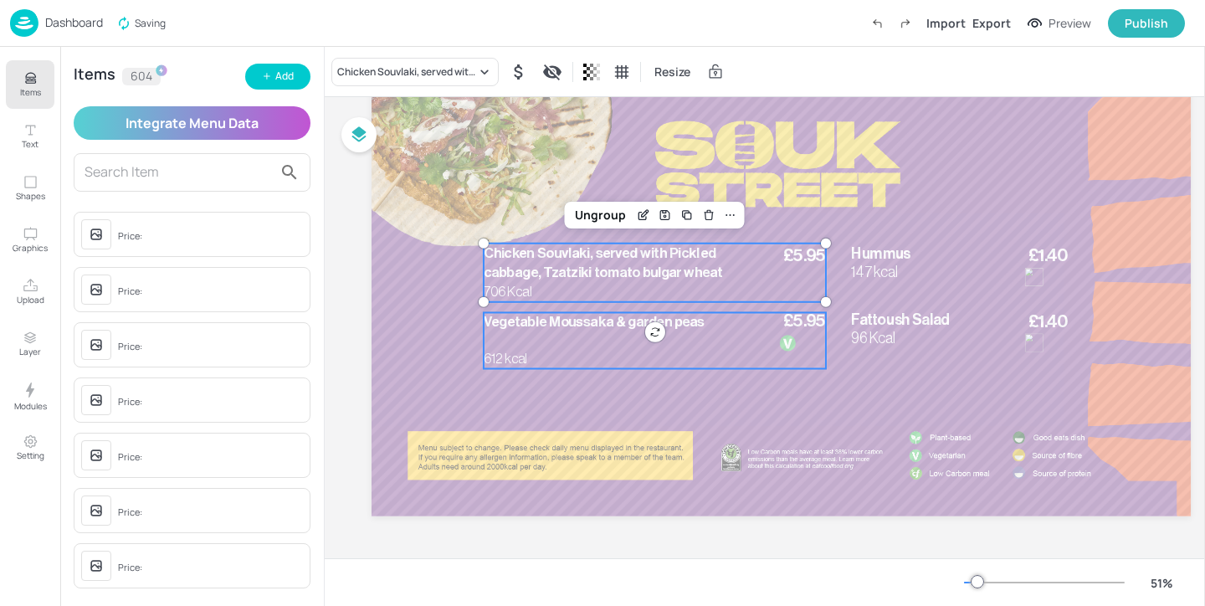
click at [578, 320] on span "Vegetable Moussaka & garden peas" at bounding box center [594, 322] width 221 height 14
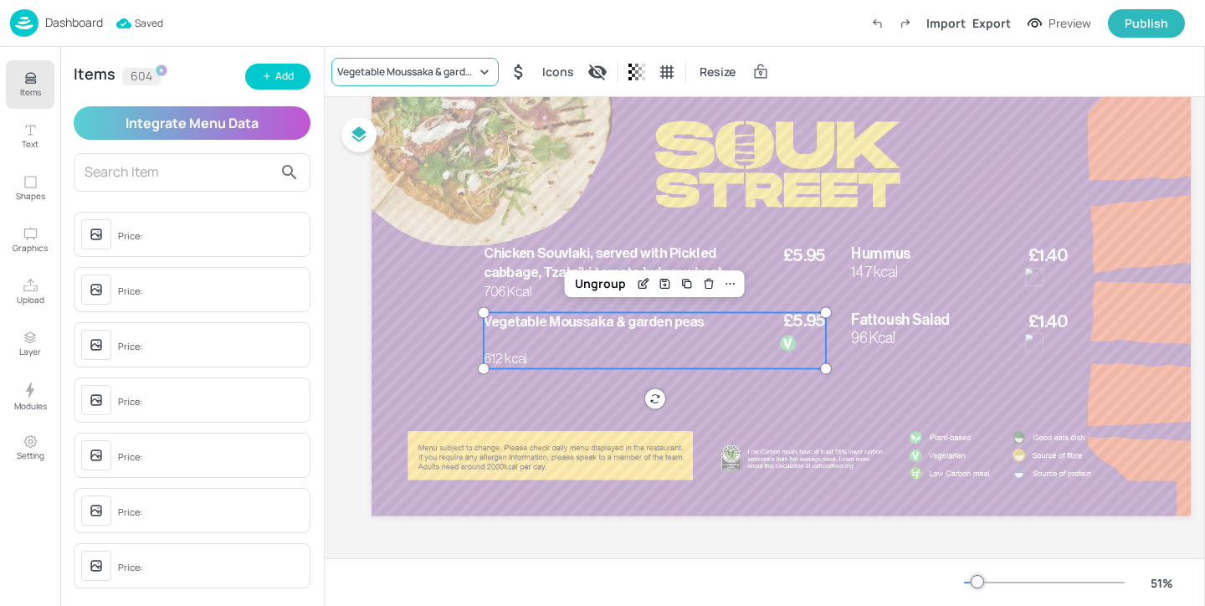
click at [389, 77] on div "Vegetable Moussaka & garden peas" at bounding box center [406, 71] width 139 height 15
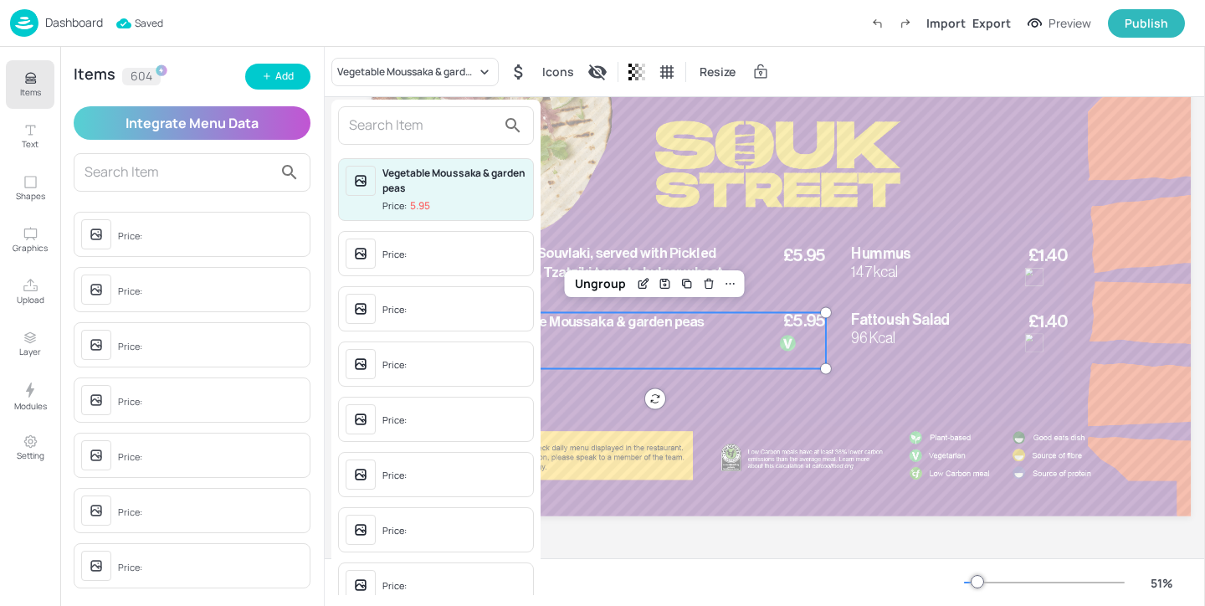
click at [437, 120] on input "text" at bounding box center [422, 125] width 147 height 27
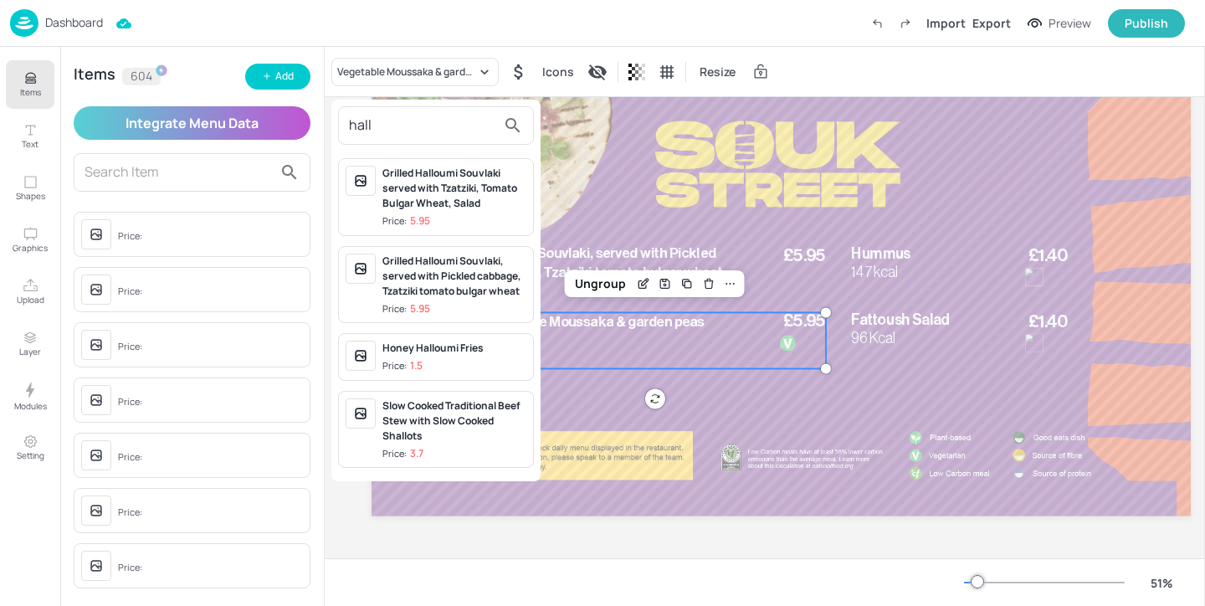
type input "hall"
click at [465, 289] on div "Grilled Halloumi Souvlaki, served with Pickled cabbage, Tzatziki tomato bulgar …" at bounding box center [454, 275] width 144 height 45
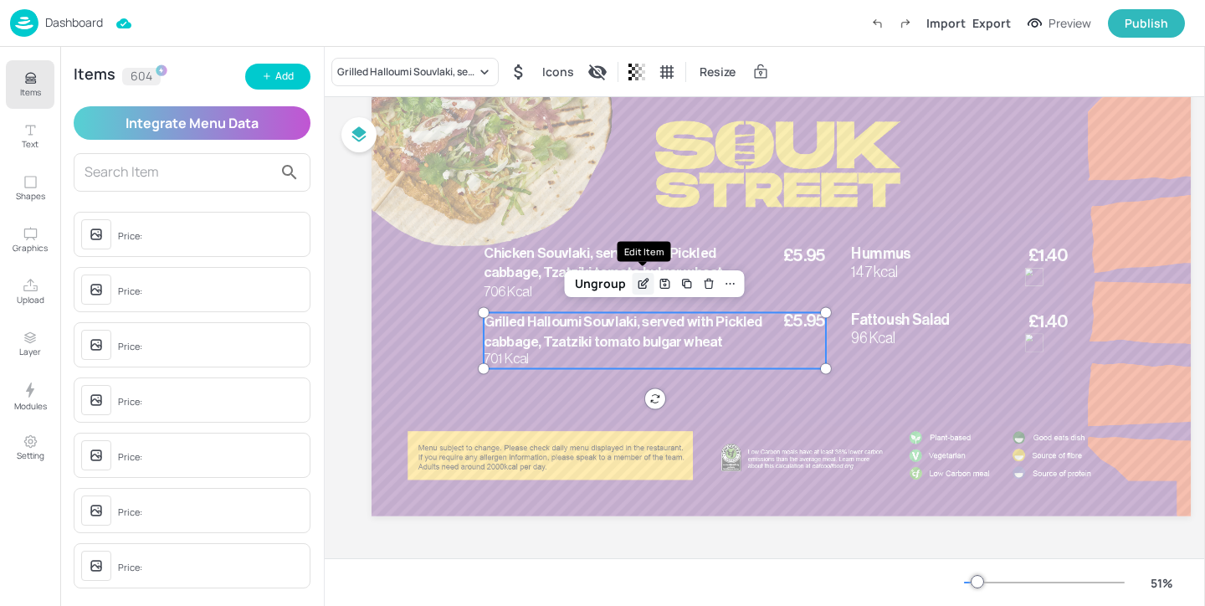
click at [643, 276] on div "Edit Item" at bounding box center [643, 284] width 22 height 22
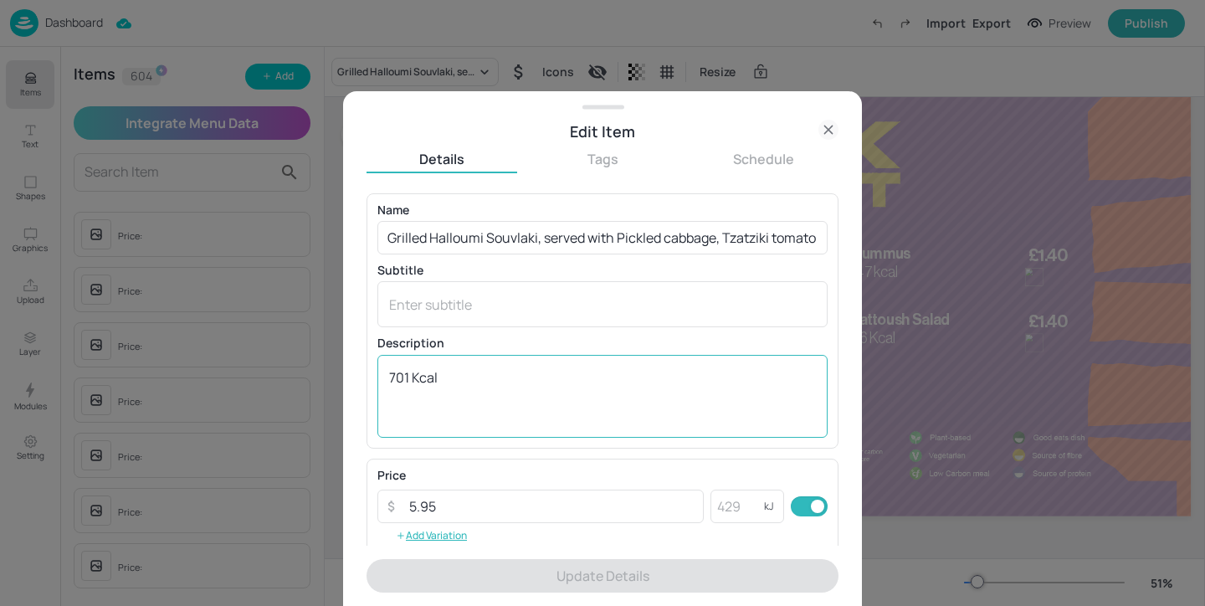
scroll to position [268, 0]
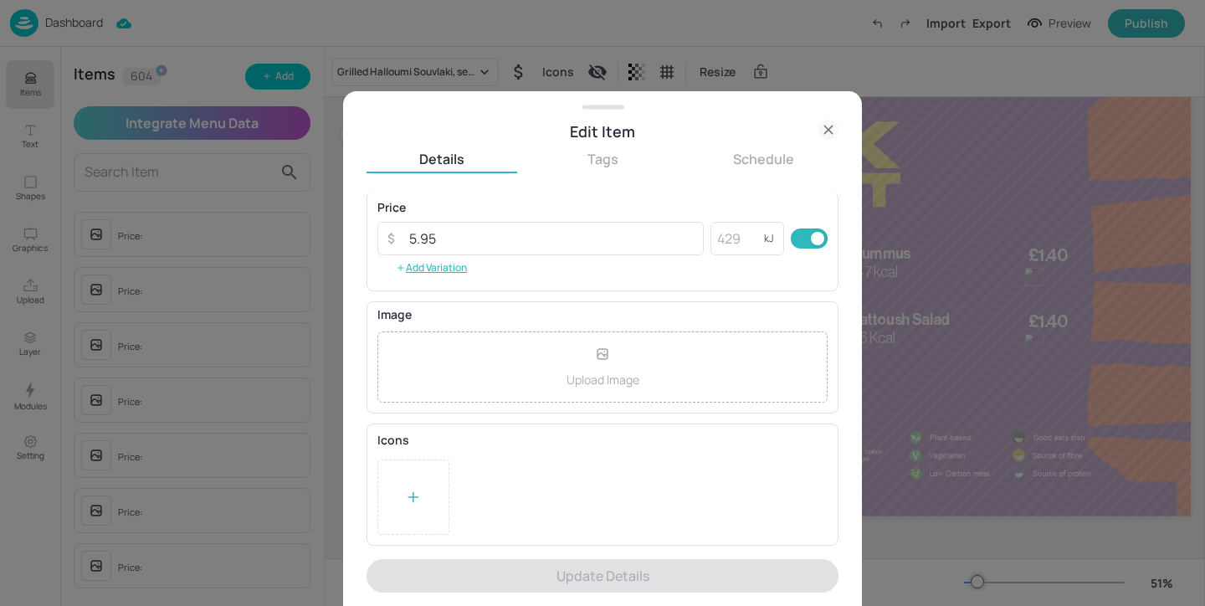
click at [433, 493] on div at bounding box center [413, 496] width 72 height 75
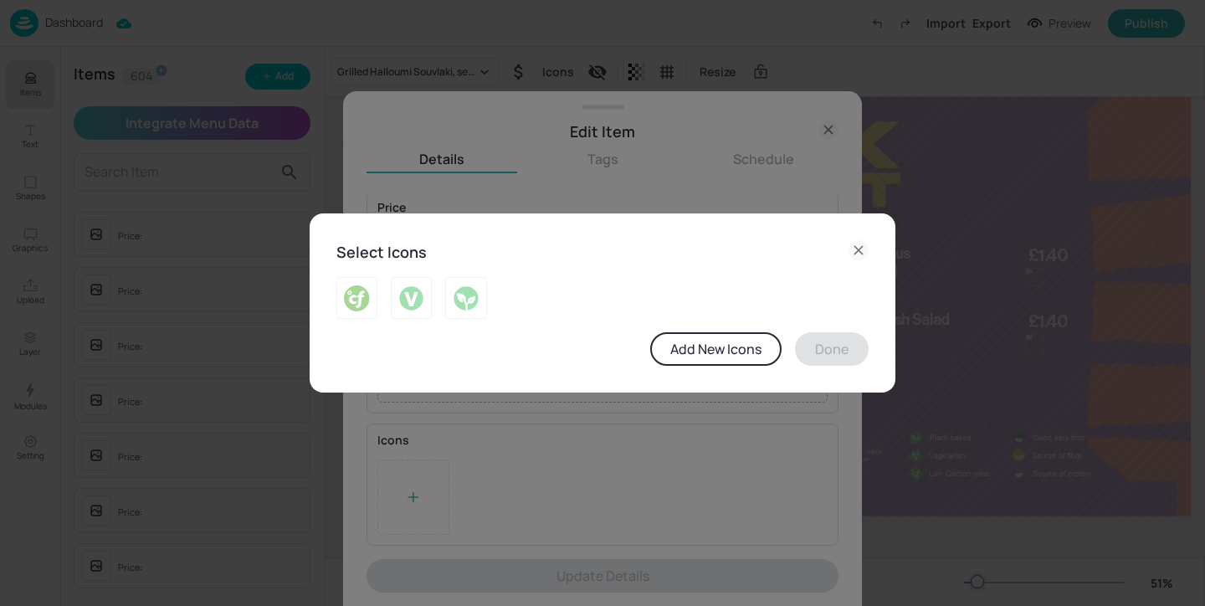
click at [432, 305] on div at bounding box center [459, 291] width 54 height 55
click at [412, 299] on img at bounding box center [411, 297] width 26 height 27
click at [822, 356] on button "Done" at bounding box center [832, 348] width 74 height 33
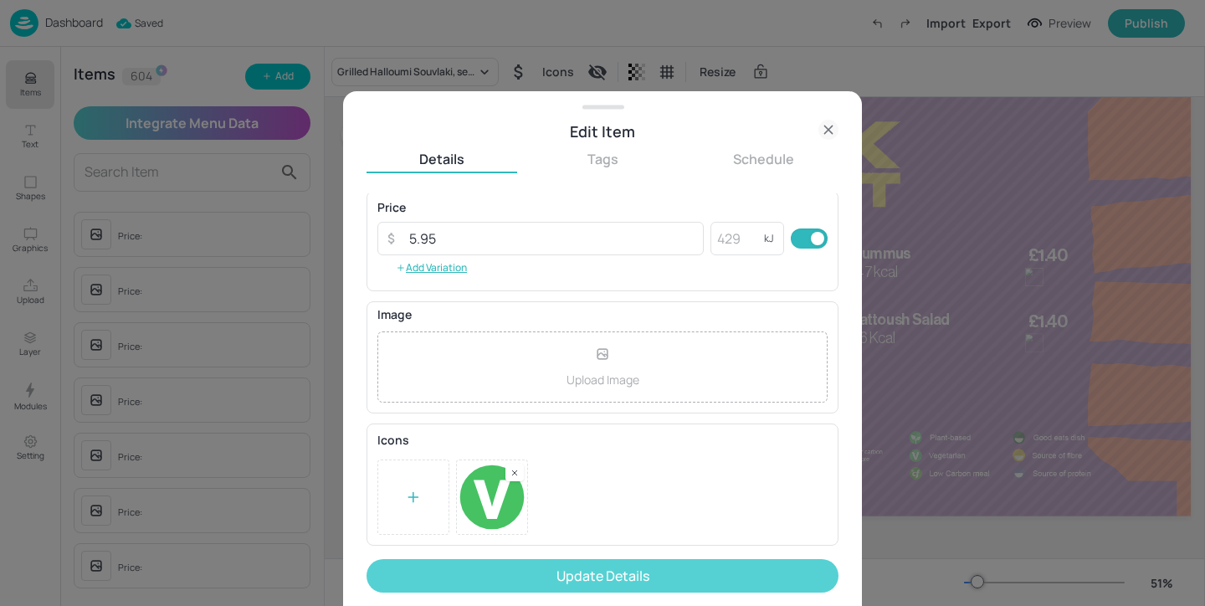
click at [648, 565] on button "Update Details" at bounding box center [602, 575] width 472 height 33
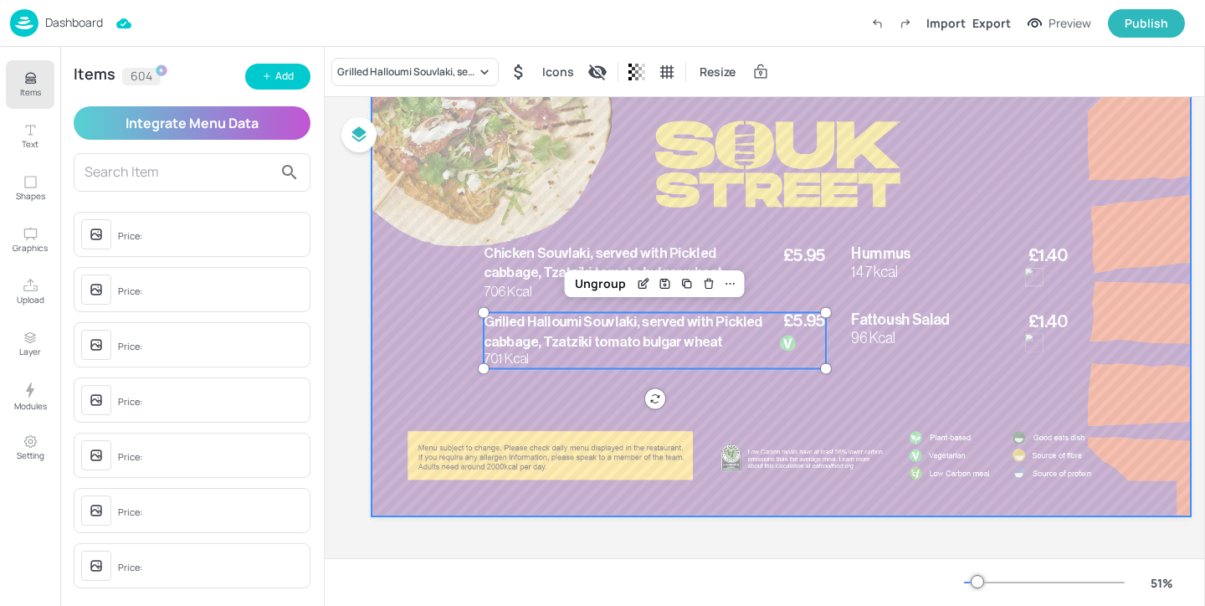
scroll to position [87, 0]
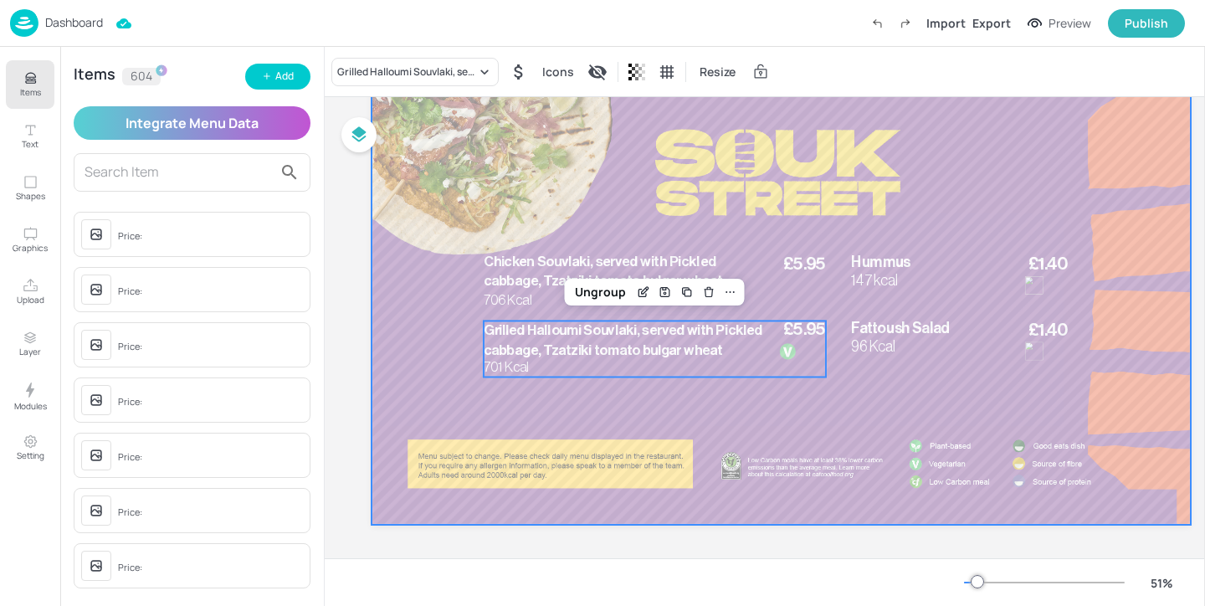
click at [747, 438] on div at bounding box center [780, 294] width 819 height 461
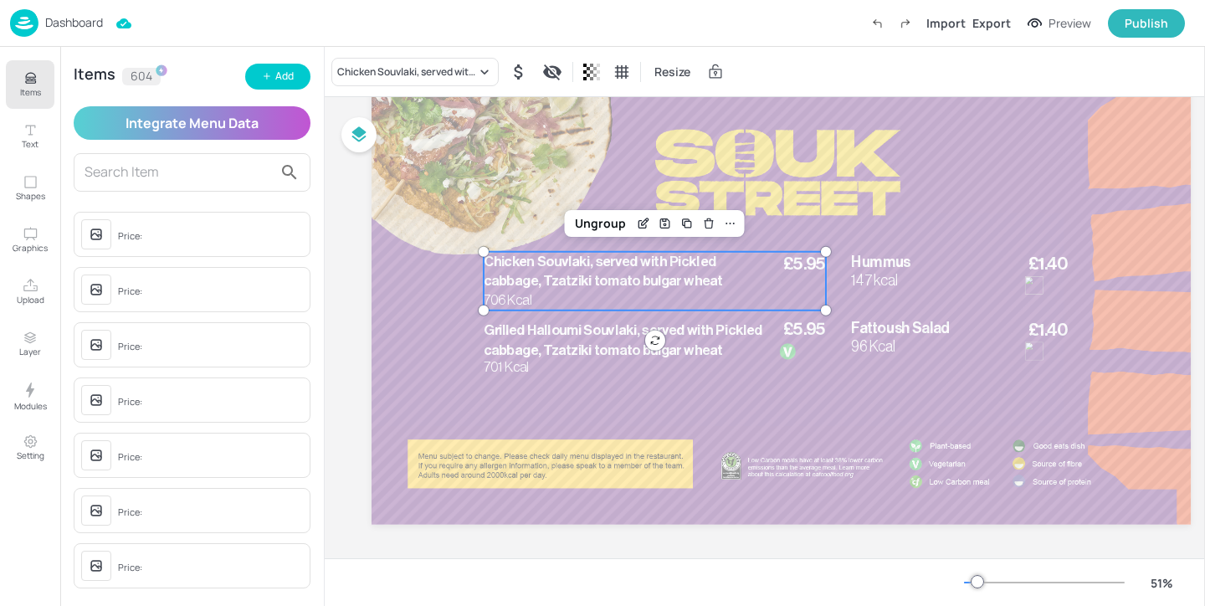
click at [678, 278] on span "Chicken Souvlaki, served with Pickled cabbage, Tzatziki tomato bulgar wheat" at bounding box center [603, 270] width 239 height 33
click at [884, 270] on p "147 kcal" at bounding box center [883, 280] width 64 height 21
click at [795, 291] on div "£5.95 Chicken Souvlaki, served with Pickled cabbage, Tzatziki tomato bulgar whe…" at bounding box center [655, 281] width 342 height 59
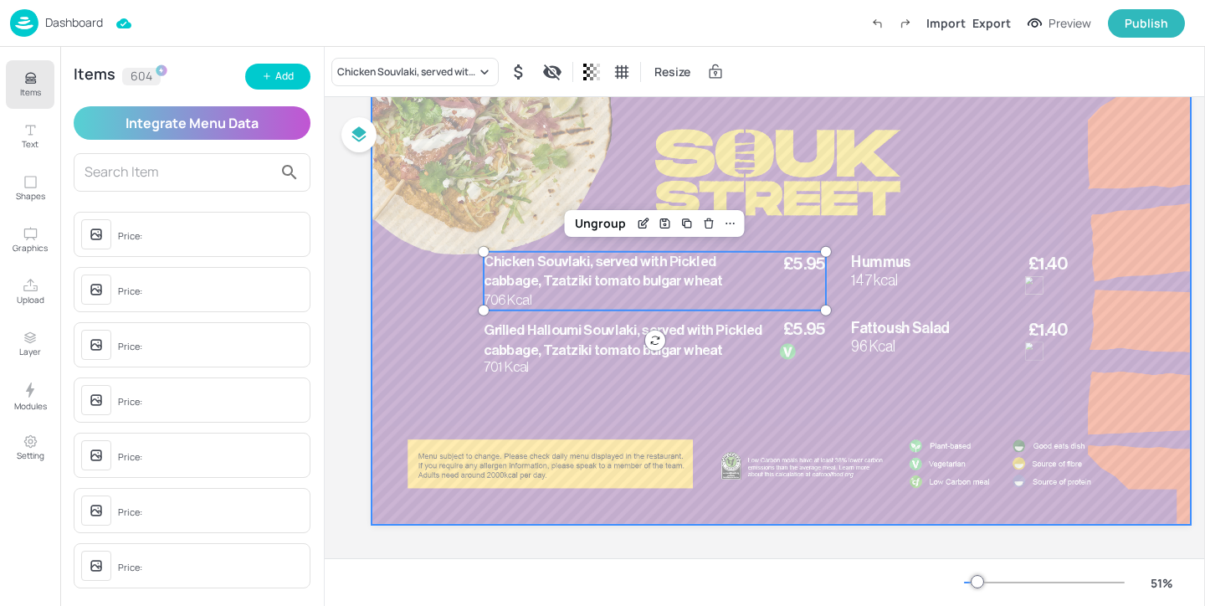
click at [842, 291] on div at bounding box center [780, 294] width 819 height 461
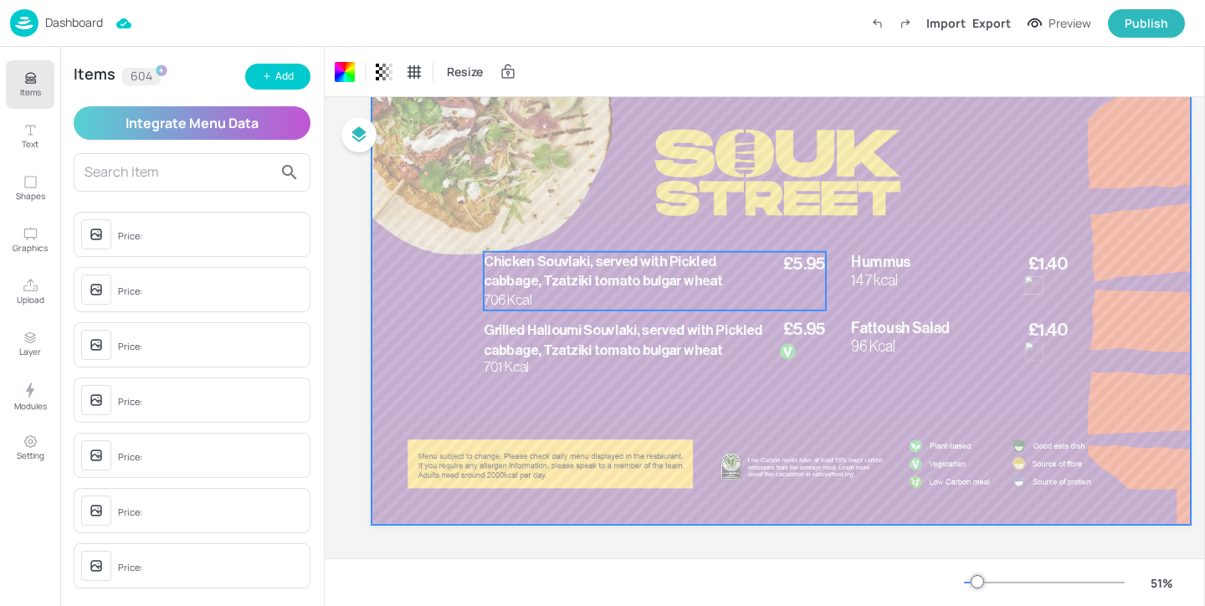
click at [810, 284] on div "£5.95 Chicken Souvlaki, served with Pickled cabbage, Tzatziki tomato bulgar whe…" at bounding box center [655, 281] width 342 height 59
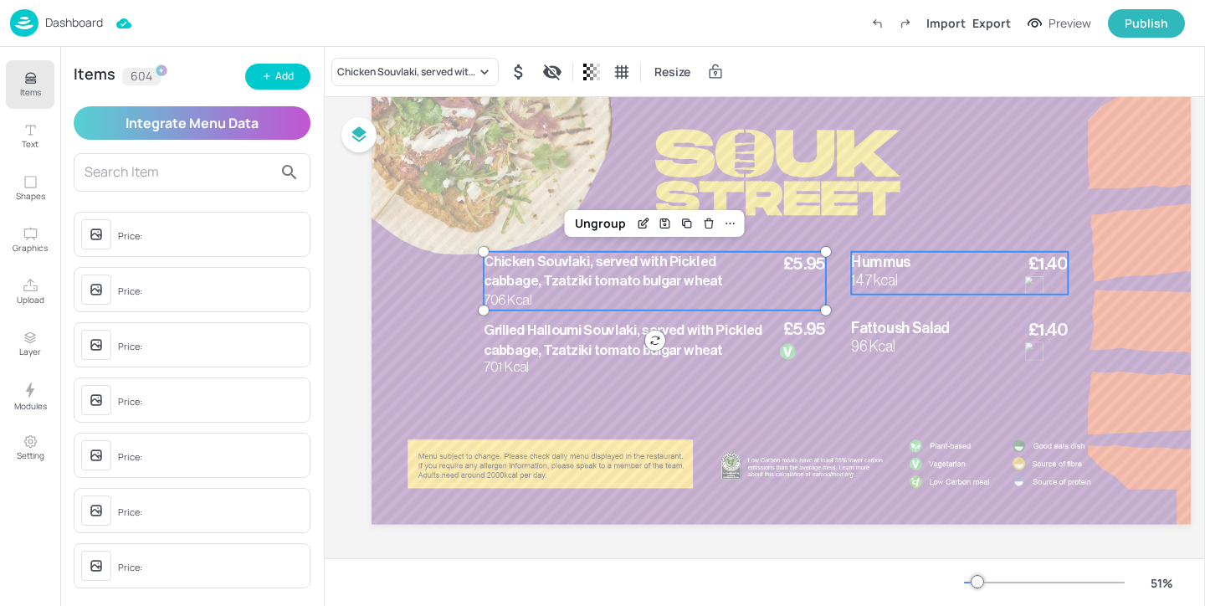
click at [880, 280] on span "147 kcal" at bounding box center [874, 280] width 47 height 15
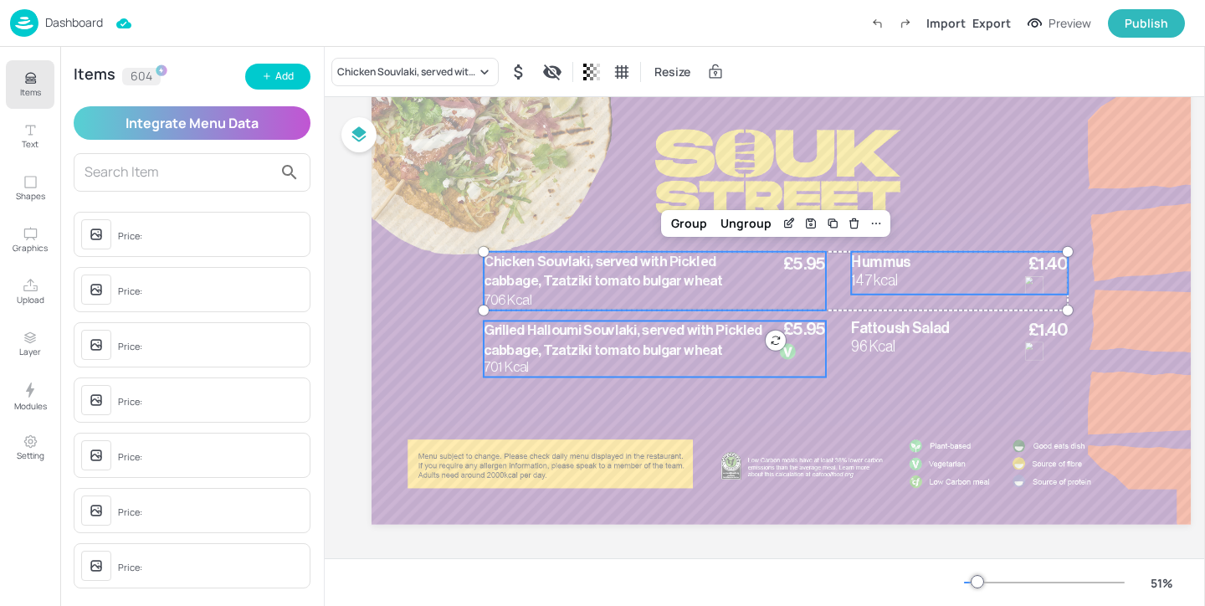
click at [781, 329] on div "Grilled Halloumi Souvlaki, served with Pickled cabbage, Tzatziki tomato bulgar …" at bounding box center [655, 348] width 342 height 56
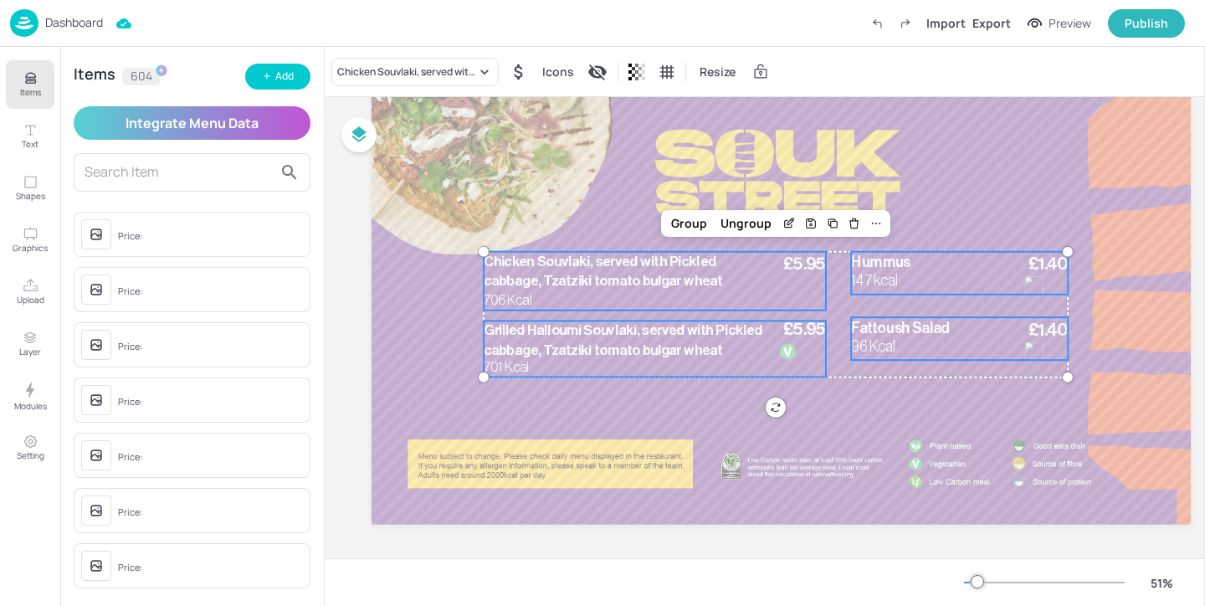
click at [880, 330] on span "Fattoush Salad" at bounding box center [900, 327] width 98 height 15
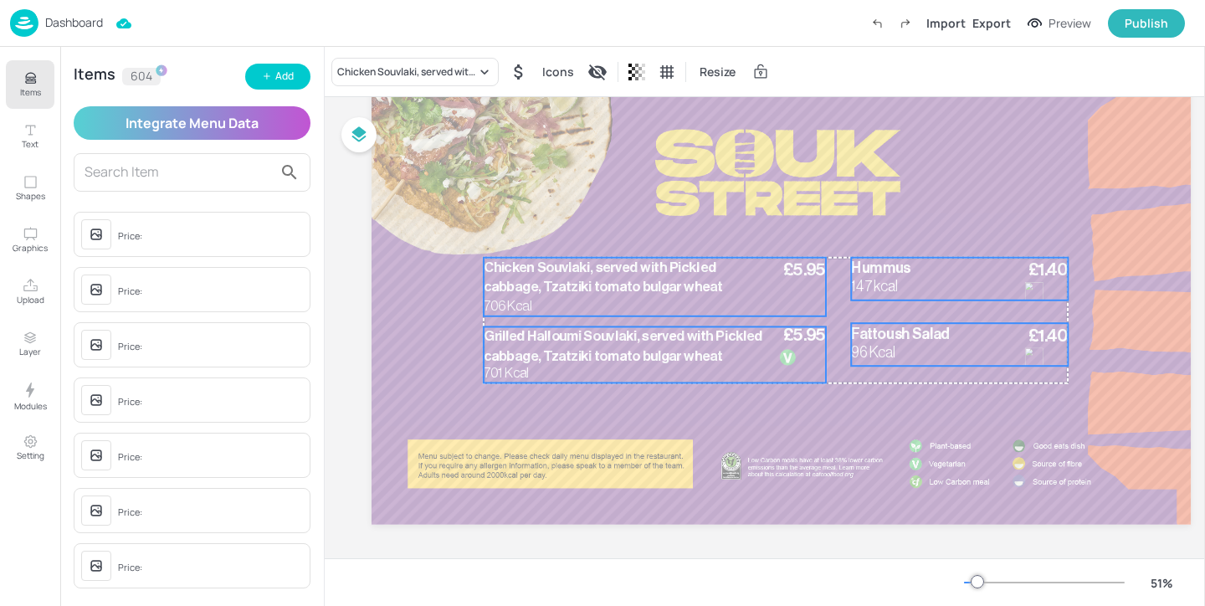
click at [880, 335] on span "Fattoush Salad" at bounding box center [900, 333] width 98 height 15
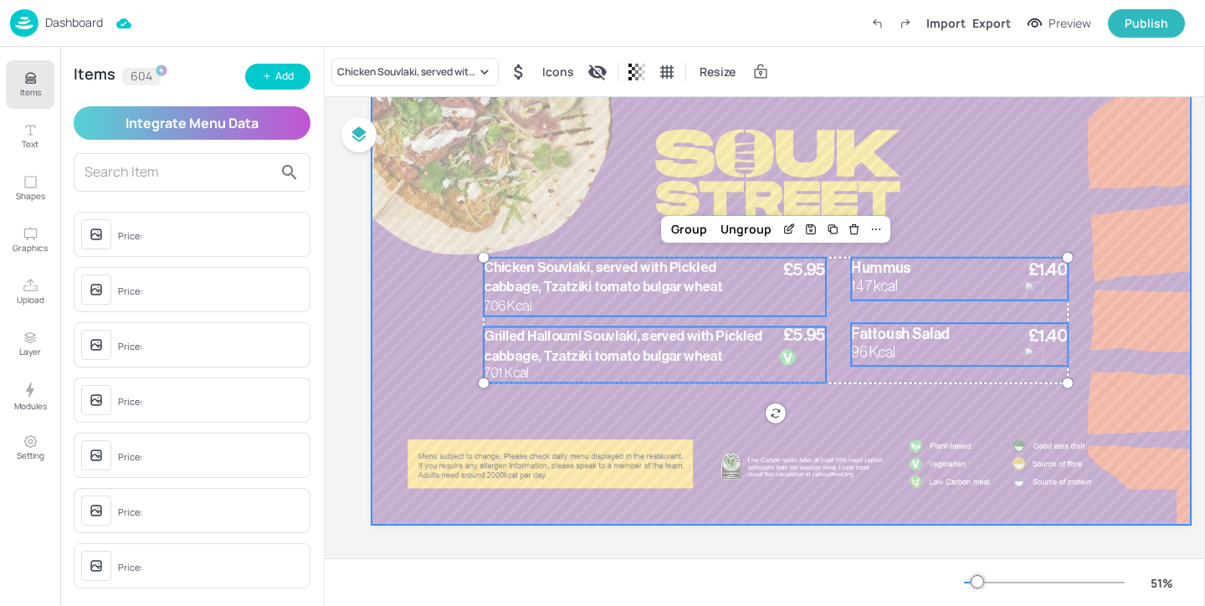
click at [1026, 177] on div at bounding box center [780, 294] width 819 height 461
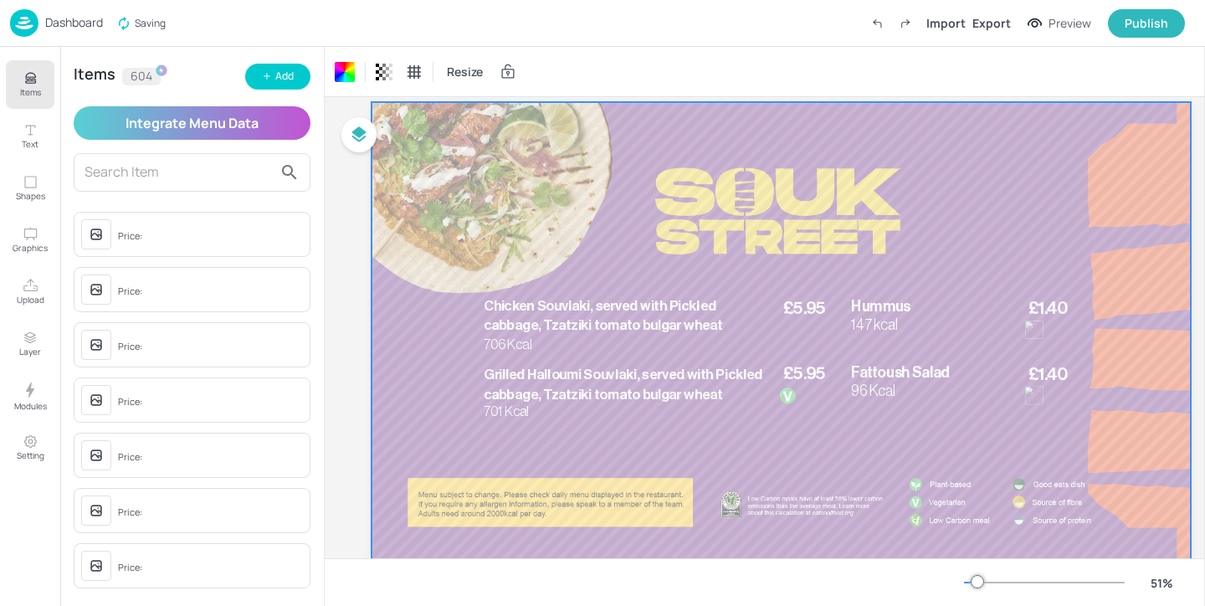
scroll to position [0, 0]
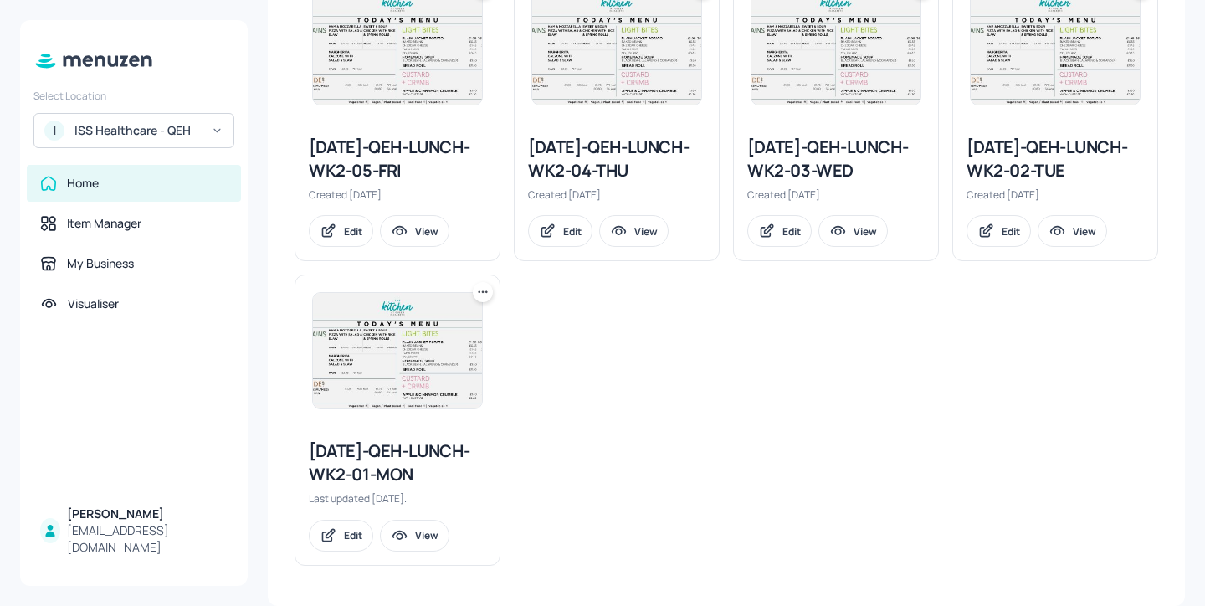
scroll to position [1421, 0]
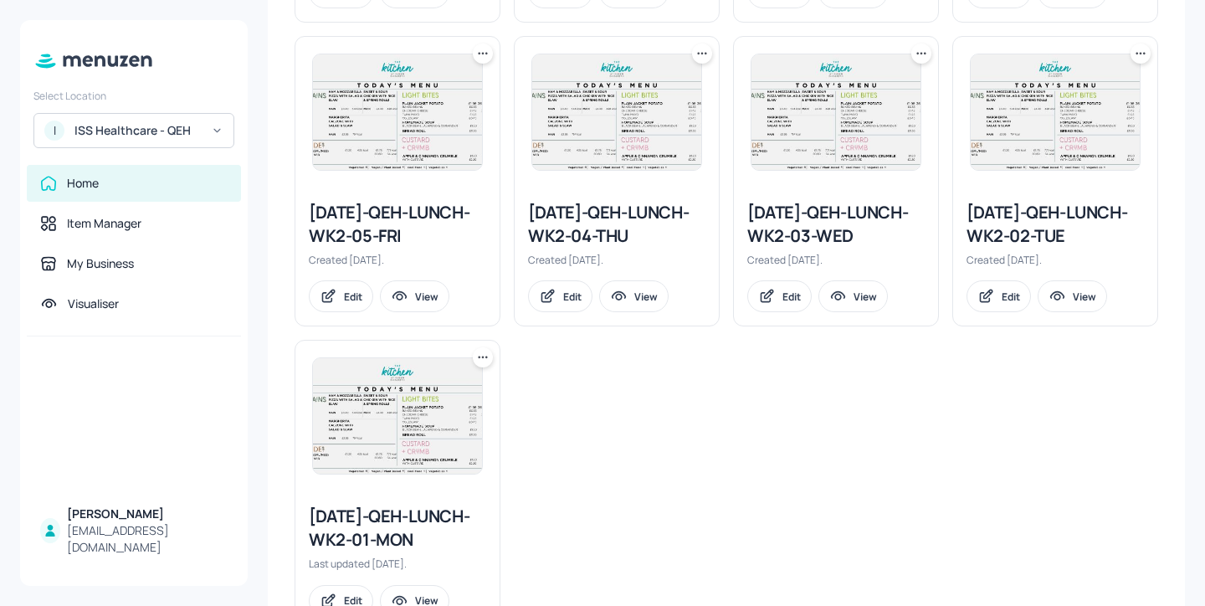
click at [702, 59] on icon at bounding box center [702, 53] width 17 height 17
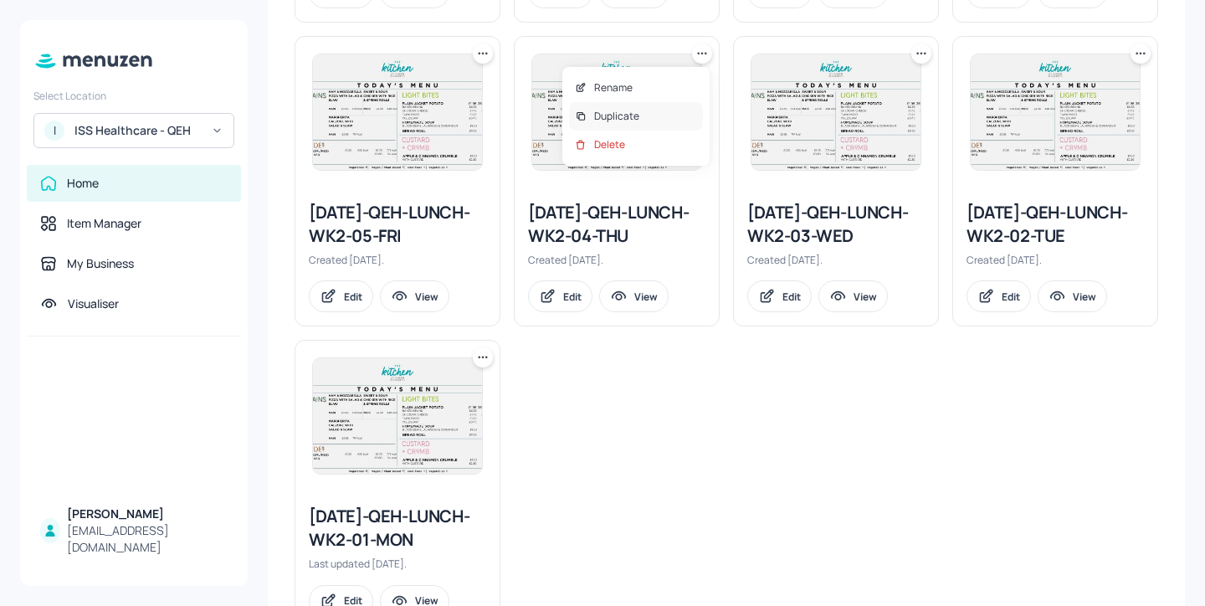
click at [674, 108] on div "Duplicate" at bounding box center [636, 116] width 134 height 28
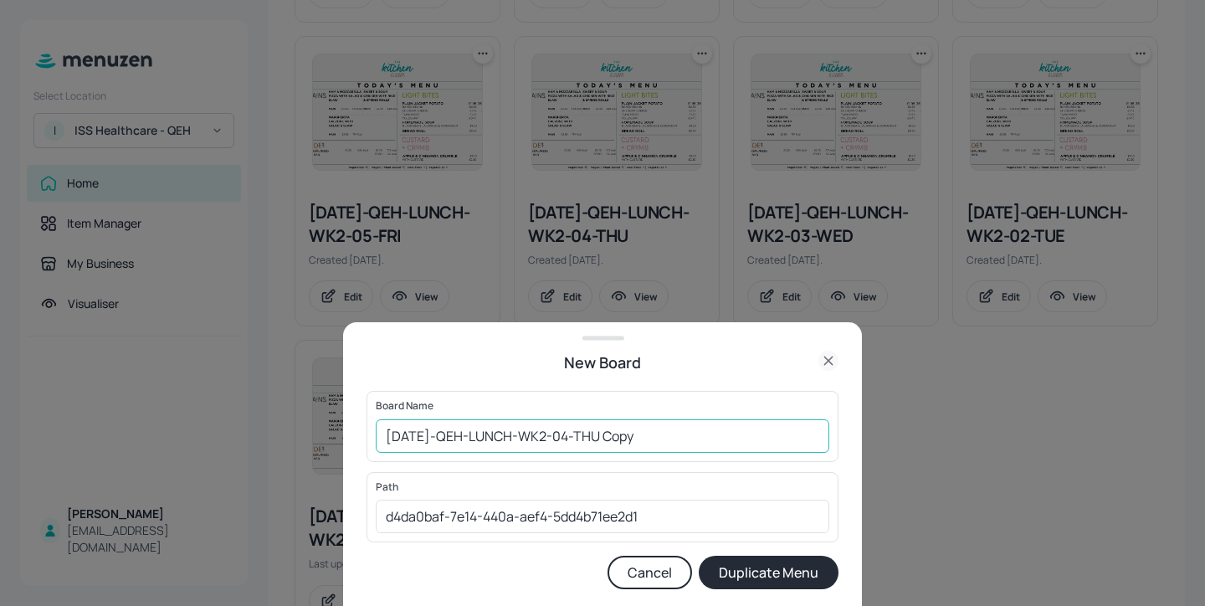
click at [383, 434] on input "2025-JUL-QEH-LUNCH-WK2-04-THU Copy" at bounding box center [602, 435] width 453 height 33
drag, startPoint x: 767, startPoint y: 442, endPoint x: 648, endPoint y: 435, distance: 119.0
click at [648, 435] on input "01ed-2025-JUL-QEH-LUNCH-WK2-04-THU Copy" at bounding box center [602, 435] width 453 height 33
type input "01ed-2025-JUL-QEH-LUNCH-WK2-04-THU-20251009"
click at [781, 566] on button "Duplicate Menu" at bounding box center [769, 571] width 140 height 33
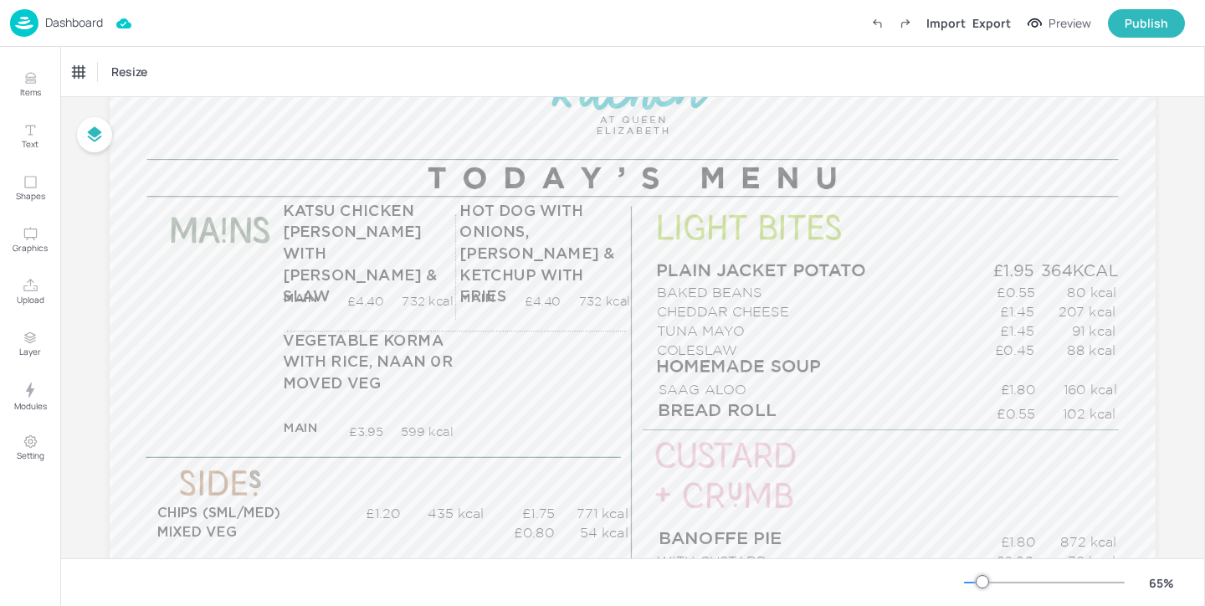
scroll to position [181, 0]
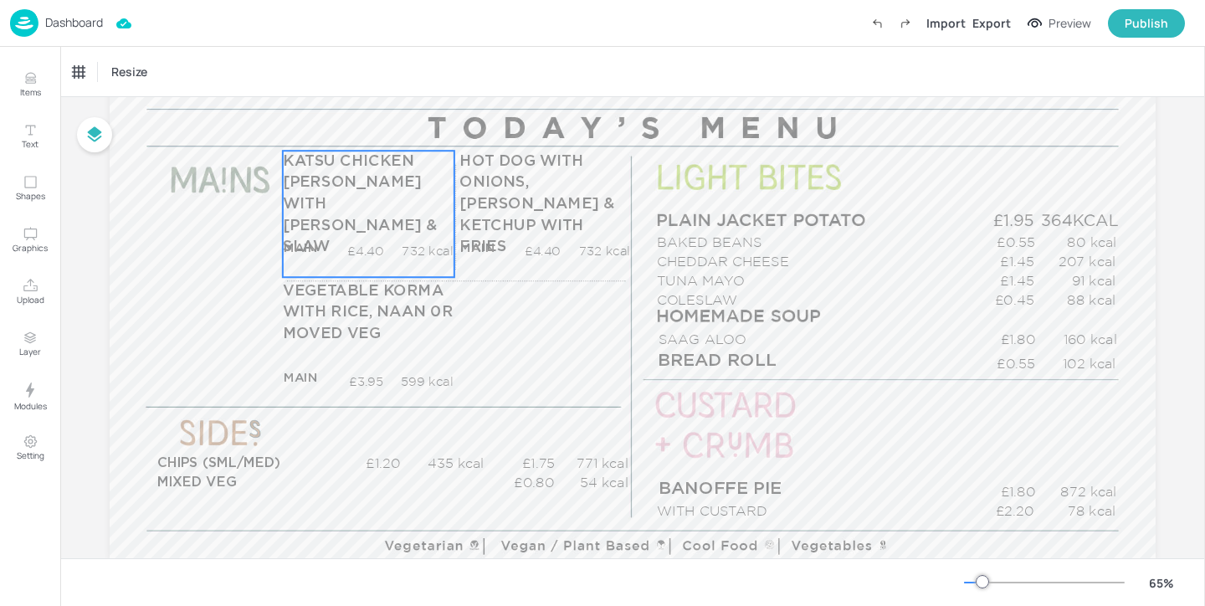
click at [346, 212] on p "KATSU CHICKEN CURRY WITH RICE & SLAW" at bounding box center [368, 204] width 171 height 107
click at [168, 79] on div "KATSU CHICKEN CURRY WITH RICE & SLAW" at bounding box center [150, 72] width 167 height 28
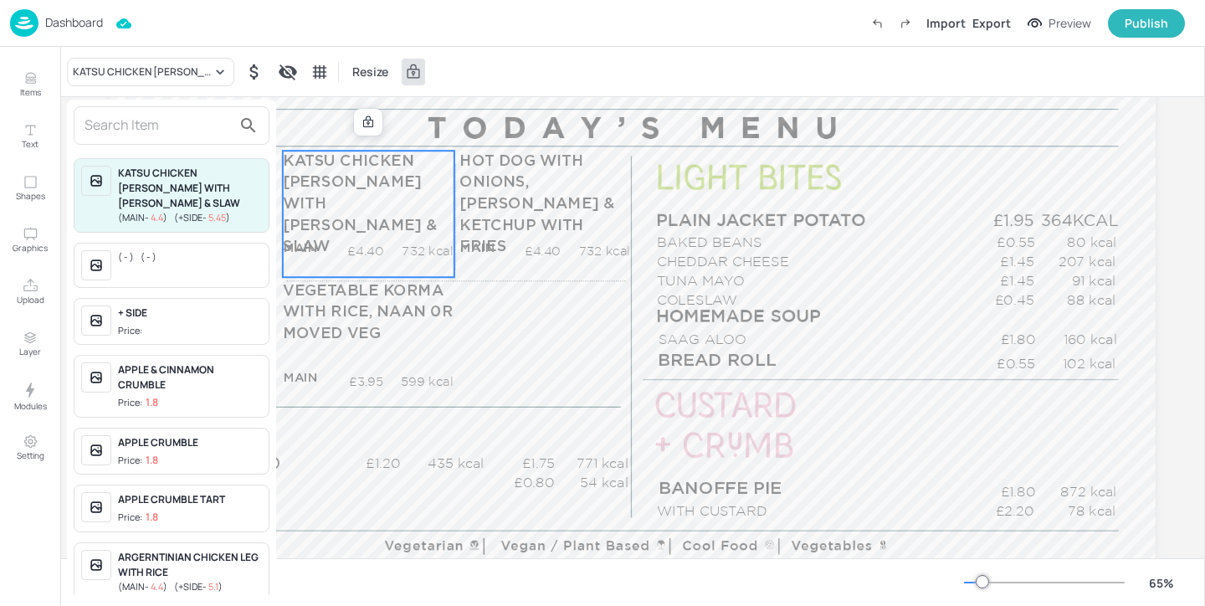
click at [151, 128] on input "text" at bounding box center [157, 125] width 147 height 27
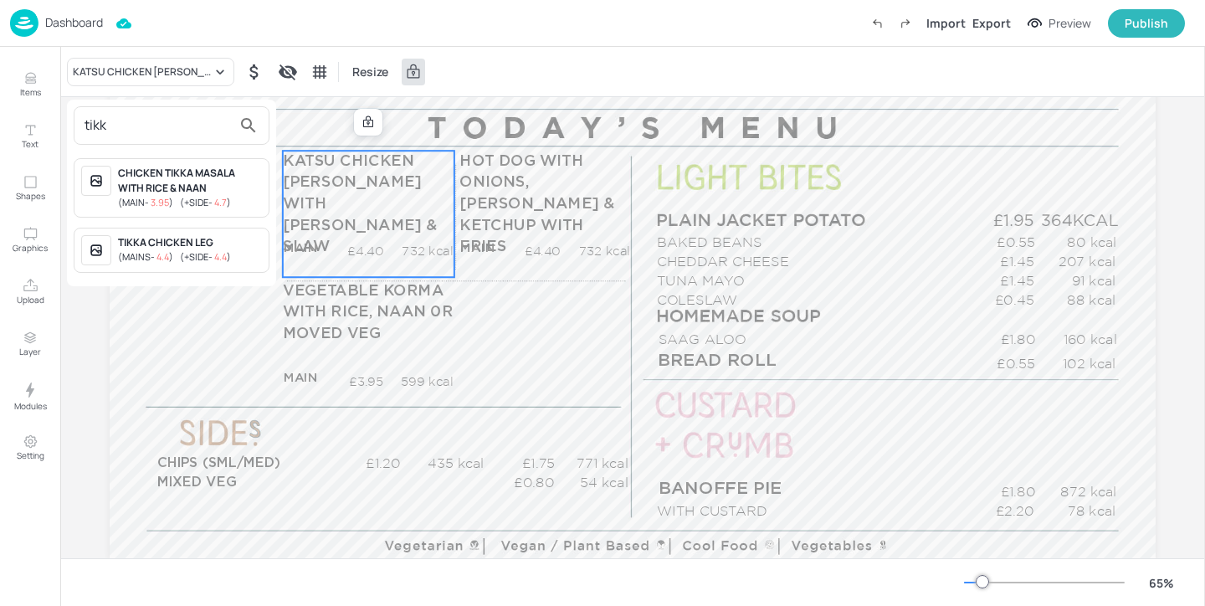
type input "tikka"
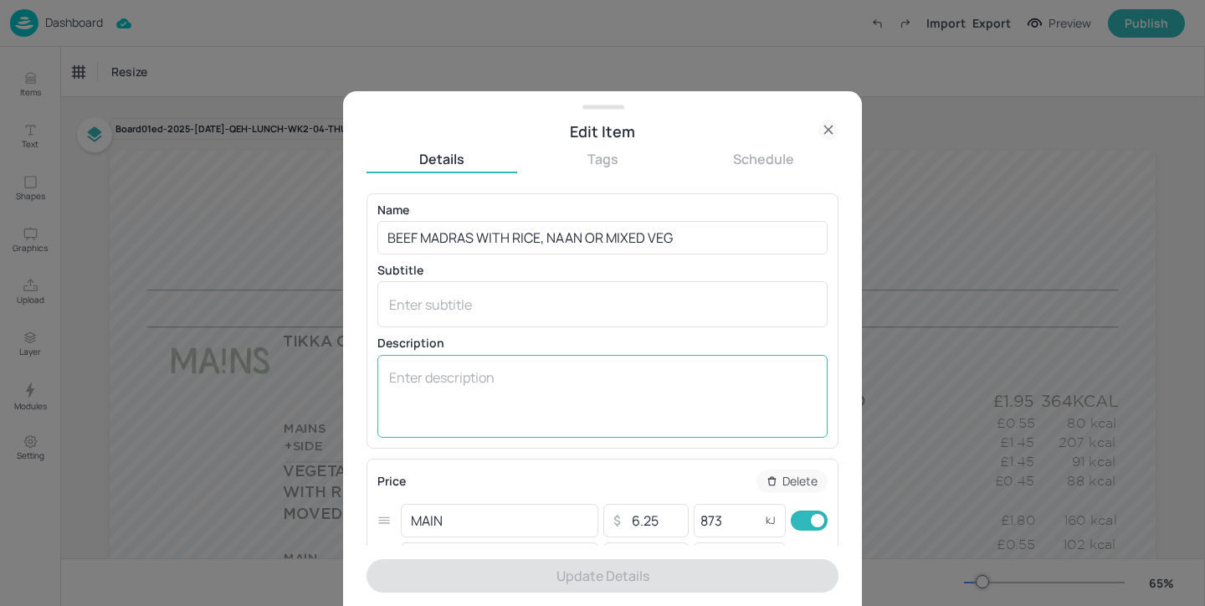
scroll to position [143, 0]
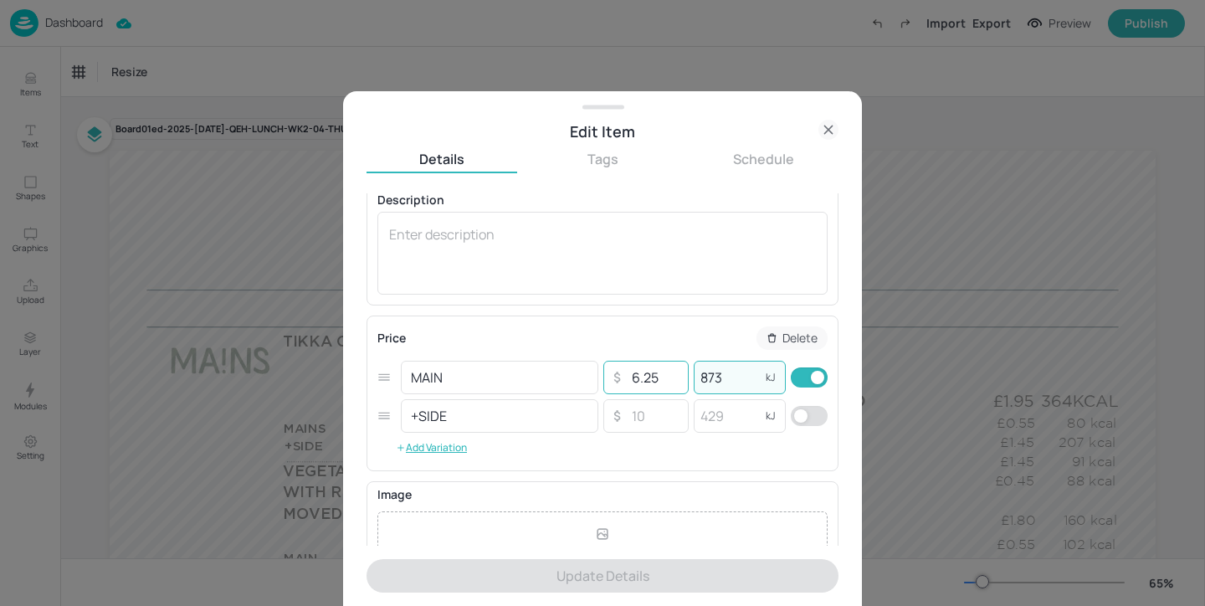
drag, startPoint x: 726, startPoint y: 372, endPoint x: 615, endPoint y: 372, distance: 111.3
click at [615, 372] on div "MAIN ​ ​ 6.25 ​ 873 kJ ​" at bounding box center [602, 377] width 450 height 38
paste input "367"
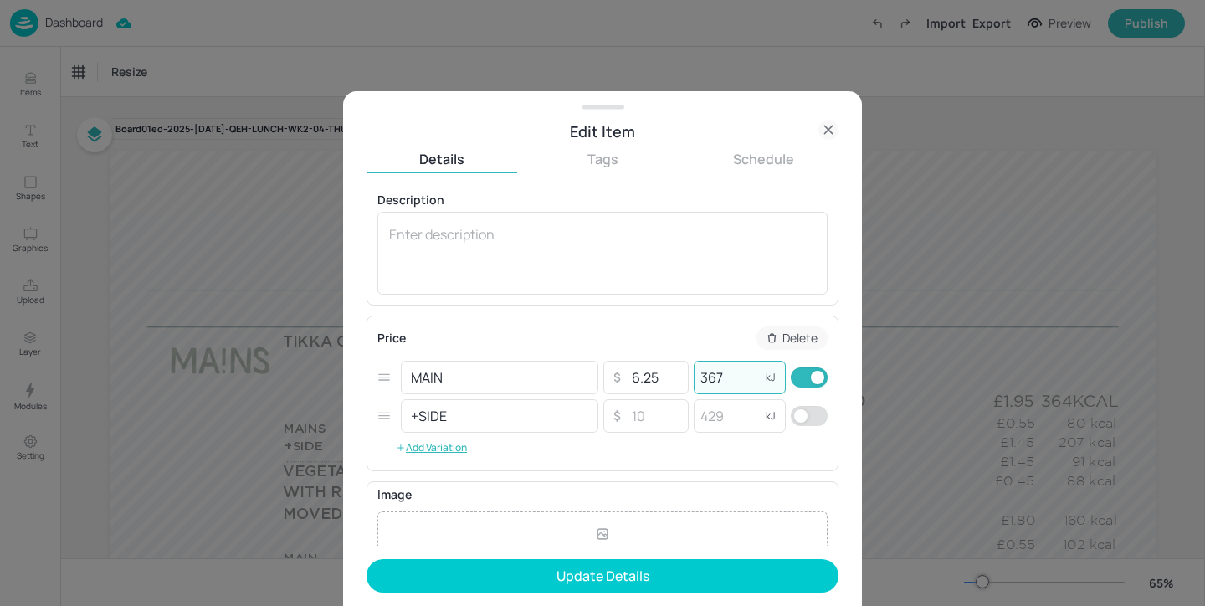
type input "367"
click at [741, 398] on div "+SIDE ​ ​ ​ kJ ​" at bounding box center [602, 416] width 450 height 38
click at [730, 414] on input "number" at bounding box center [727, 415] width 67 height 33
paste input "593"
type input "593"
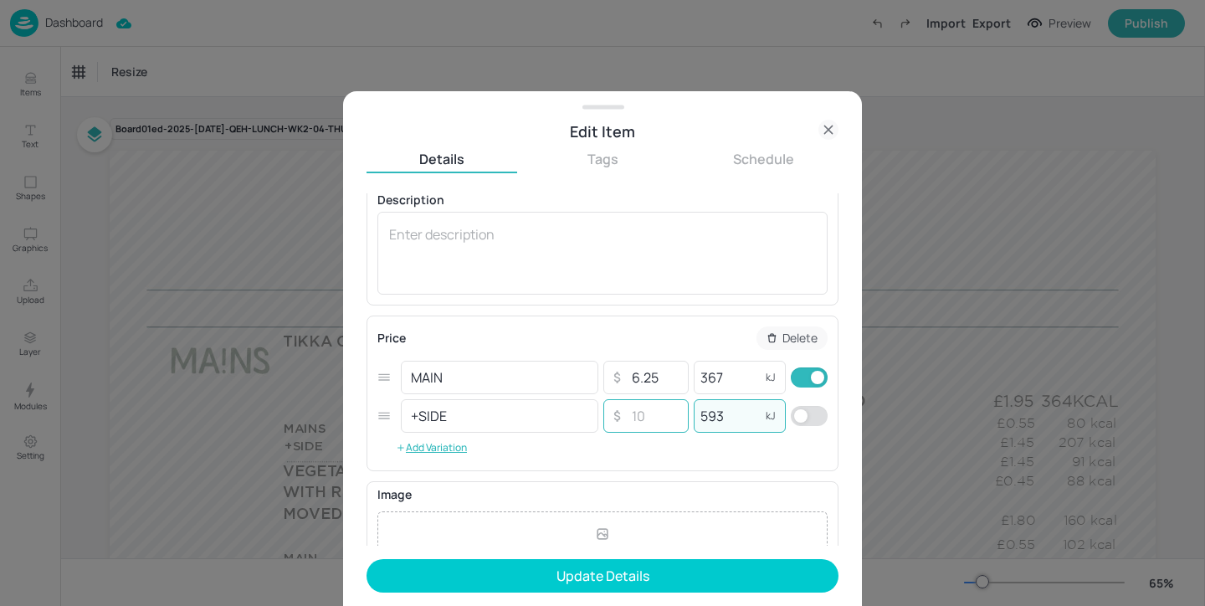
click at [662, 421] on input "number" at bounding box center [654, 415] width 59 height 33
paste input "5.60"
type input "5.60"
drag, startPoint x: 658, startPoint y: 368, endPoint x: 621, endPoint y: 370, distance: 37.7
click at [625, 370] on input "6.25" at bounding box center [654, 377] width 59 height 33
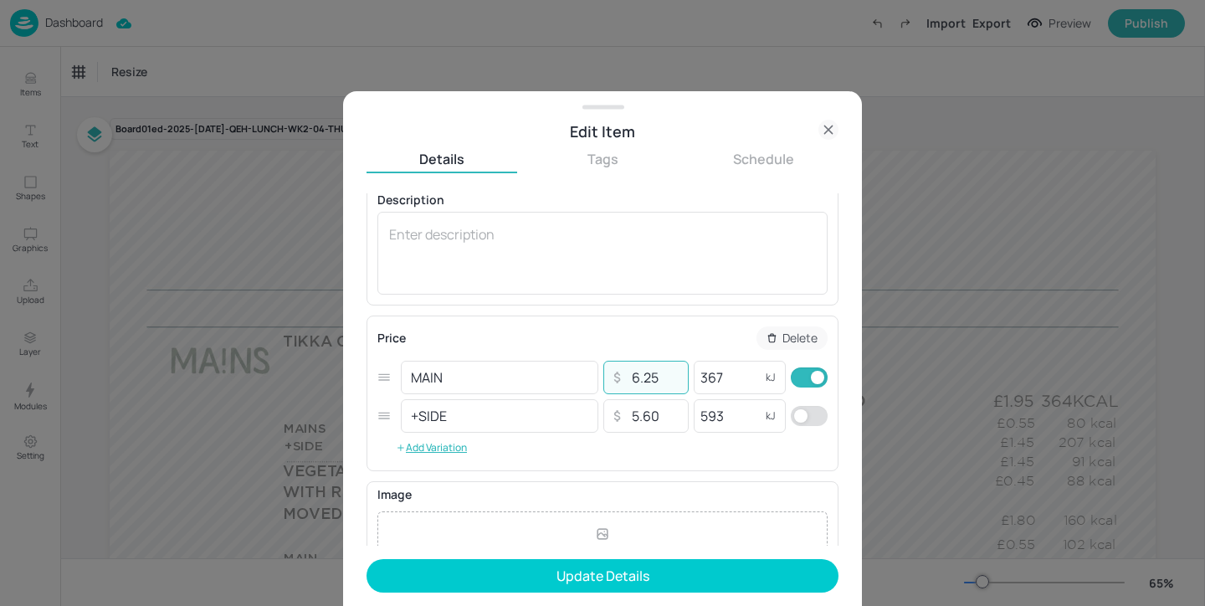
paste input "4.40"
type input "4.40"
click at [677, 333] on div "Price Delete" at bounding box center [602, 337] width 450 height 23
click at [803, 412] on input "checkbox" at bounding box center [800, 416] width 60 height 20
checkbox input "true"
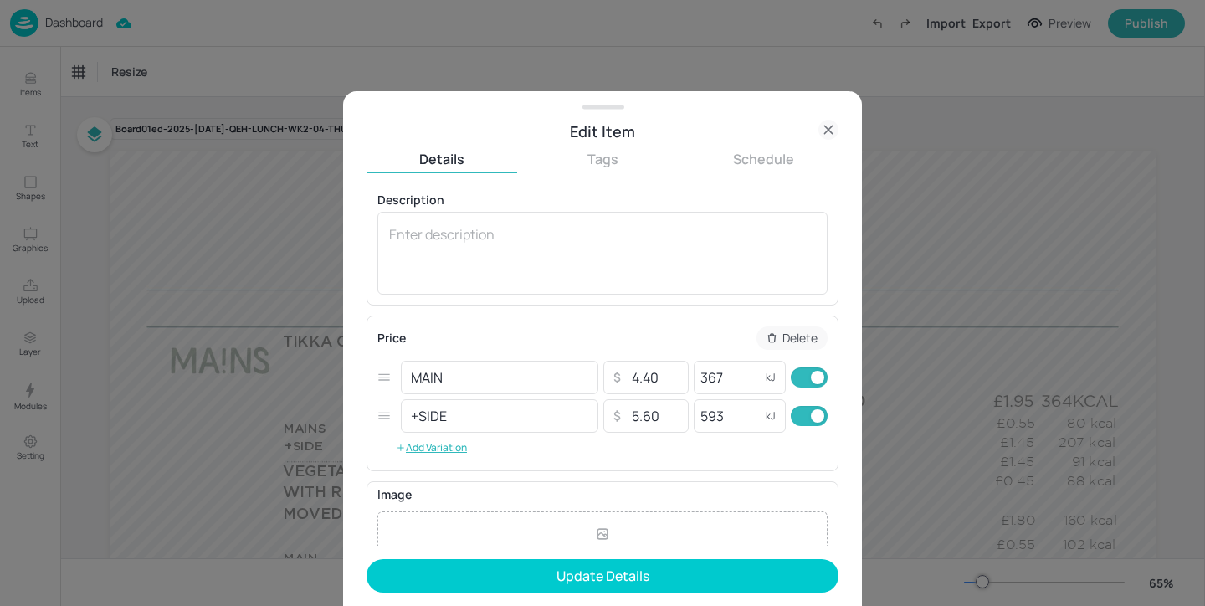
scroll to position [0, 0]
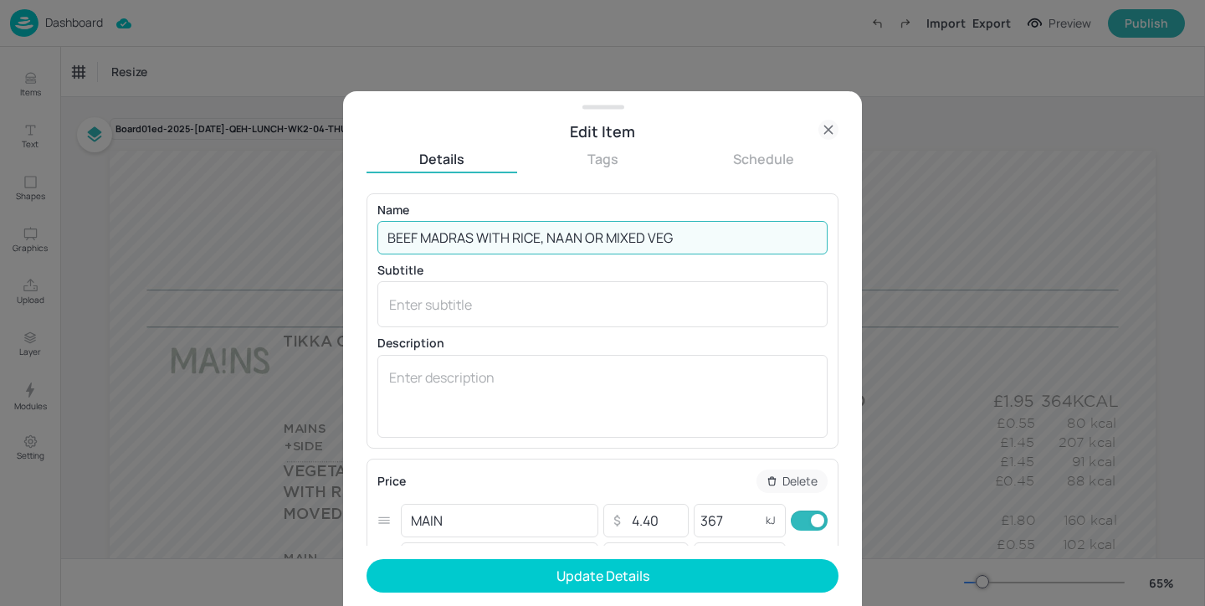
drag, startPoint x: 688, startPoint y: 240, endPoint x: 553, endPoint y: 238, distance: 134.7
click at [553, 238] on input "BEEF MADRAS WITH RICE, NAAN OR MIXED VEG" at bounding box center [602, 237] width 450 height 33
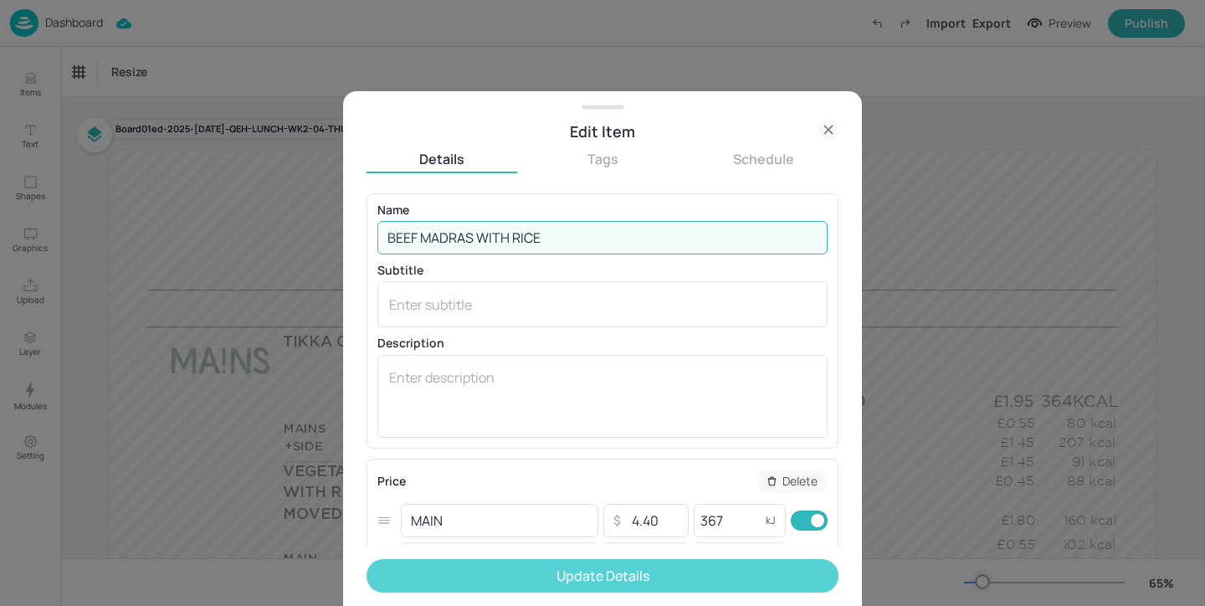
type input "BEEF MADRAS WITH RICE"
click at [591, 570] on button "Update Details" at bounding box center [602, 575] width 472 height 33
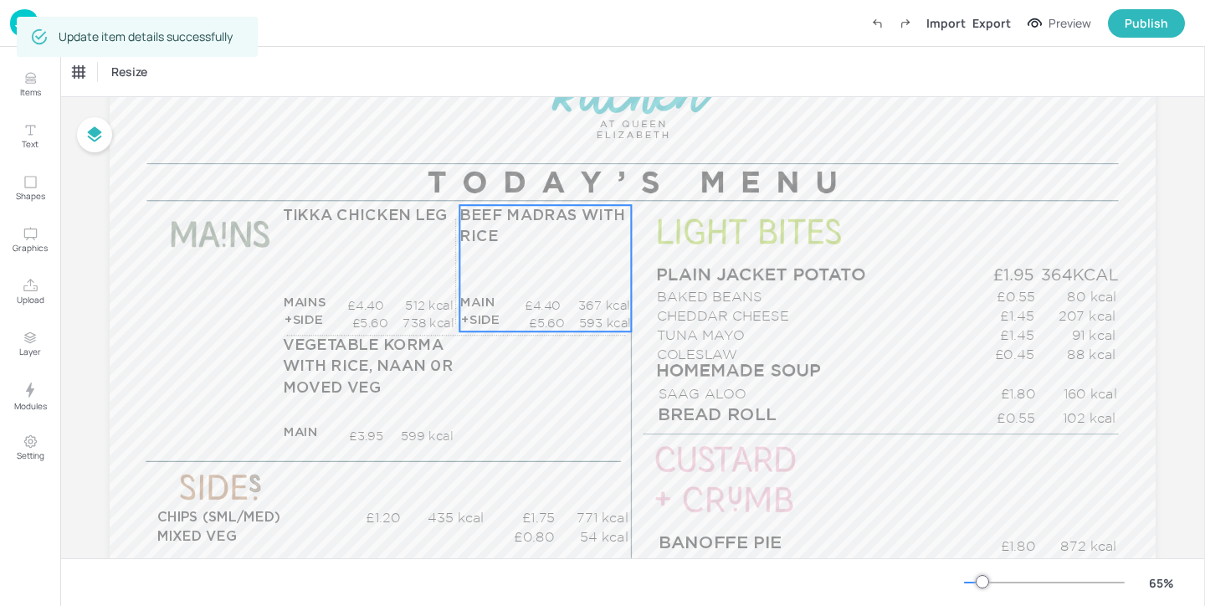
scroll to position [166, 0]
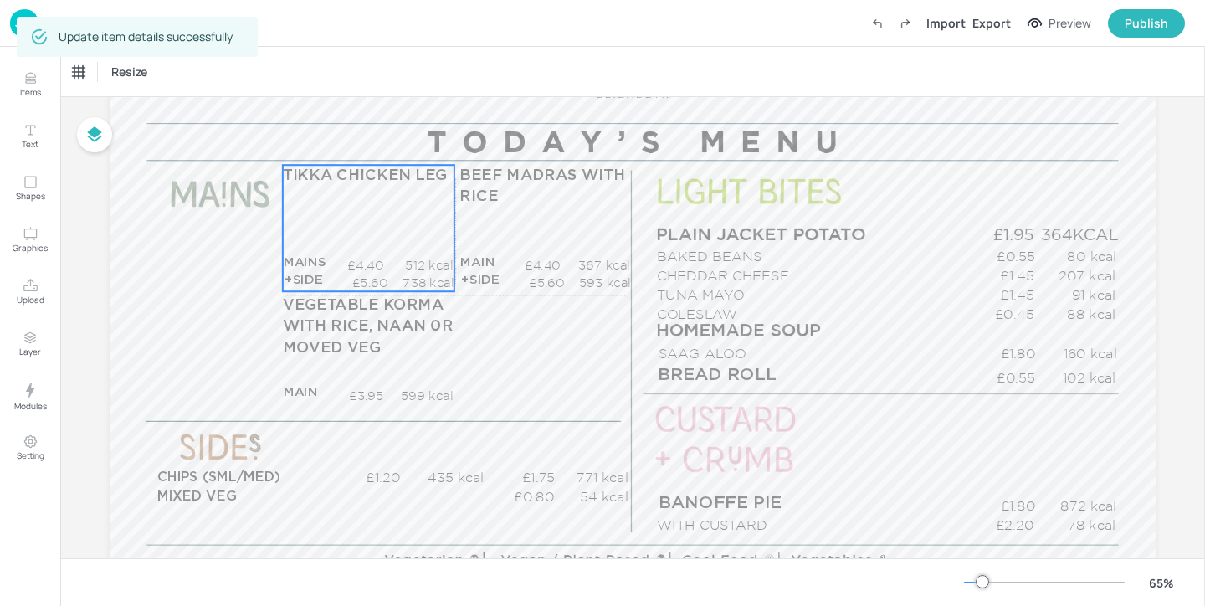
click at [381, 180] on span "TIKKA CHICKEN LEG" at bounding box center [365, 174] width 165 height 15
click at [355, 137] on icon "Edit Item" at bounding box center [358, 134] width 7 height 7
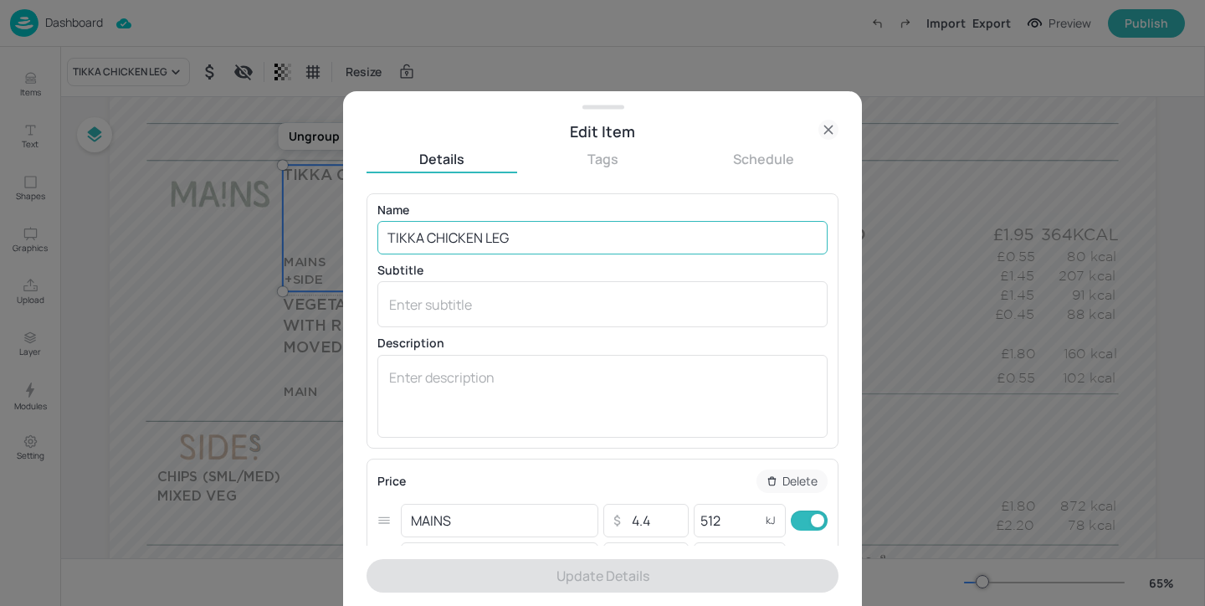
click at [554, 242] on input "TIKKA CHICKEN LEG" at bounding box center [602, 237] width 450 height 33
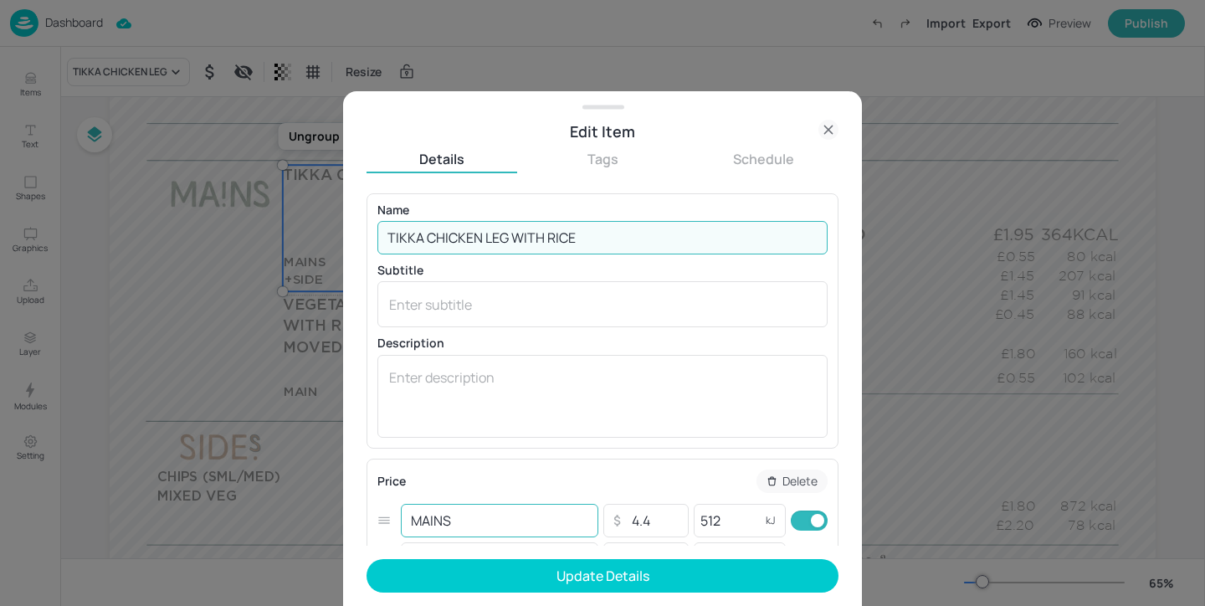
type input "TIKKA CHICKEN LEG WITH RICE"
click at [499, 525] on input "MAINS" at bounding box center [499, 520] width 197 height 33
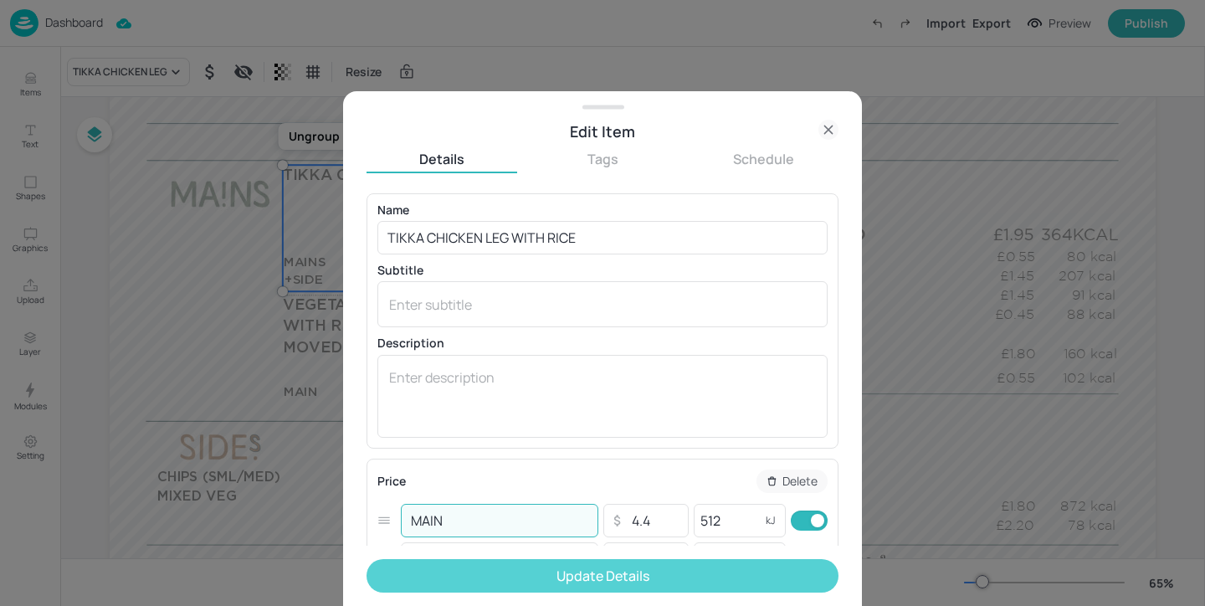
type input "MAIN"
click at [512, 575] on button "Update Details" at bounding box center [602, 575] width 472 height 33
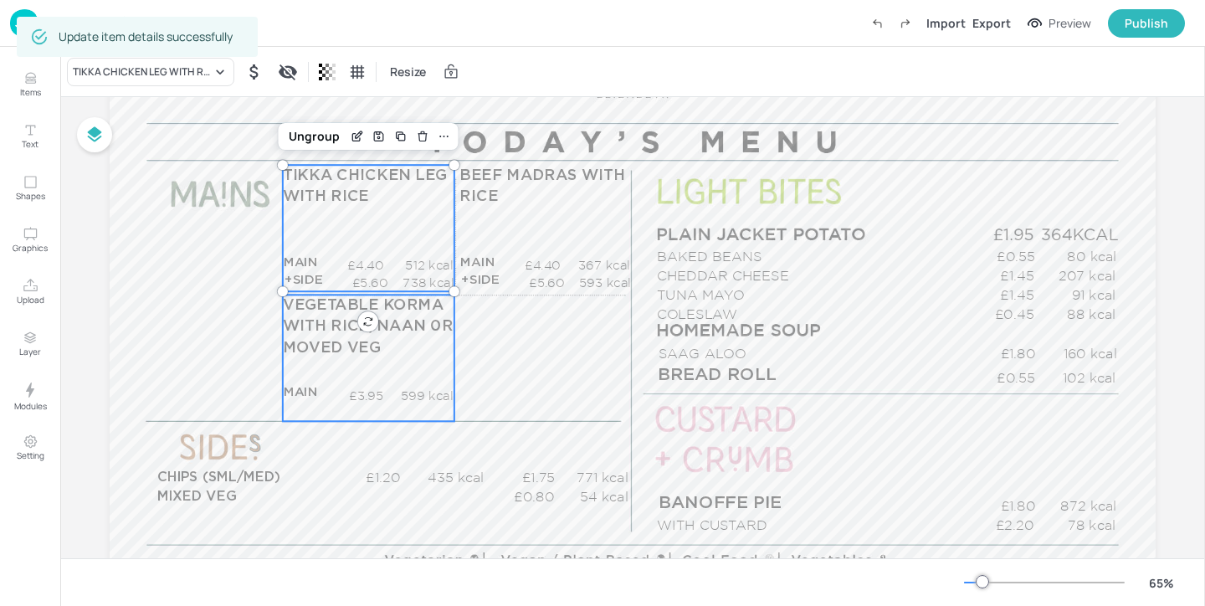
click at [384, 371] on div "VEGETABLE KORMA WITH RICE, NAAN 0R MOVED VEG MAIN £3.95 599 kcal +SIDE £4.70 kc…" at bounding box center [368, 357] width 171 height 126
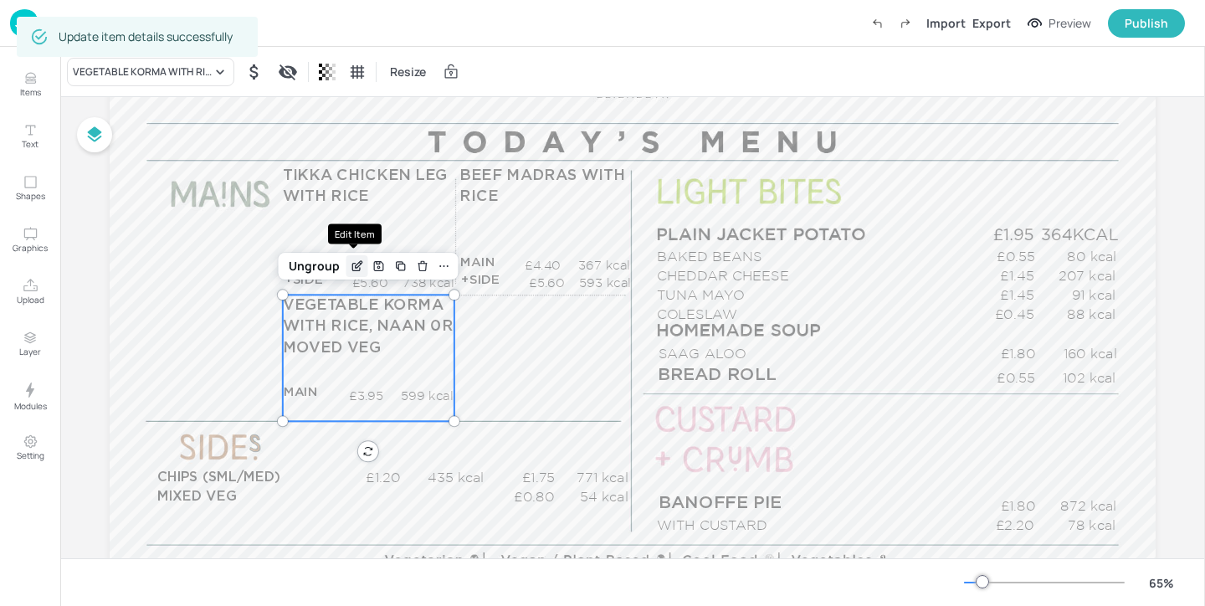
click at [356, 267] on icon "Edit Item" at bounding box center [357, 265] width 14 height 13
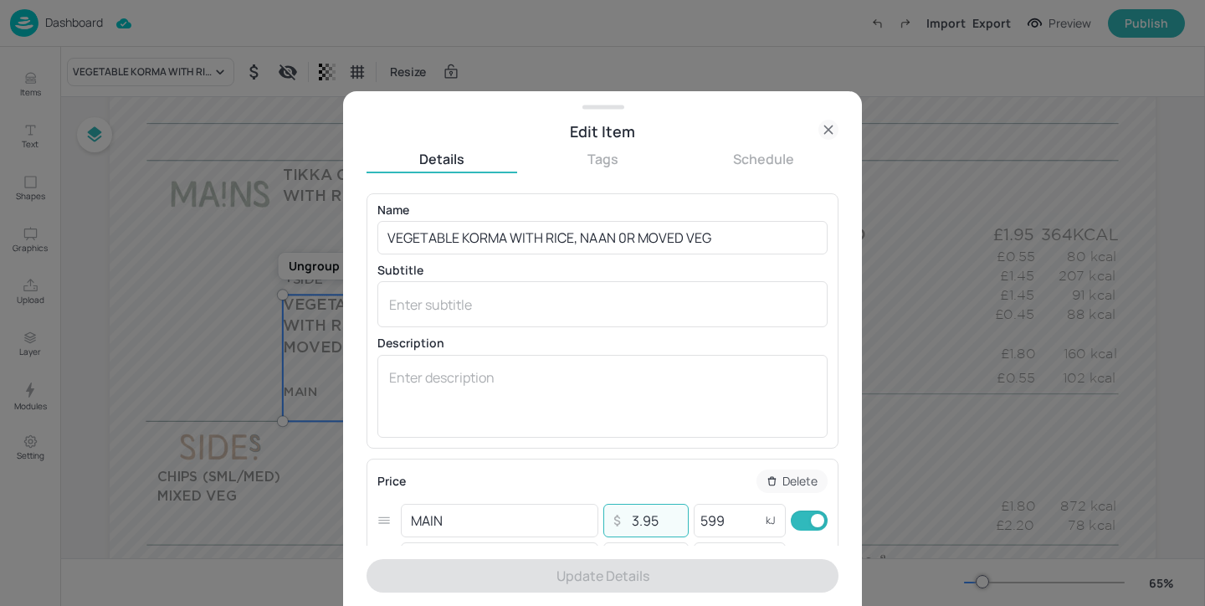
drag, startPoint x: 661, startPoint y: 514, endPoint x: 622, endPoint y: 514, distance: 38.5
click at [625, 514] on input "3.95" at bounding box center [654, 520] width 59 height 33
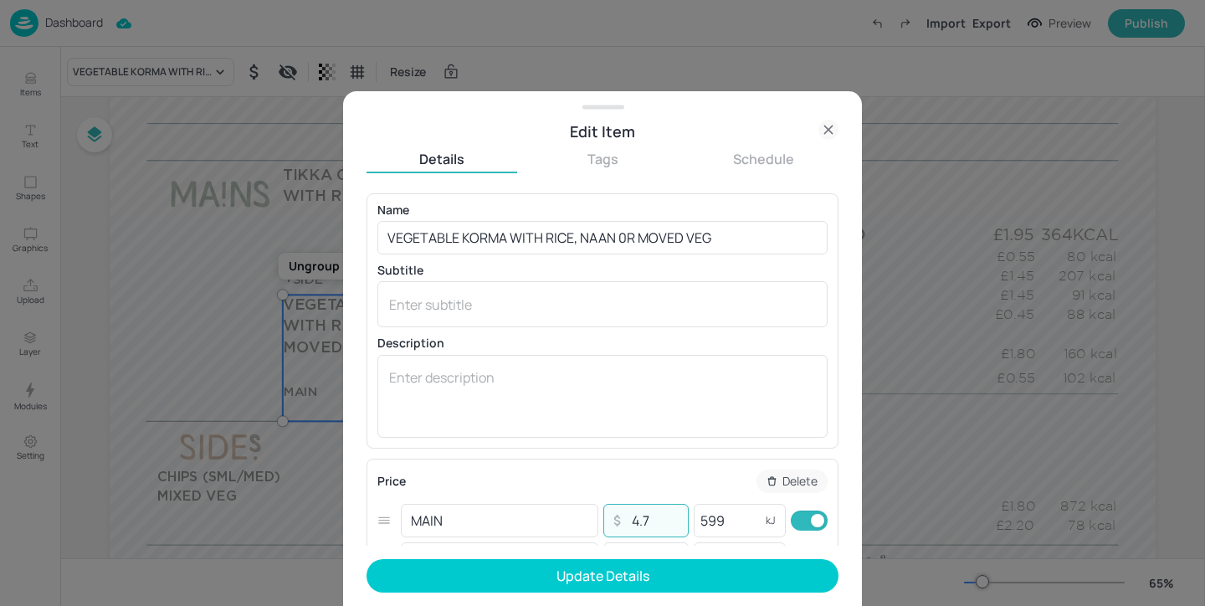
type input "4.7"
drag, startPoint x: 724, startPoint y: 525, endPoint x: 676, endPoint y: 525, distance: 48.5
click at [676, 525] on div "MAIN ​ ​ 4.7 ​ 599 kJ ​" at bounding box center [602, 520] width 450 height 38
paste input "435"
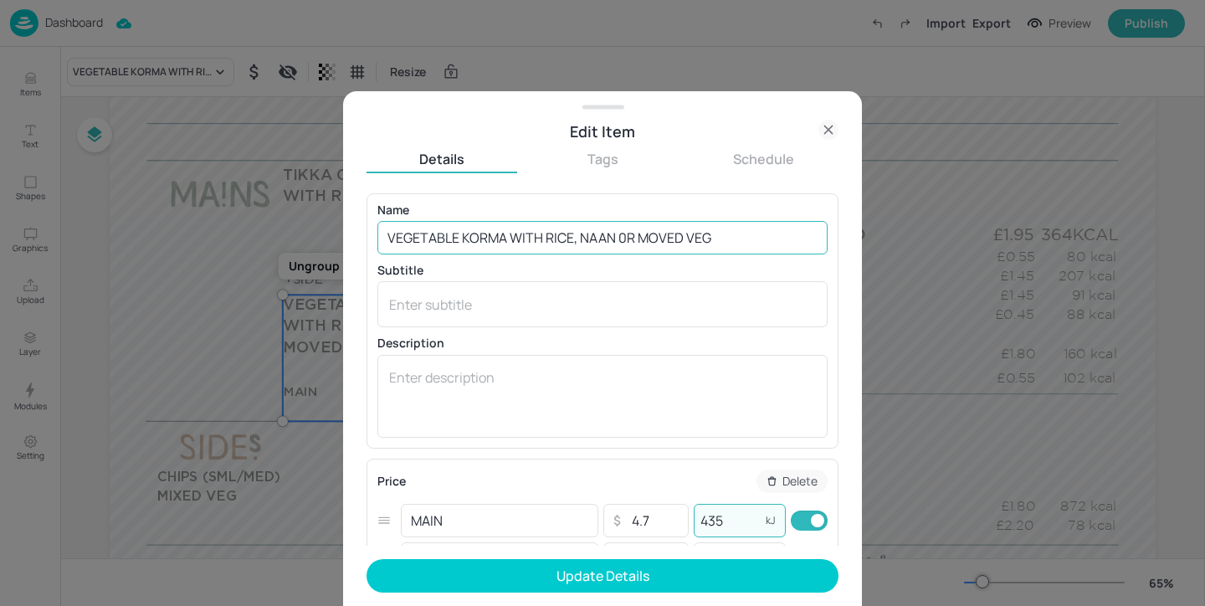
type input "435"
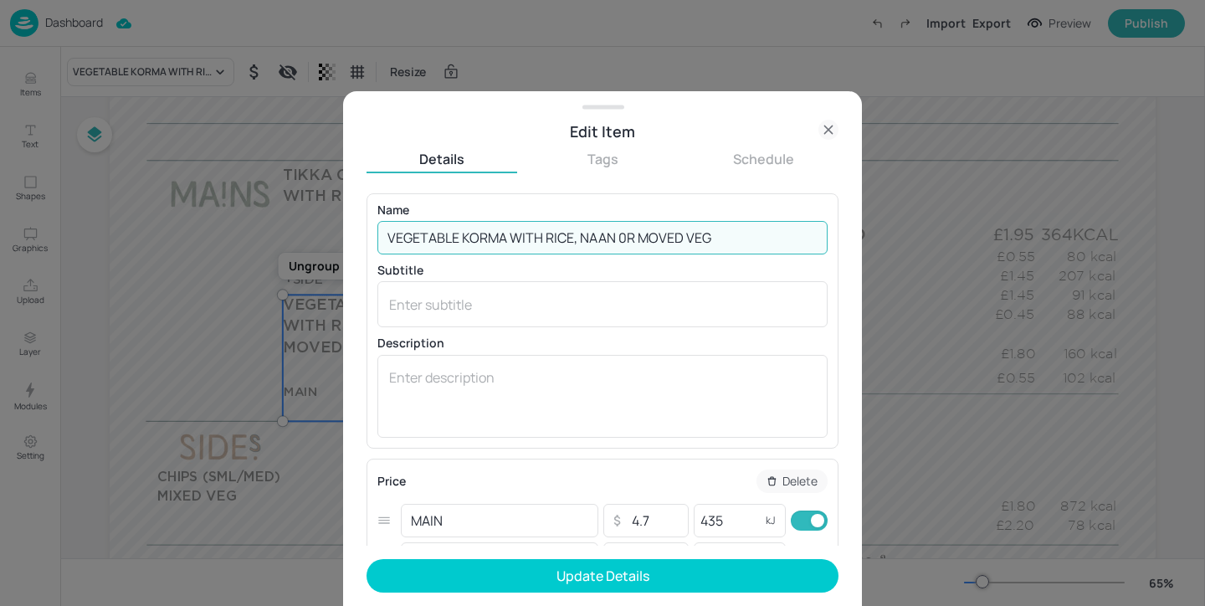
drag, startPoint x: 742, startPoint y: 243, endPoint x: 580, endPoint y: 242, distance: 162.3
click at [580, 242] on input "VEGETABLE KORMA WITH RICE, NAAN 0R MOVED VEG" at bounding box center [602, 237] width 450 height 33
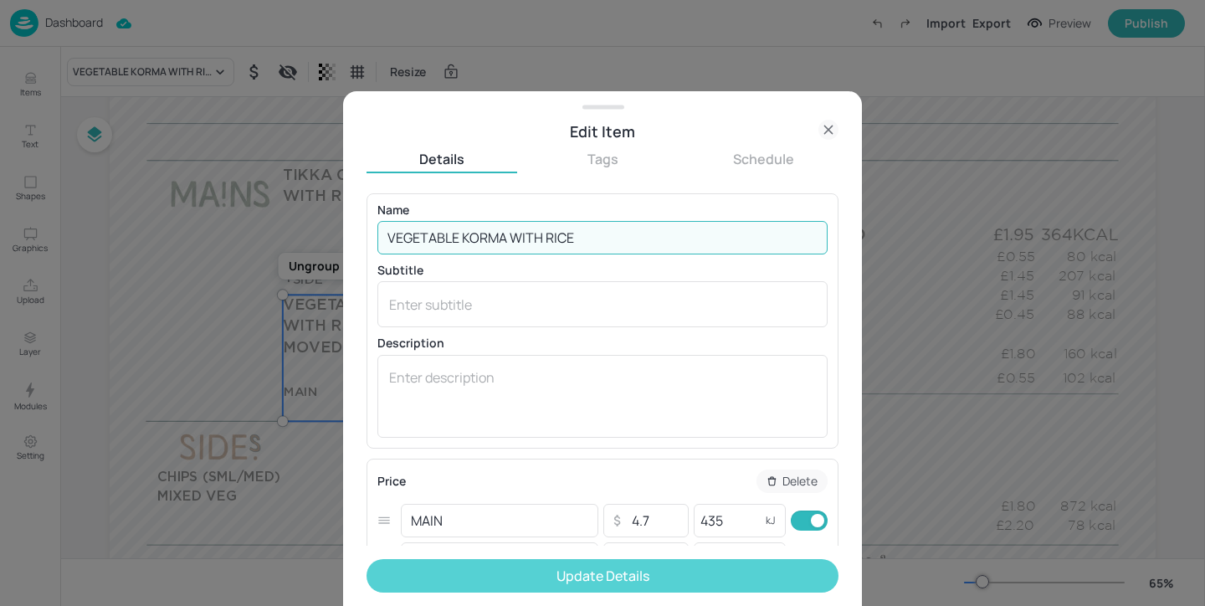
type input "VEGETABLE KORMA WITH RICE"
click at [708, 577] on button "Update Details" at bounding box center [602, 575] width 472 height 33
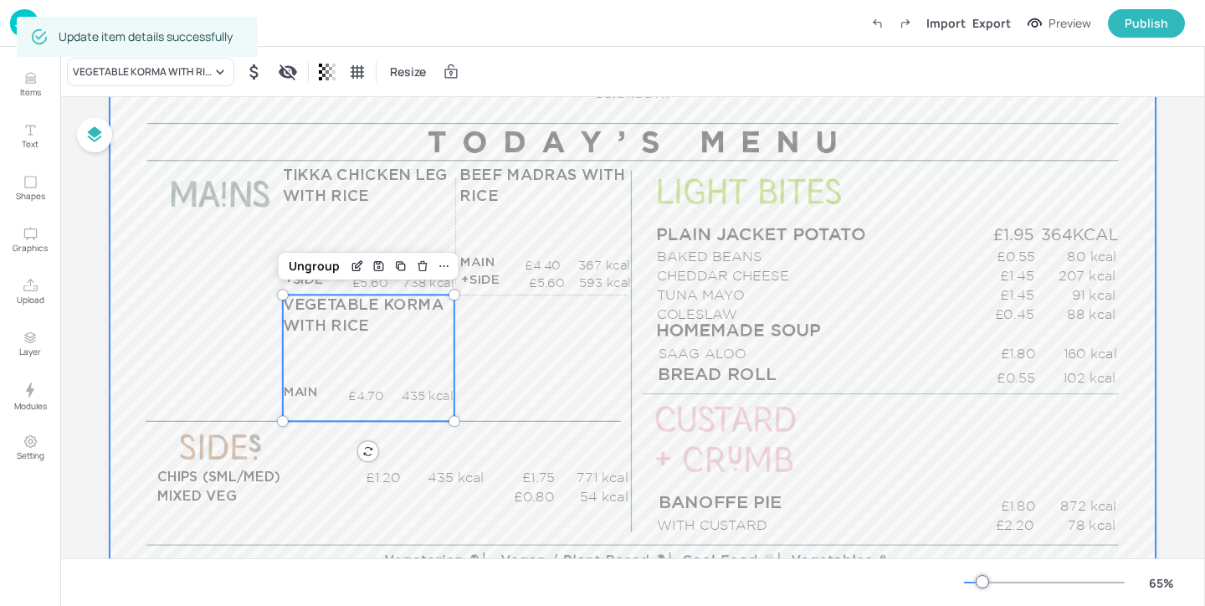
click at [617, 432] on div at bounding box center [633, 278] width 1046 height 588
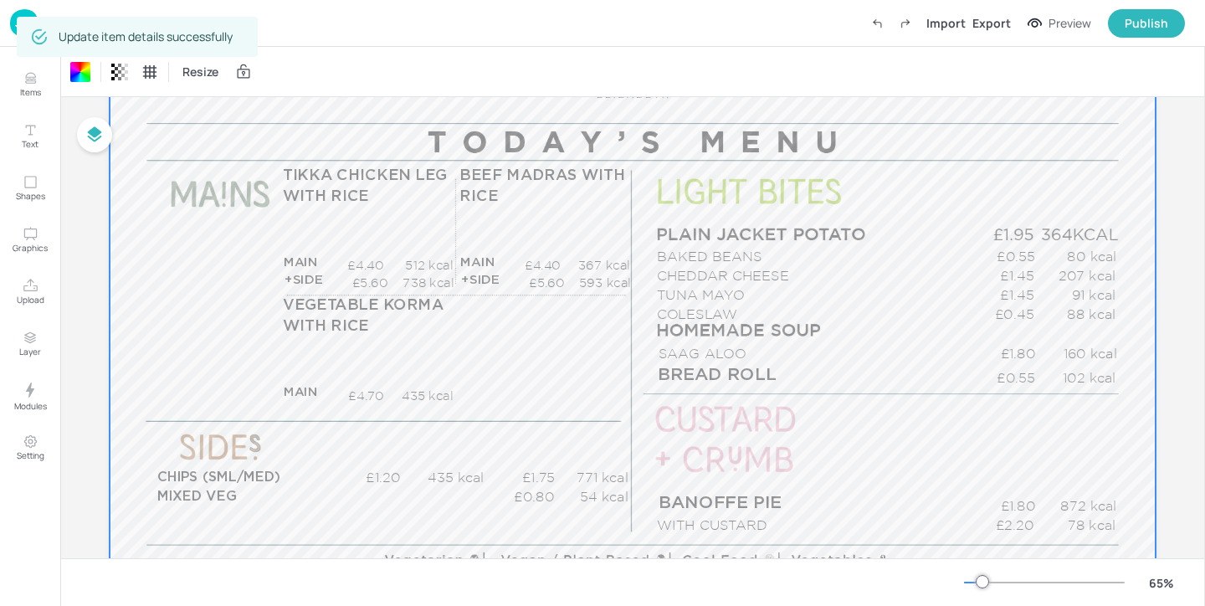
scroll to position [223, 0]
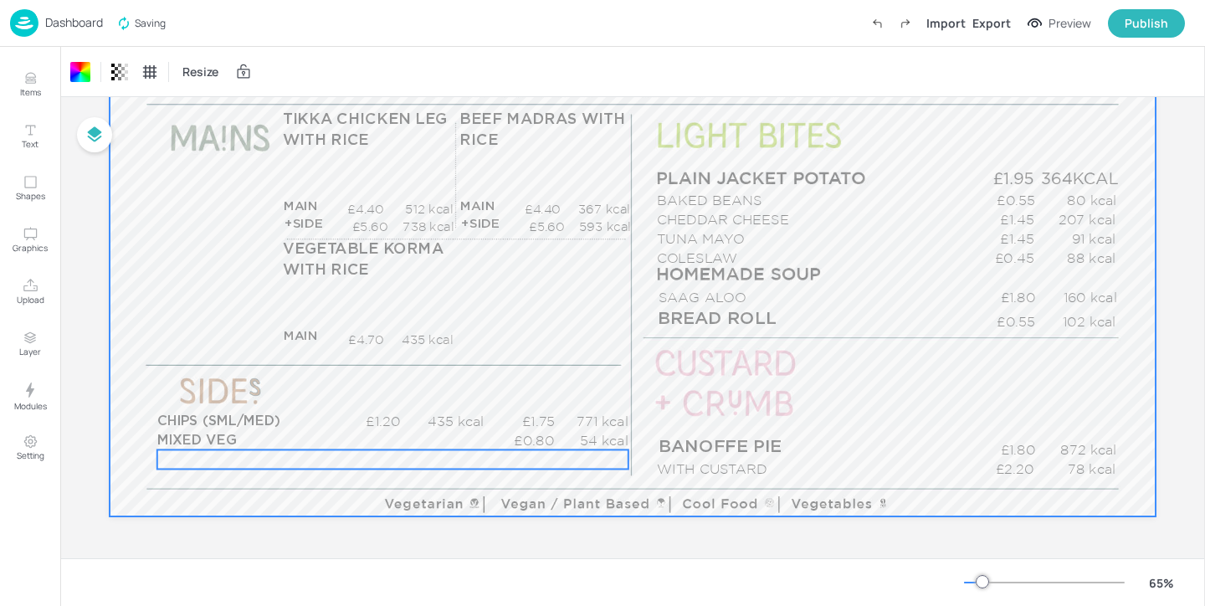
click at [246, 464] on div "£0.00 kcal" at bounding box center [392, 458] width 471 height 19
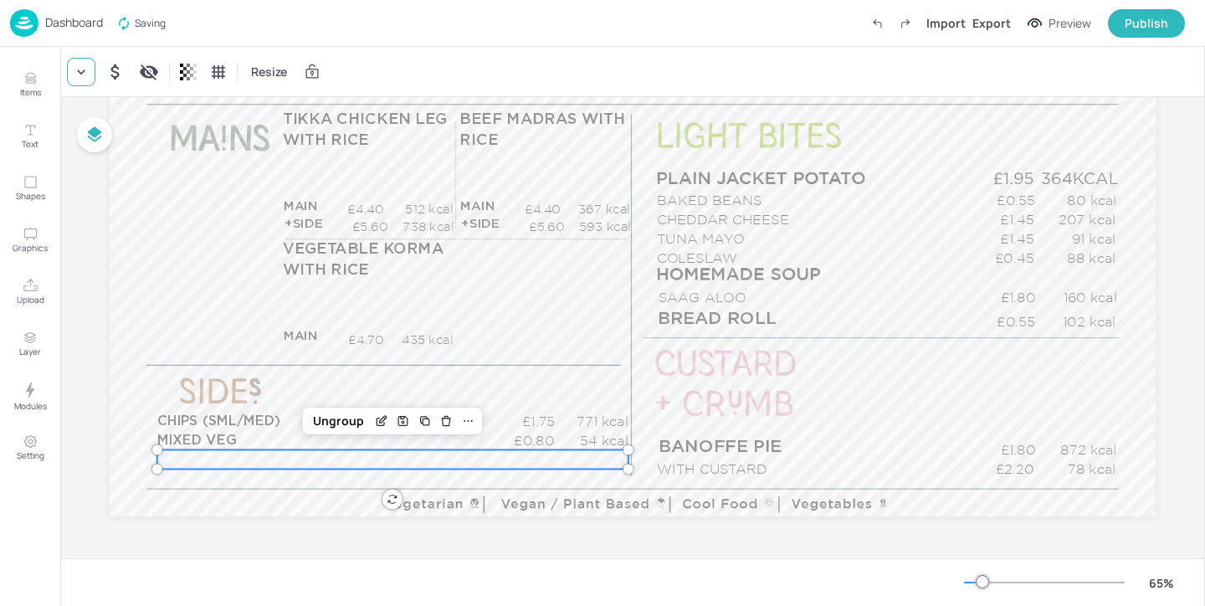
click at [79, 67] on icon at bounding box center [81, 72] width 17 height 17
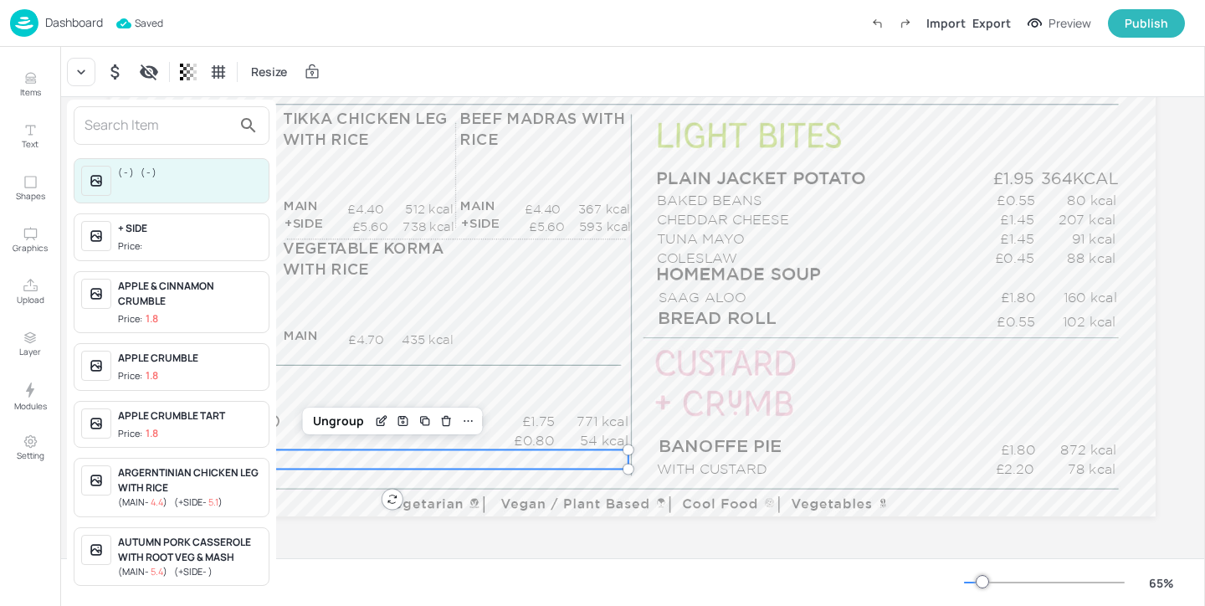
click at [156, 137] on input "text" at bounding box center [157, 125] width 147 height 27
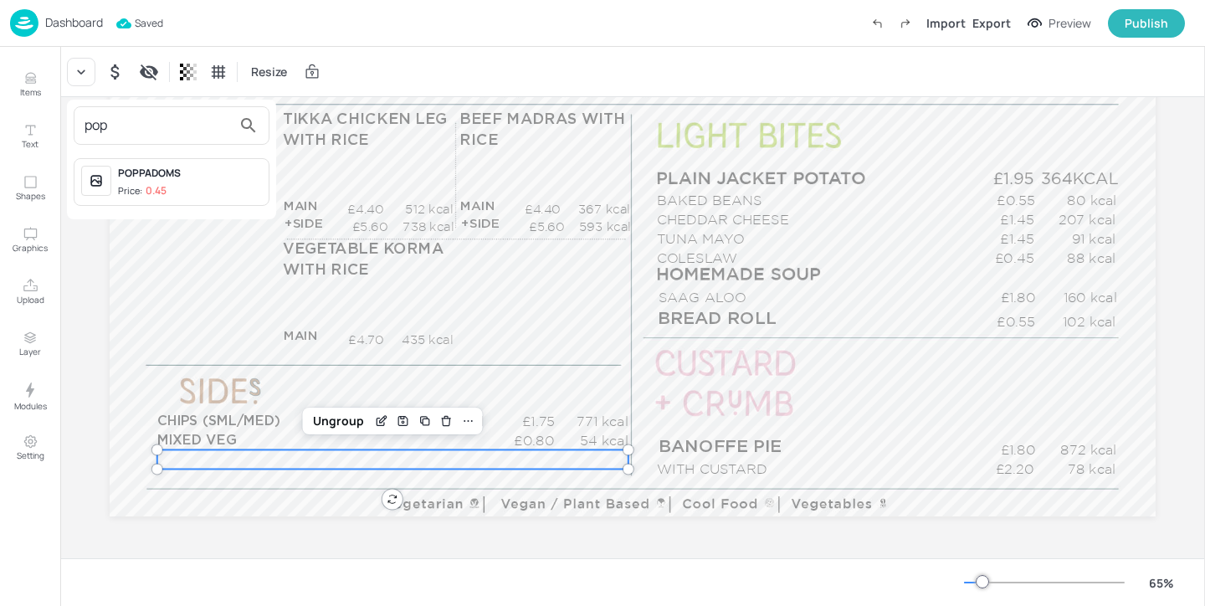
type input "pop"
click at [216, 166] on div "POPPADOMS" at bounding box center [190, 173] width 144 height 15
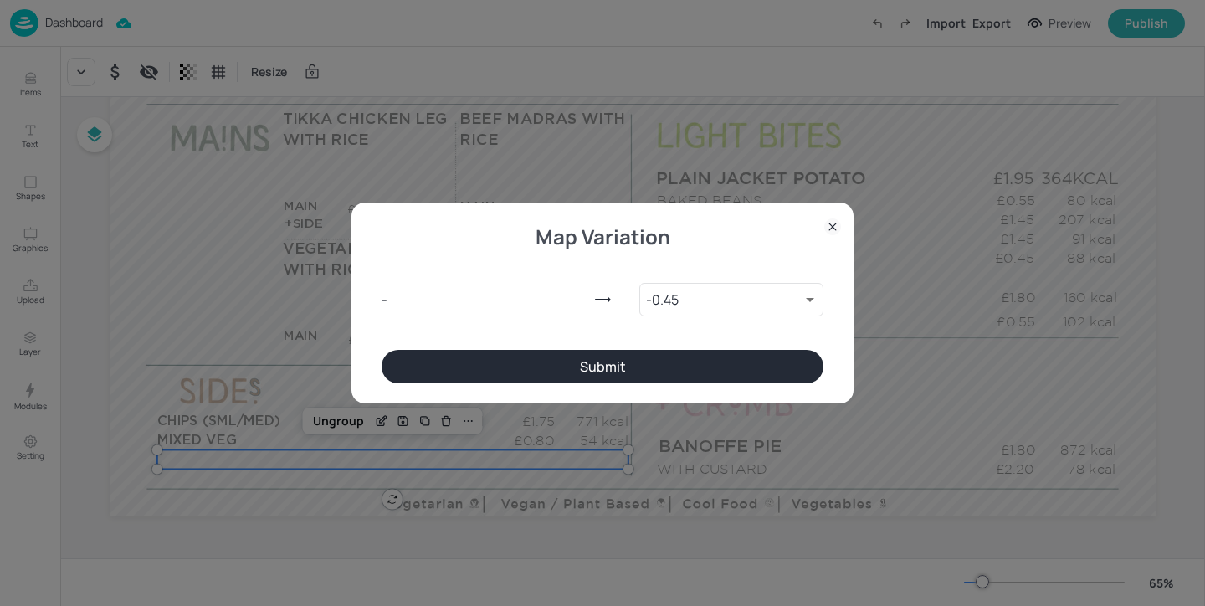
click at [573, 363] on button "Submit" at bounding box center [602, 366] width 442 height 33
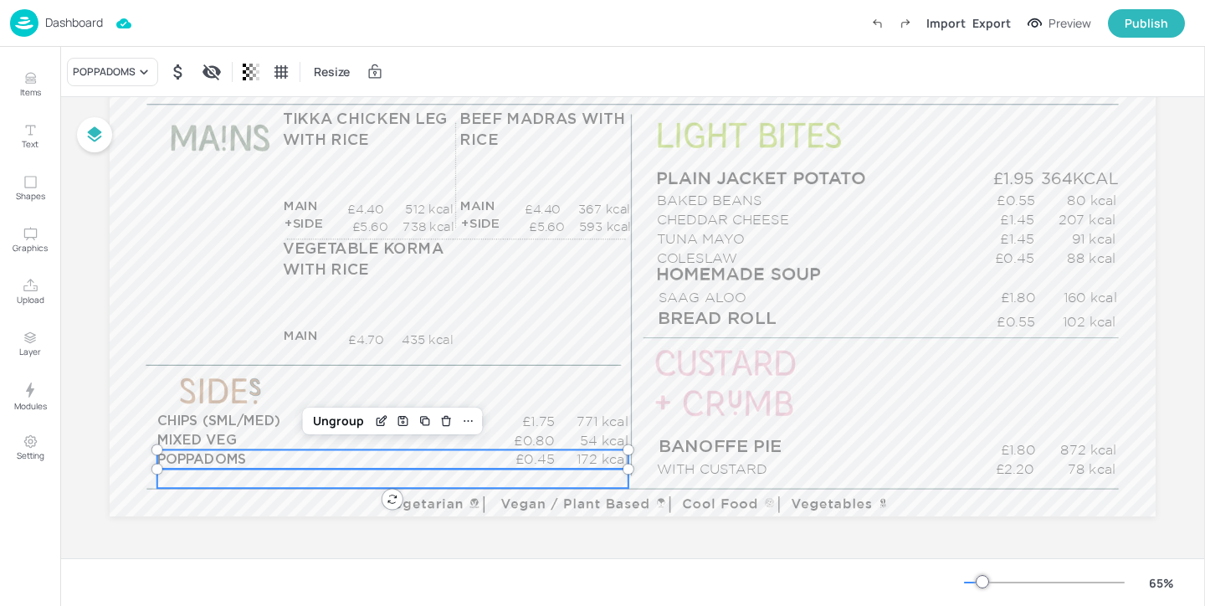
click at [235, 473] on div "£0.00 kcal" at bounding box center [392, 477] width 471 height 19
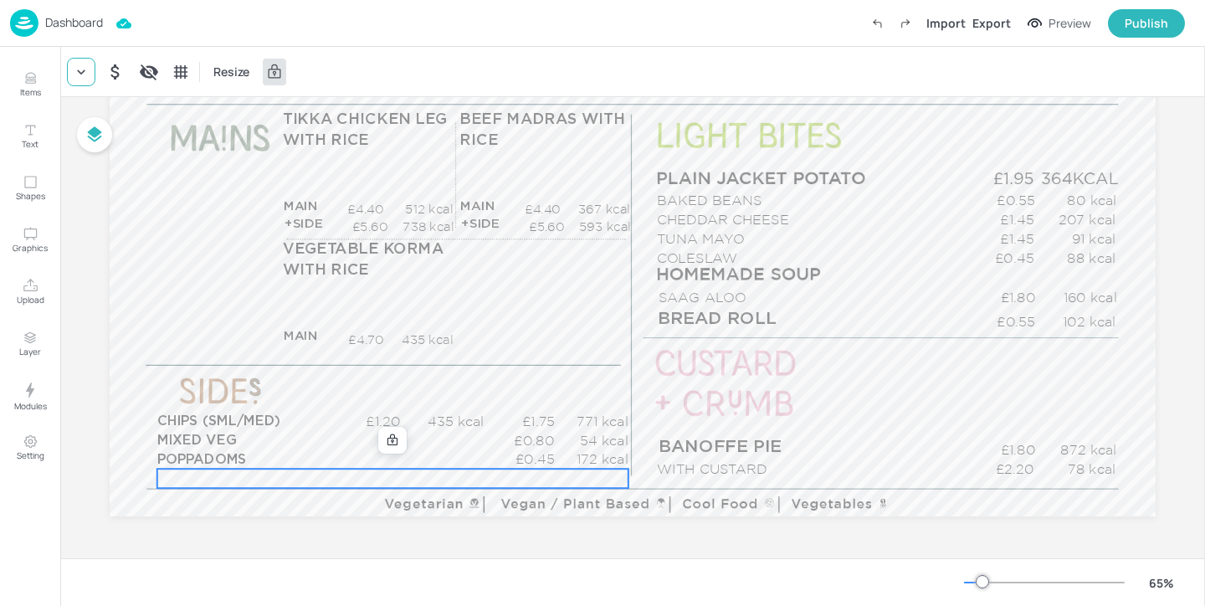
click at [89, 75] on icon at bounding box center [81, 72] width 17 height 17
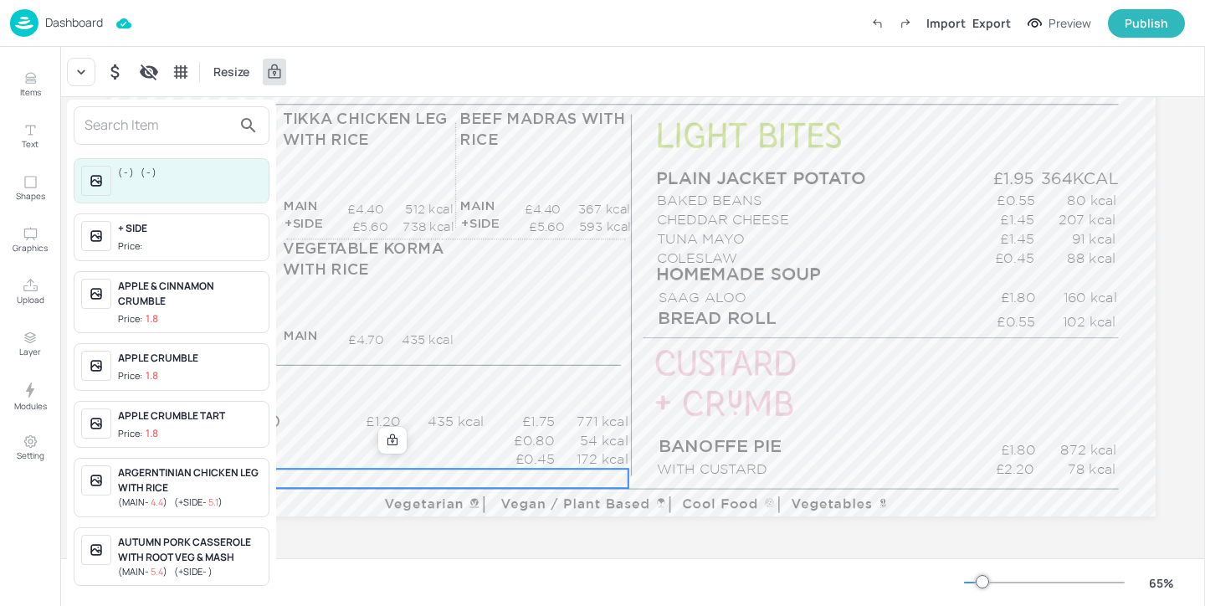
click at [115, 120] on input "text" at bounding box center [157, 125] width 147 height 27
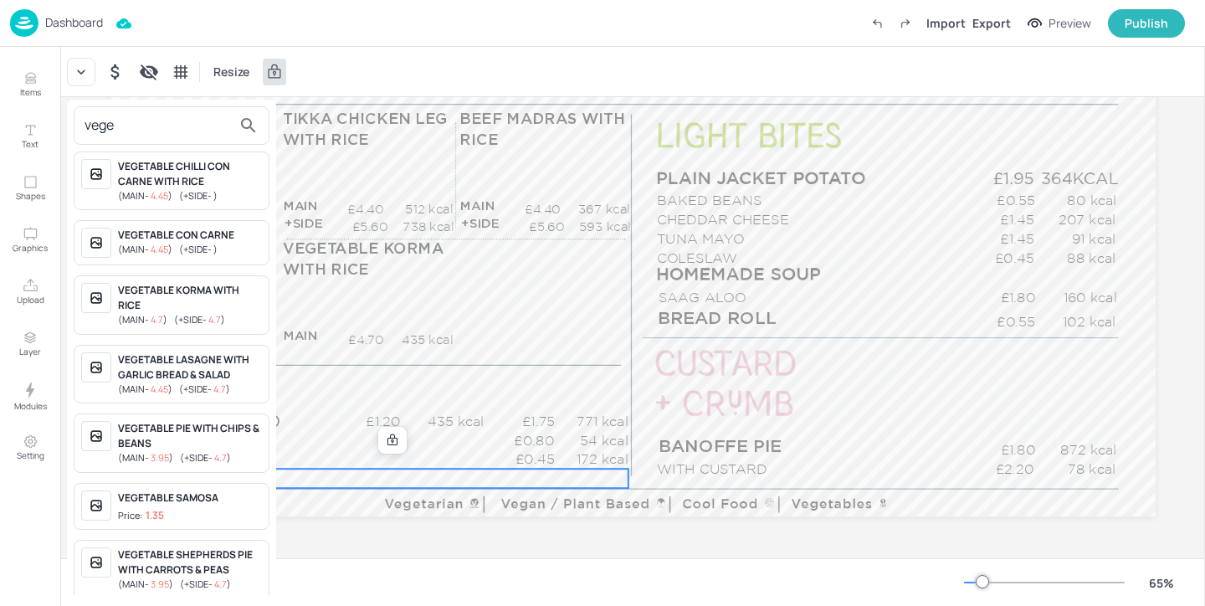
scroll to position [691, 0]
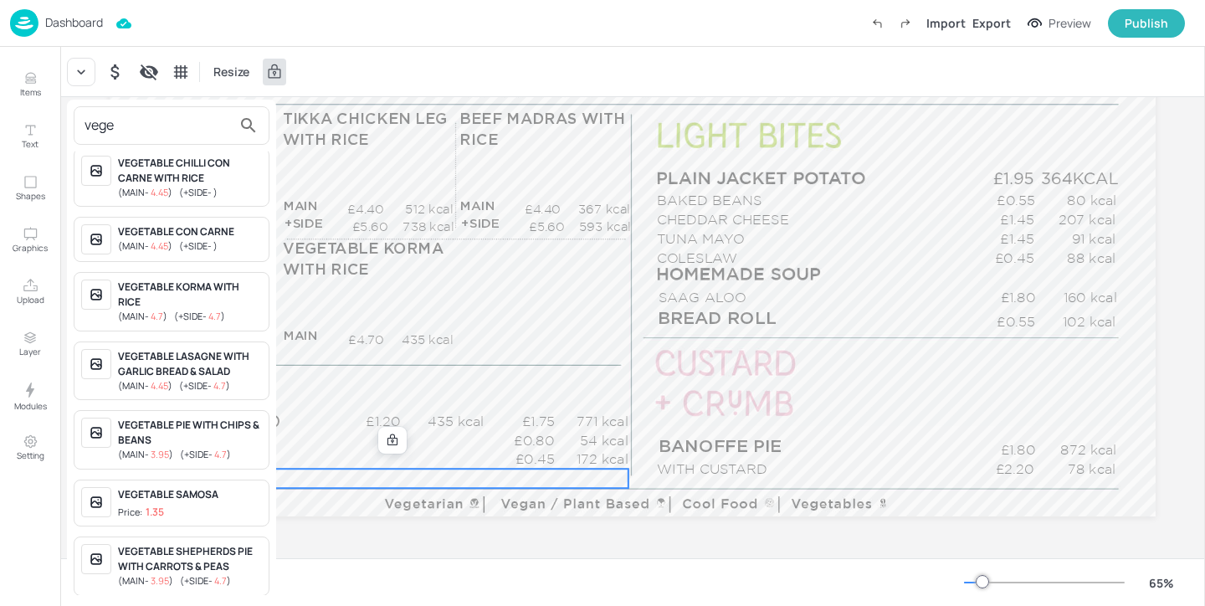
type input "vege"
click at [184, 497] on div "VEGETABLE SAMOSA" at bounding box center [190, 494] width 144 height 15
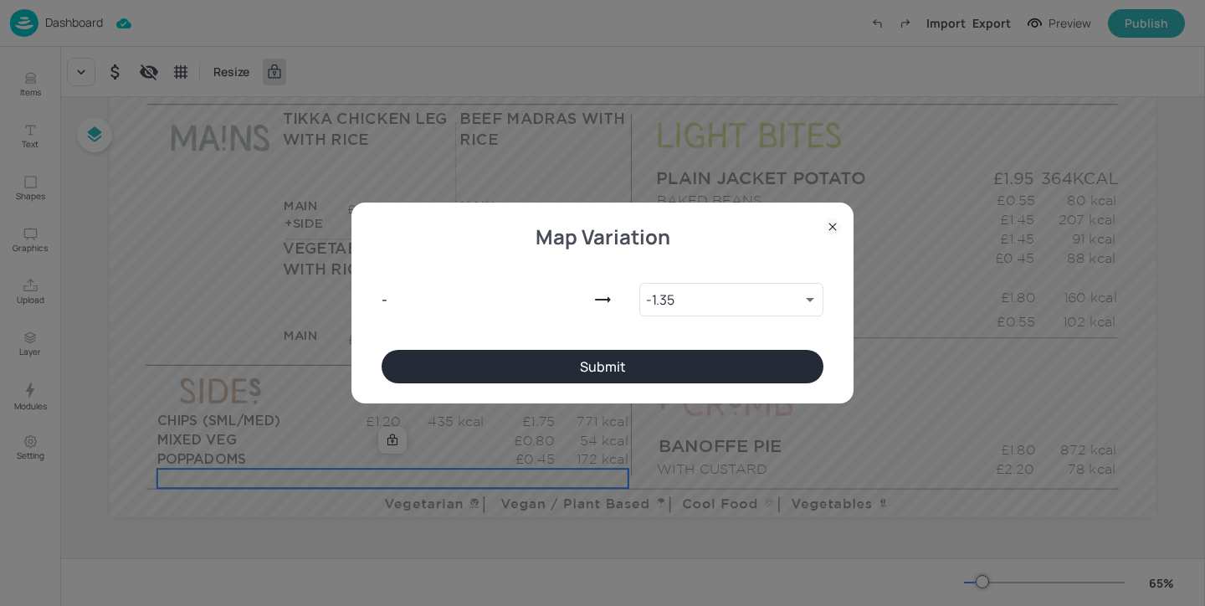
click at [511, 352] on button "Submit" at bounding box center [602, 366] width 442 height 33
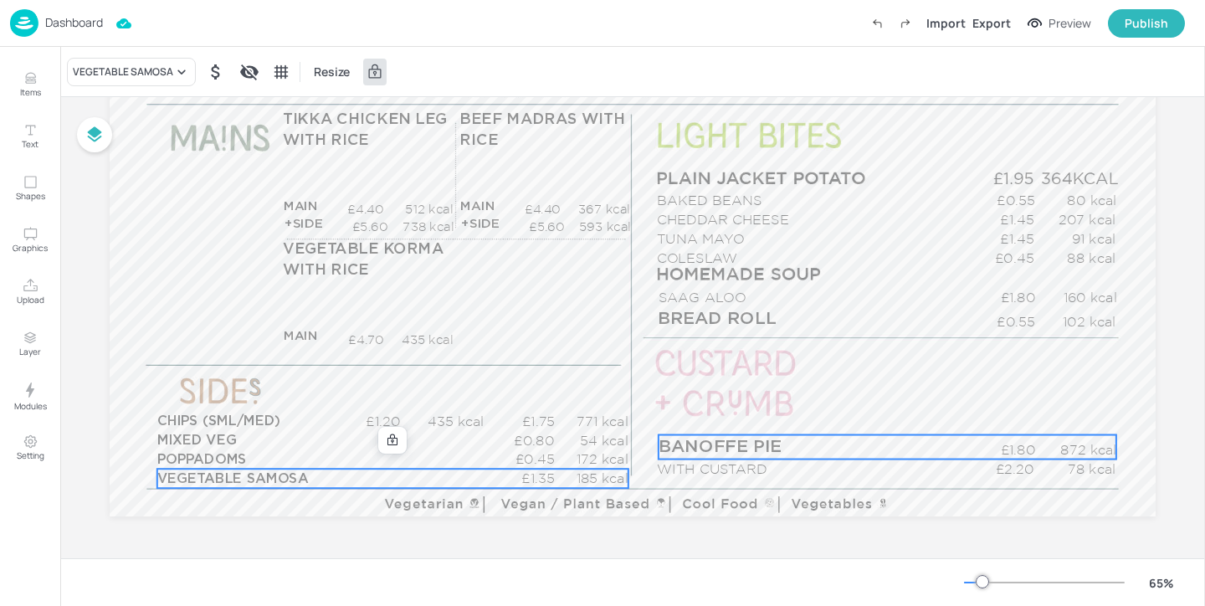
click at [673, 444] on span "BANOFFE PIE" at bounding box center [719, 447] width 123 height 18
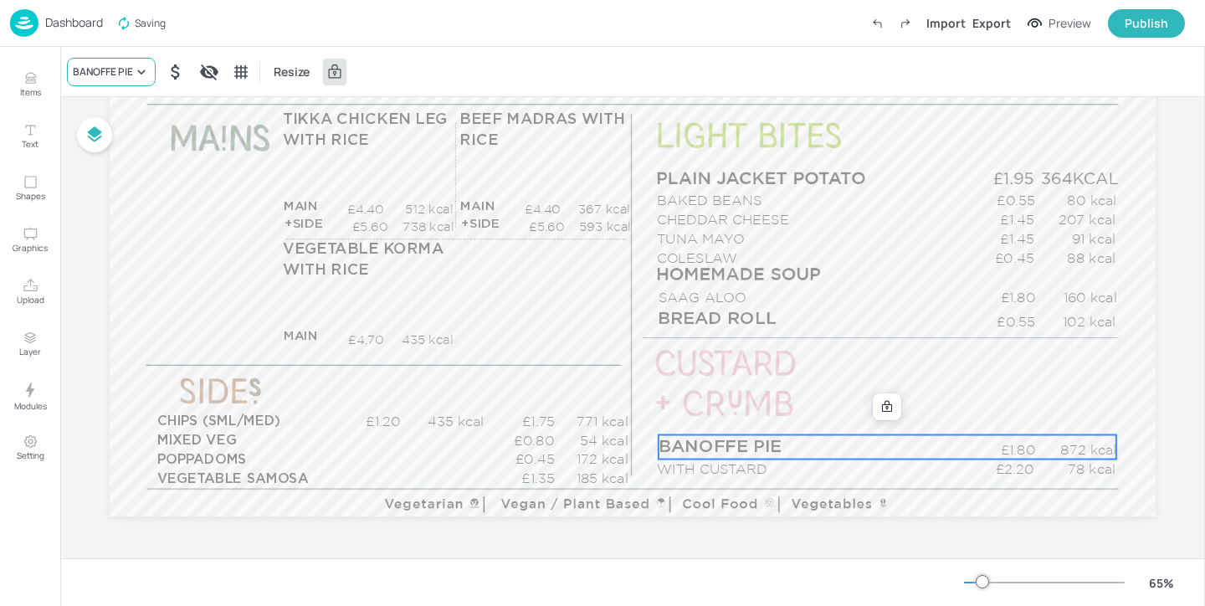
click at [105, 61] on div "BANOFFE PIE" at bounding box center [111, 72] width 89 height 28
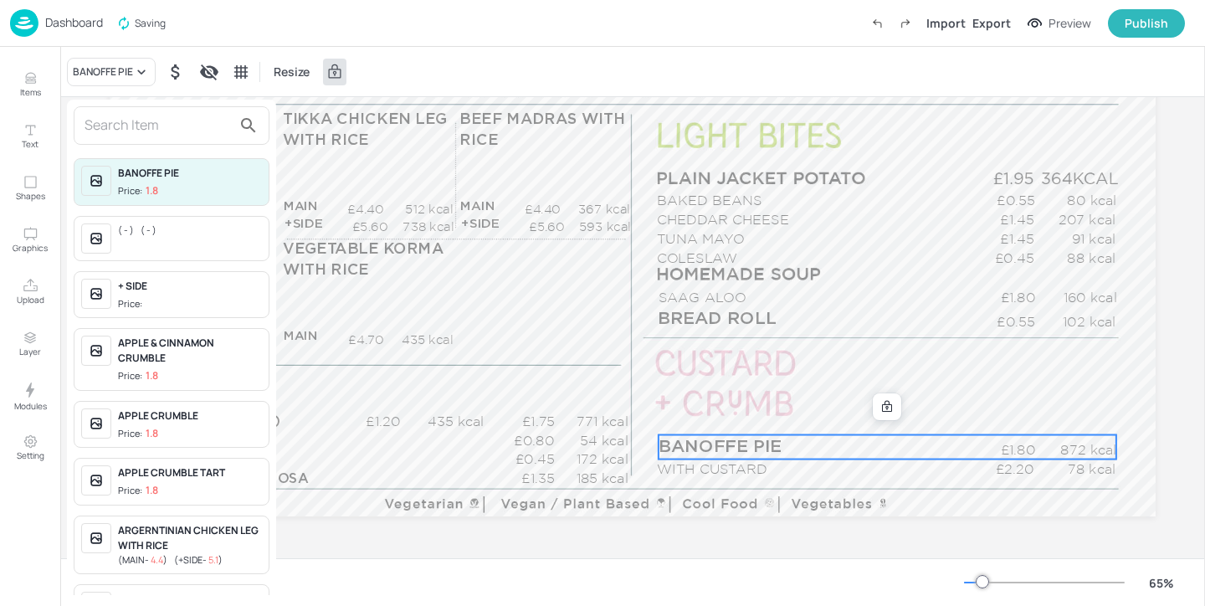
click at [110, 128] on input "text" at bounding box center [157, 125] width 147 height 27
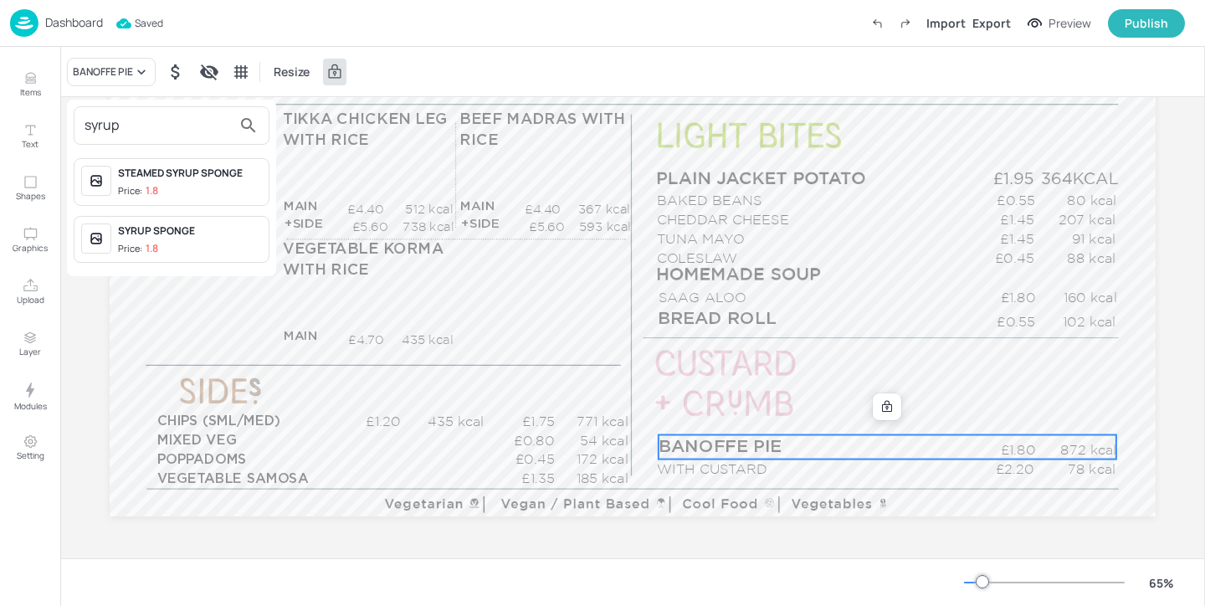
type input "syrup"
click at [208, 243] on span "Price: 1.8" at bounding box center [190, 249] width 144 height 14
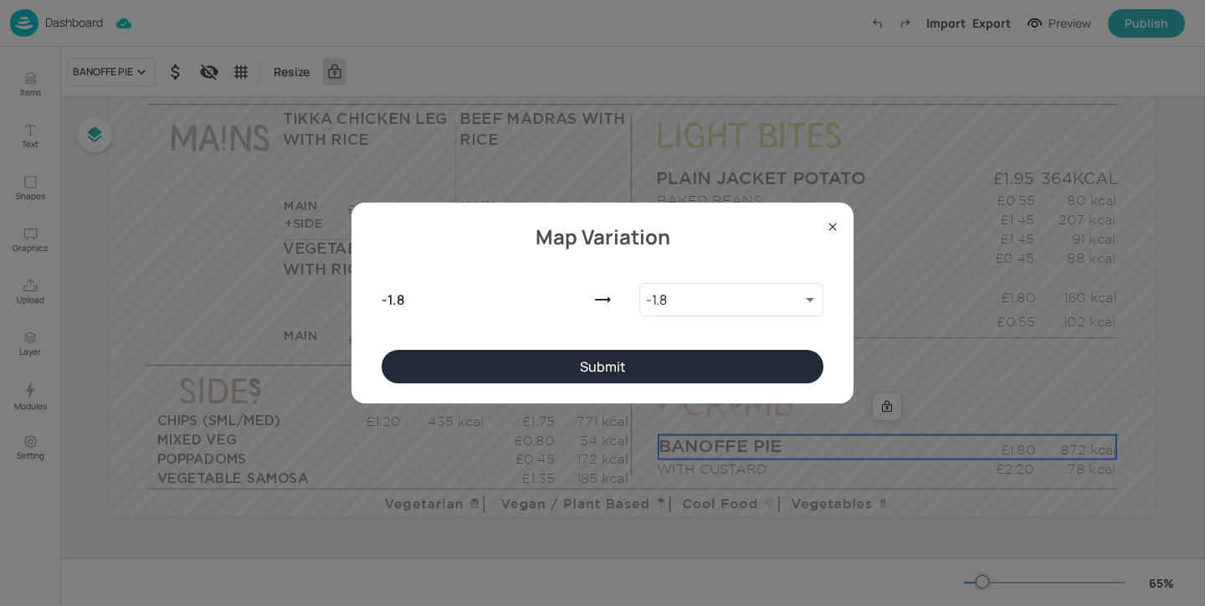
click at [679, 382] on button "Submit" at bounding box center [602, 366] width 442 height 33
